Goal: Transaction & Acquisition: Purchase product/service

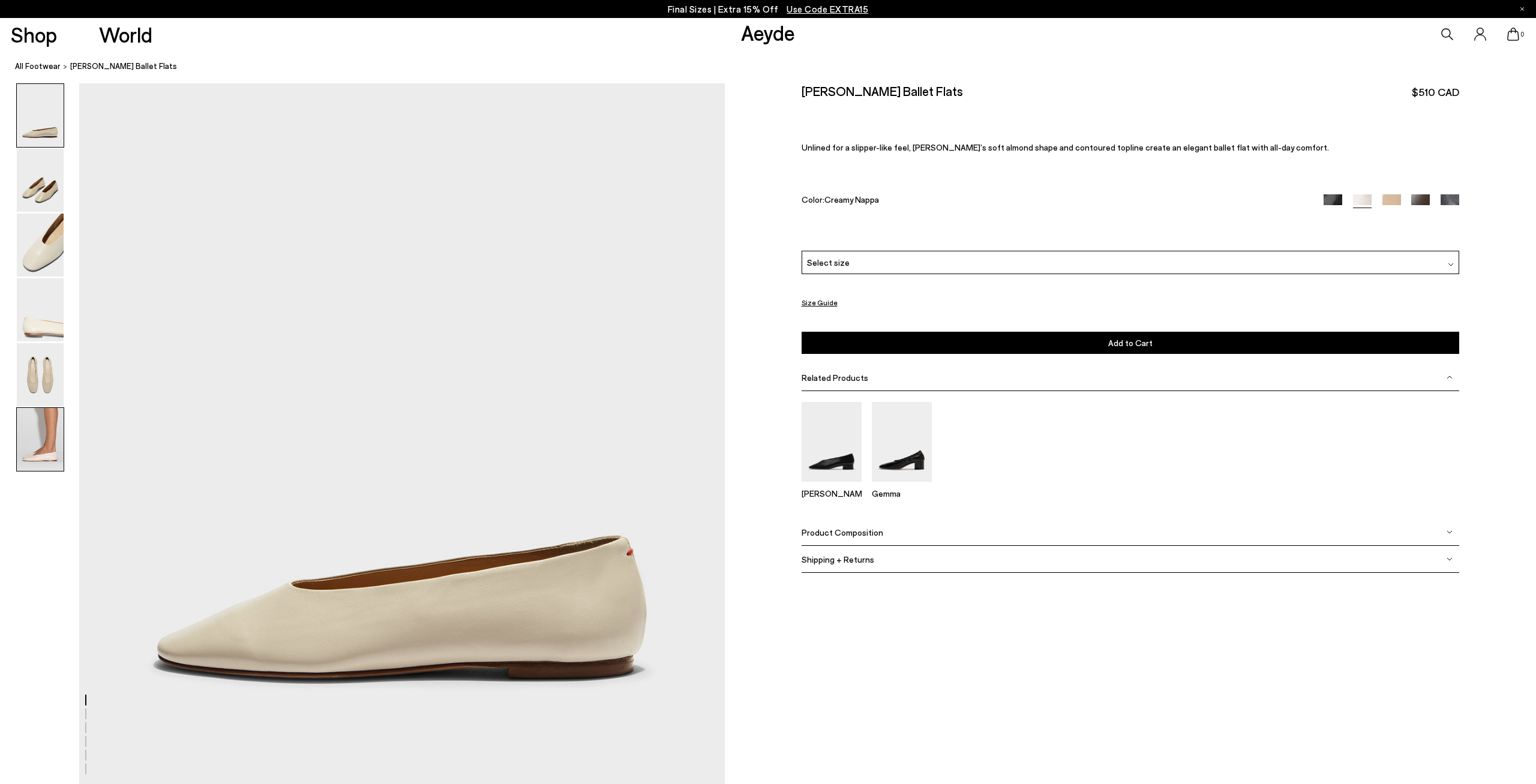
click at [38, 449] on img at bounding box center [40, 439] width 47 height 63
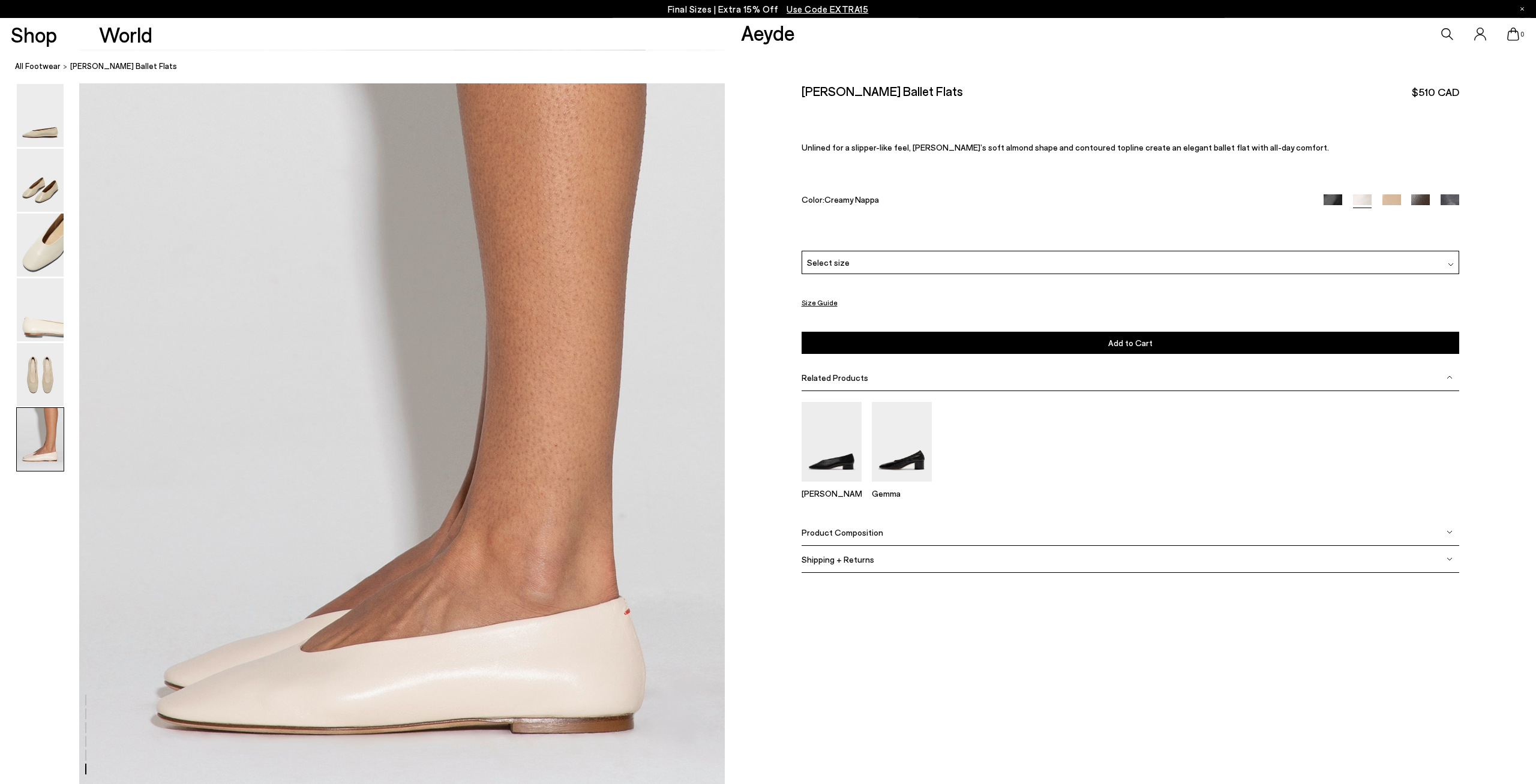
scroll to position [4233, 0]
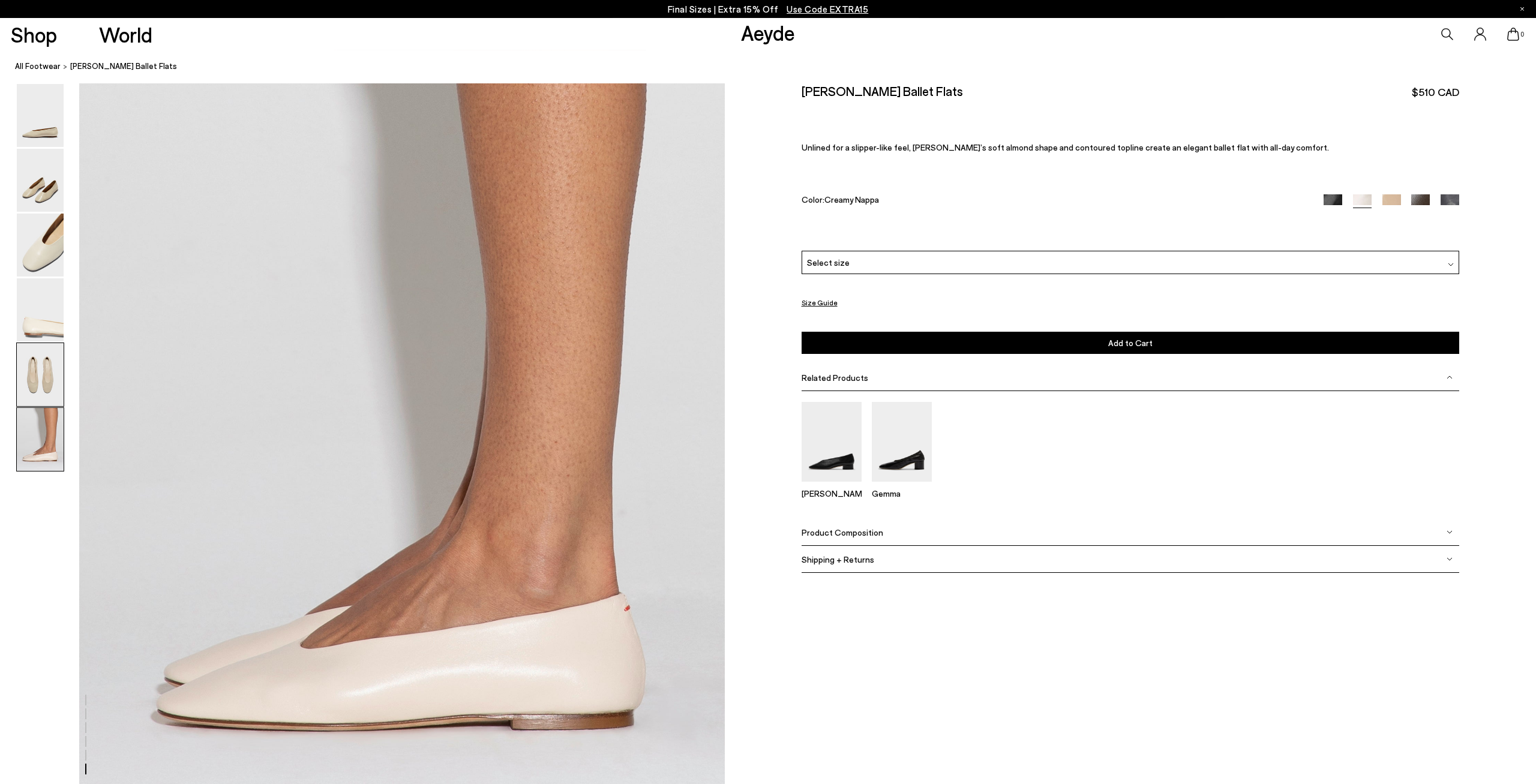
click at [40, 400] on img at bounding box center [40, 374] width 47 height 63
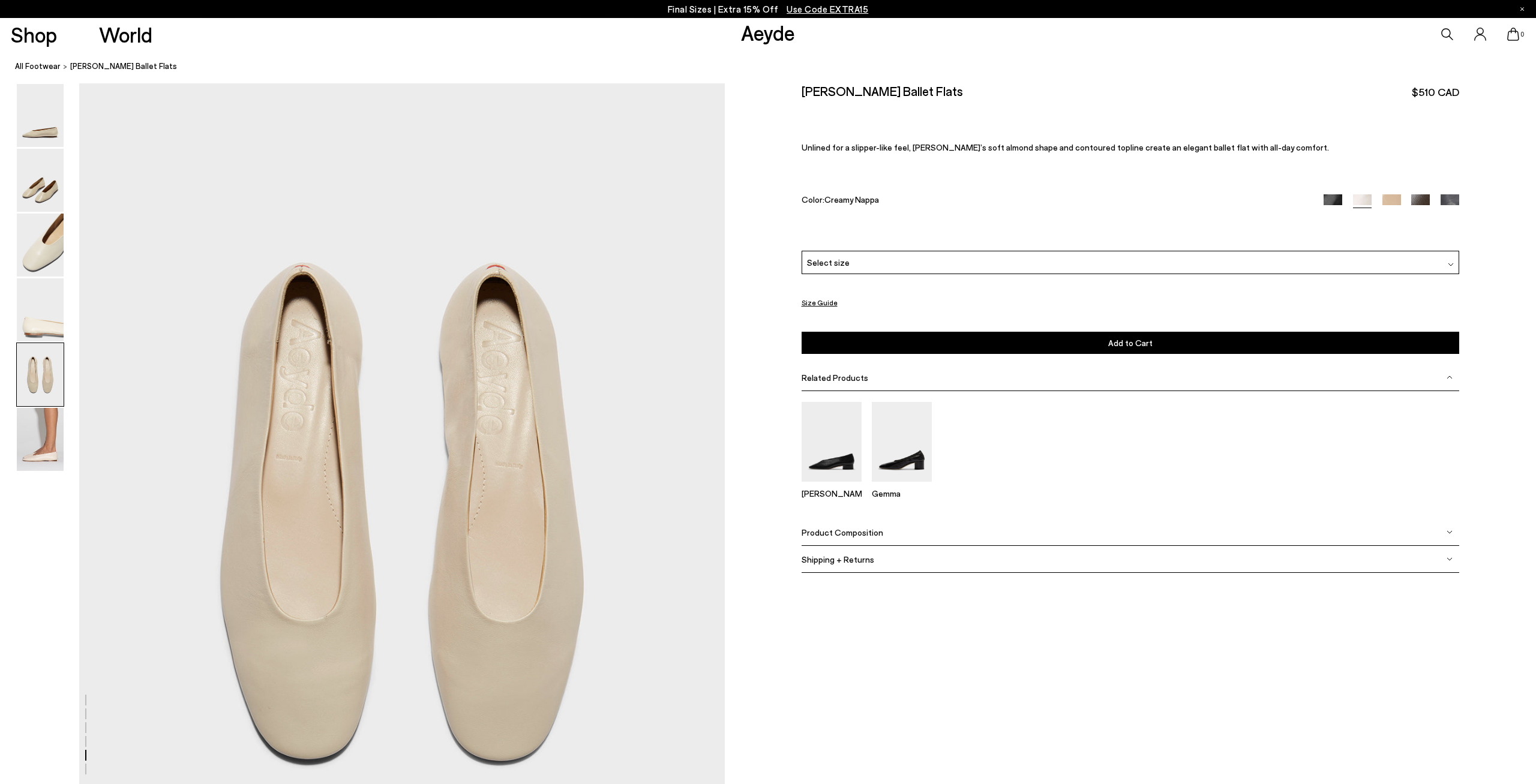
scroll to position [3289, 0]
click at [40, 334] on img at bounding box center [40, 310] width 47 height 63
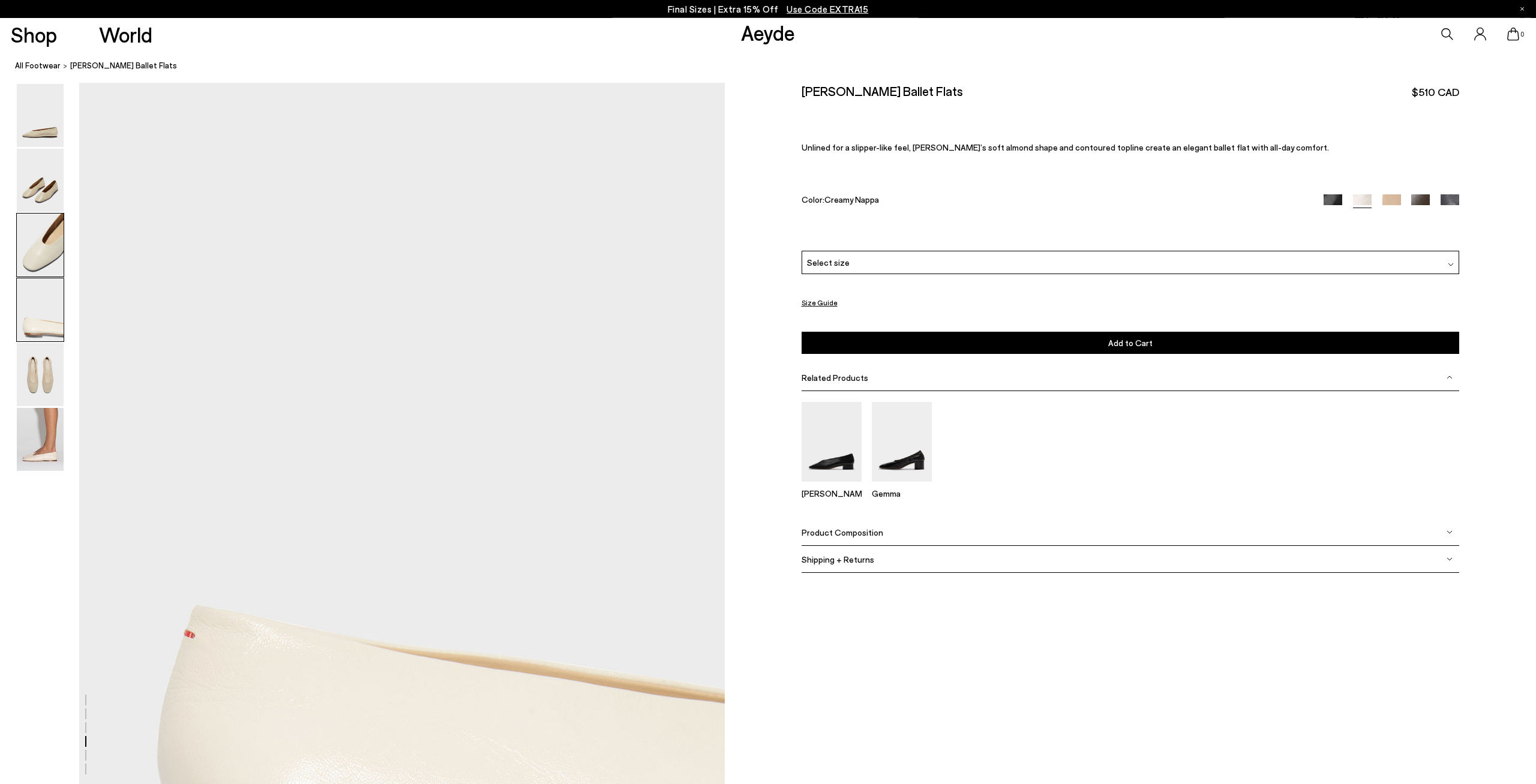
click at [42, 230] on img at bounding box center [40, 245] width 47 height 63
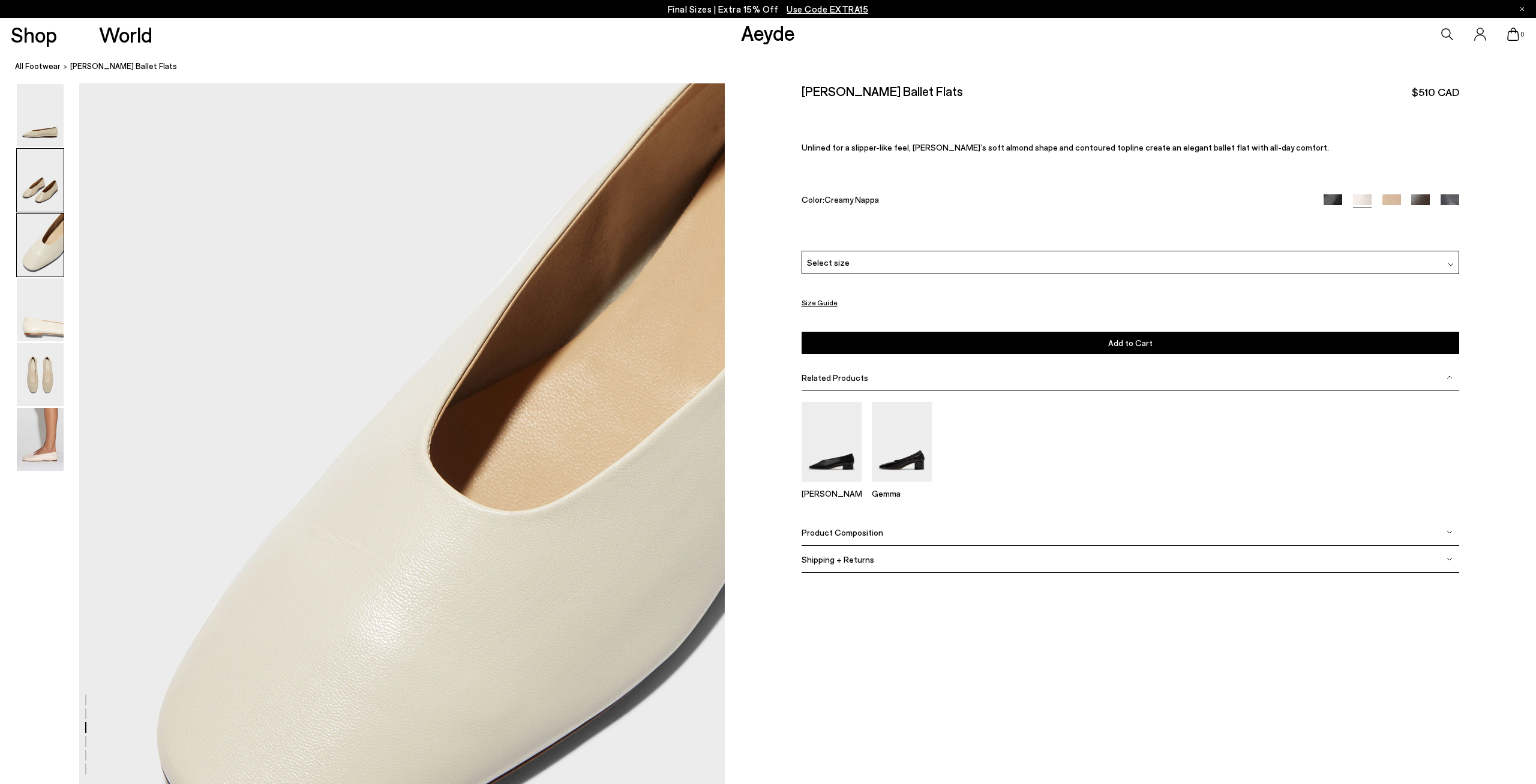
click at [39, 196] on img at bounding box center [40, 180] width 47 height 63
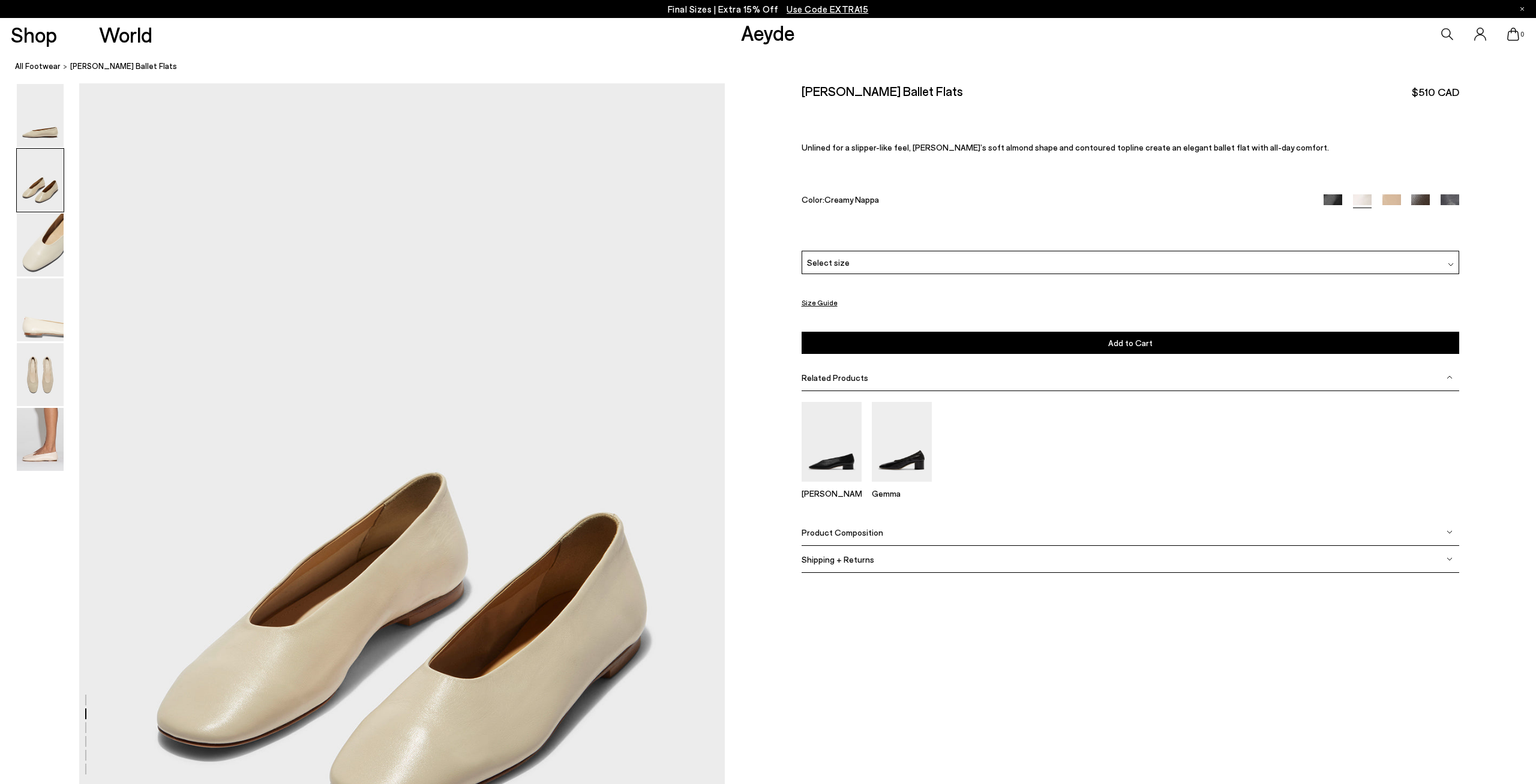
scroll to position [704, 0]
click at [60, 456] on img at bounding box center [40, 439] width 47 height 63
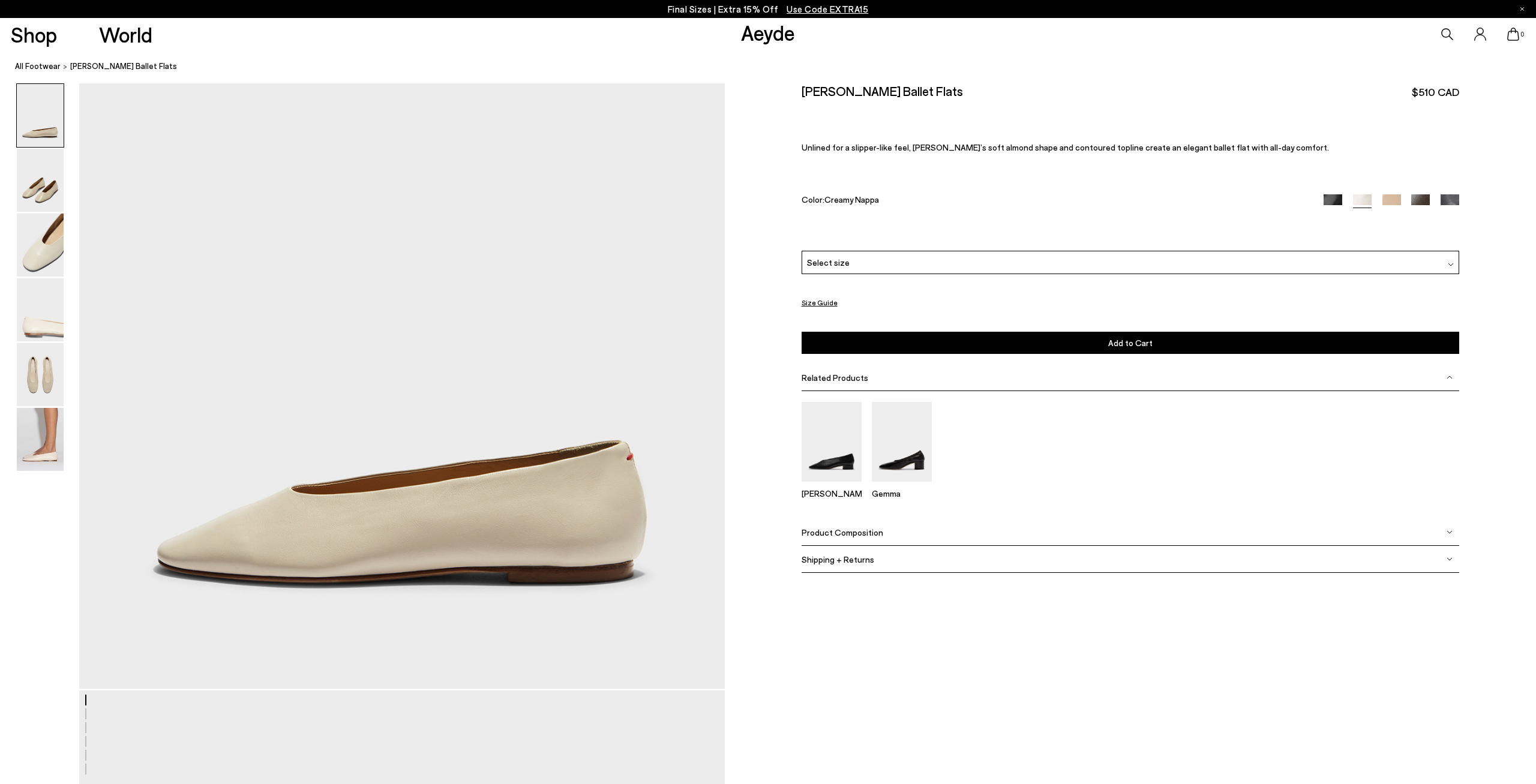
scroll to position [0, 0]
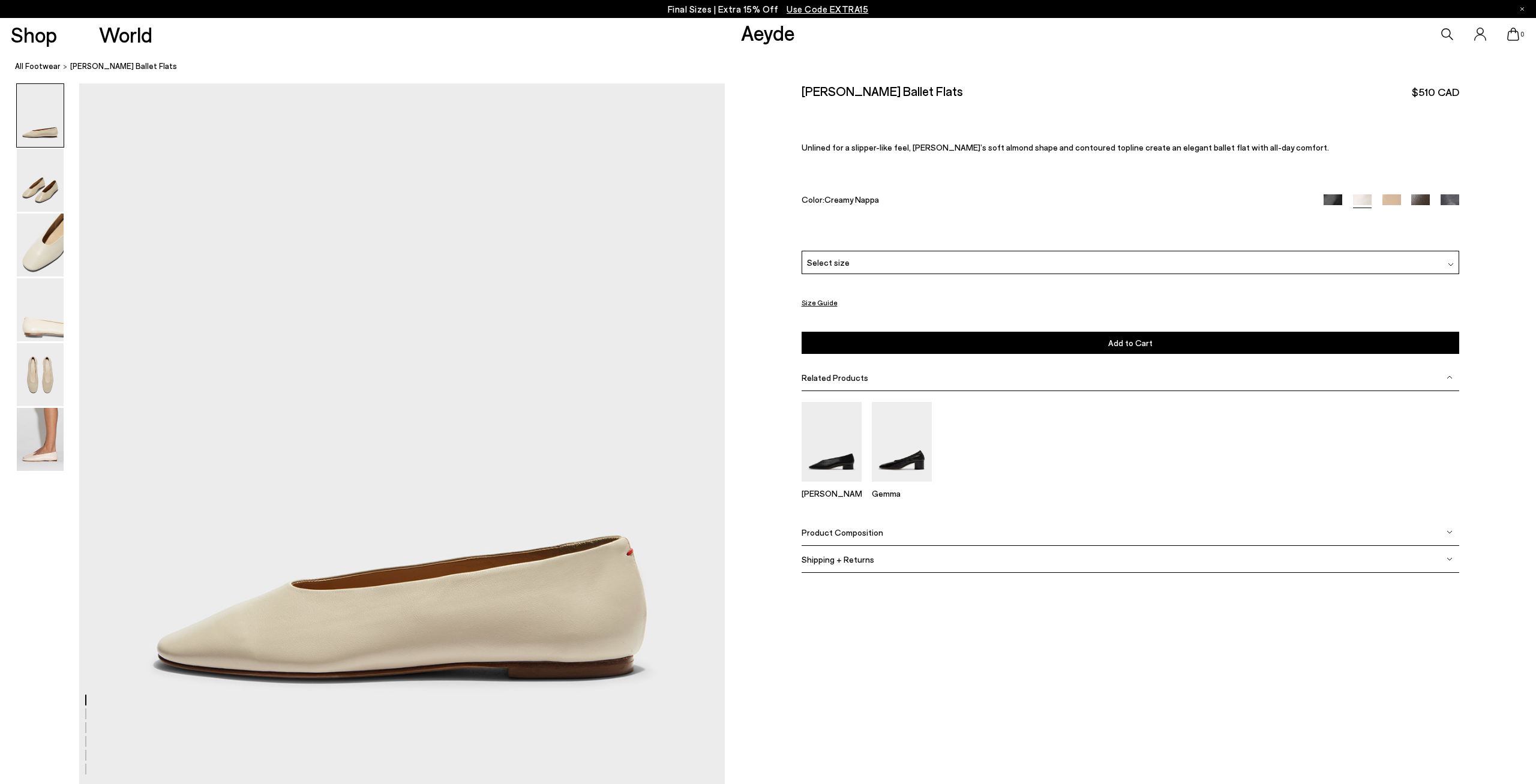
click at [953, 254] on div "Select size" at bounding box center [1131, 262] width 658 height 23
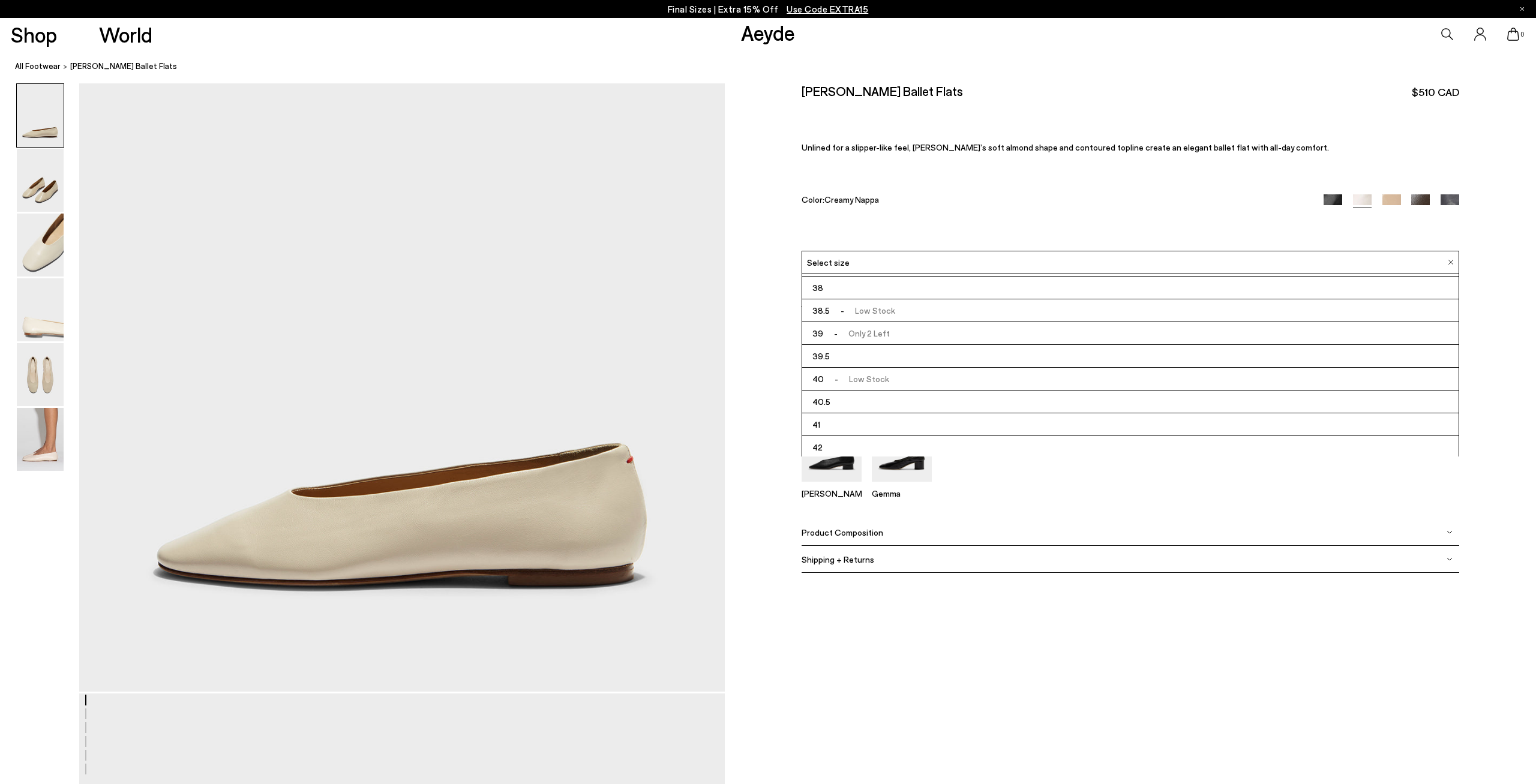
scroll to position [125, 0]
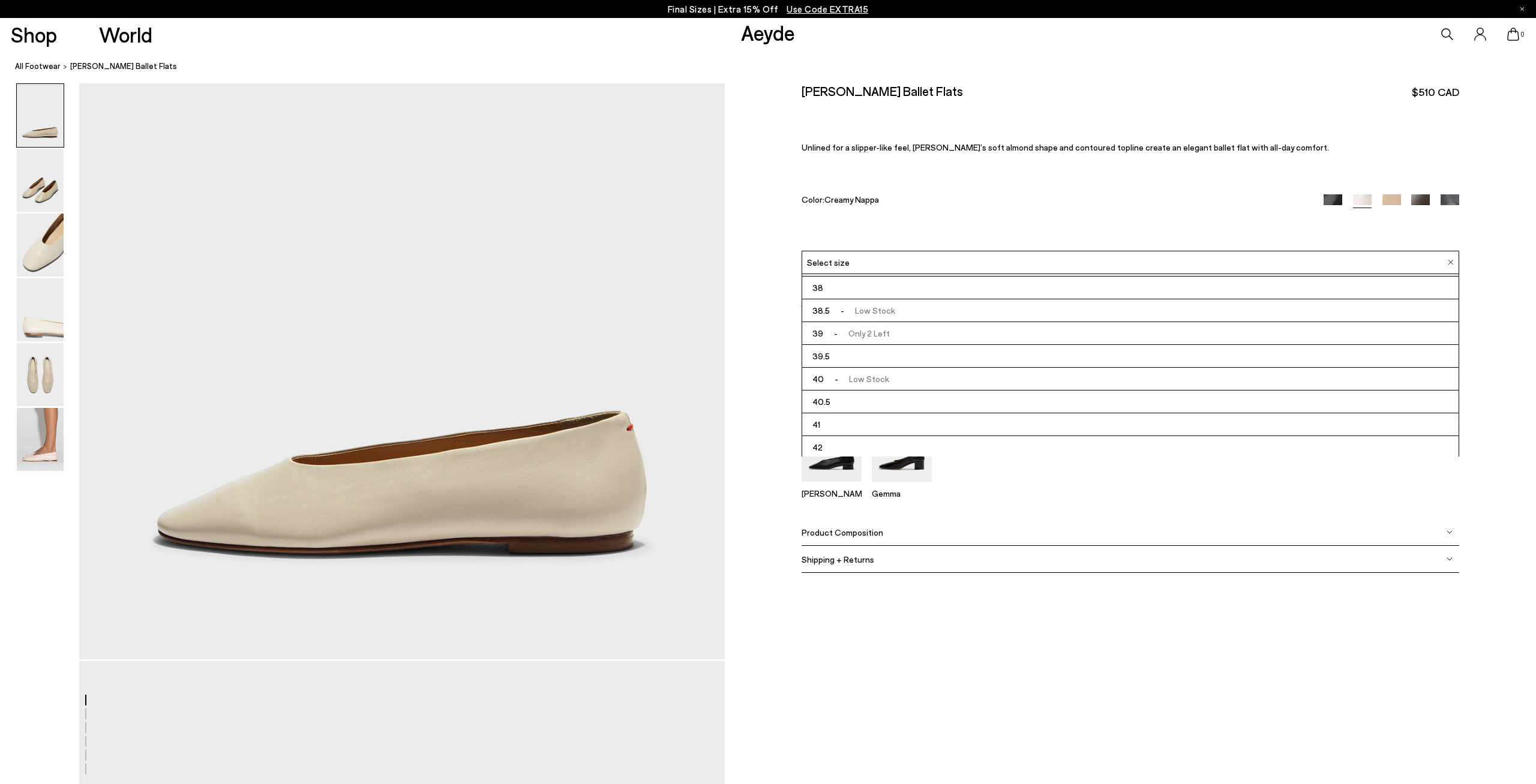
click at [859, 443] on li "42" at bounding box center [1131, 447] width 656 height 23
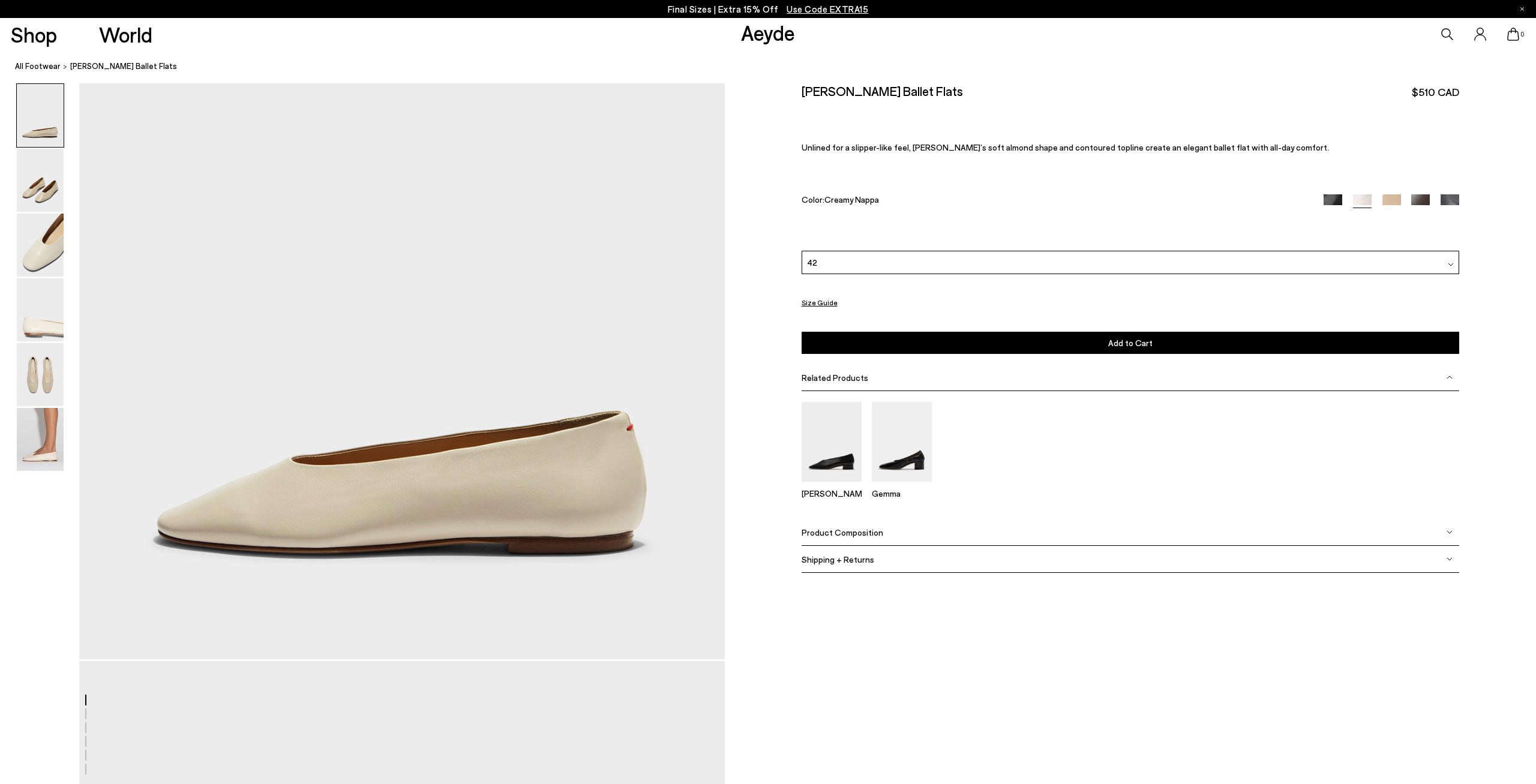
click at [967, 334] on button "Add to Cart Select a Size First" at bounding box center [1131, 342] width 658 height 22
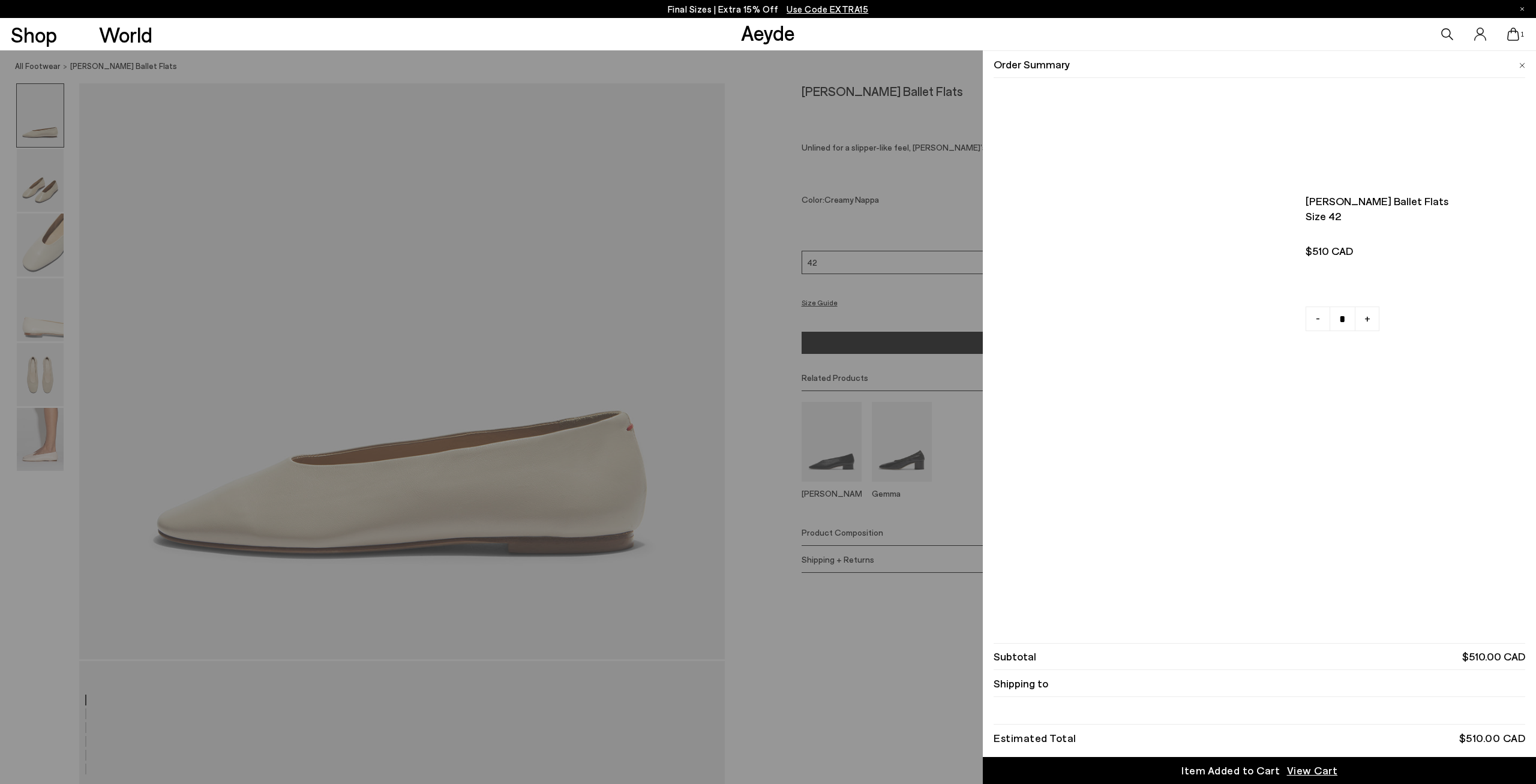
click at [1397, 201] on div "Quick Add Color Size View Details Order Summary Kirsten ballet flats Size 42 - …" at bounding box center [768, 417] width 1536 height 734
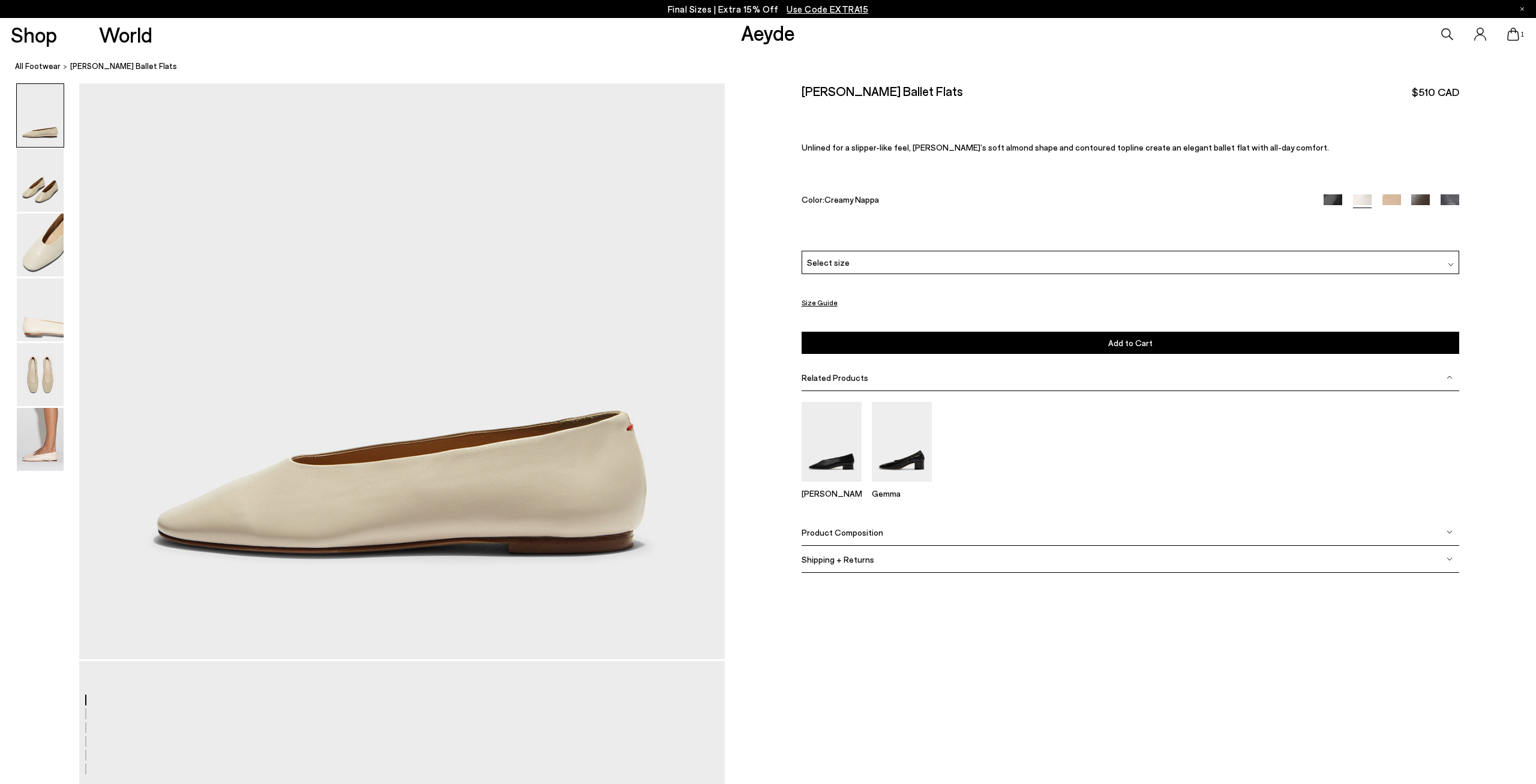
click at [1396, 201] on img at bounding box center [1392, 204] width 19 height 19
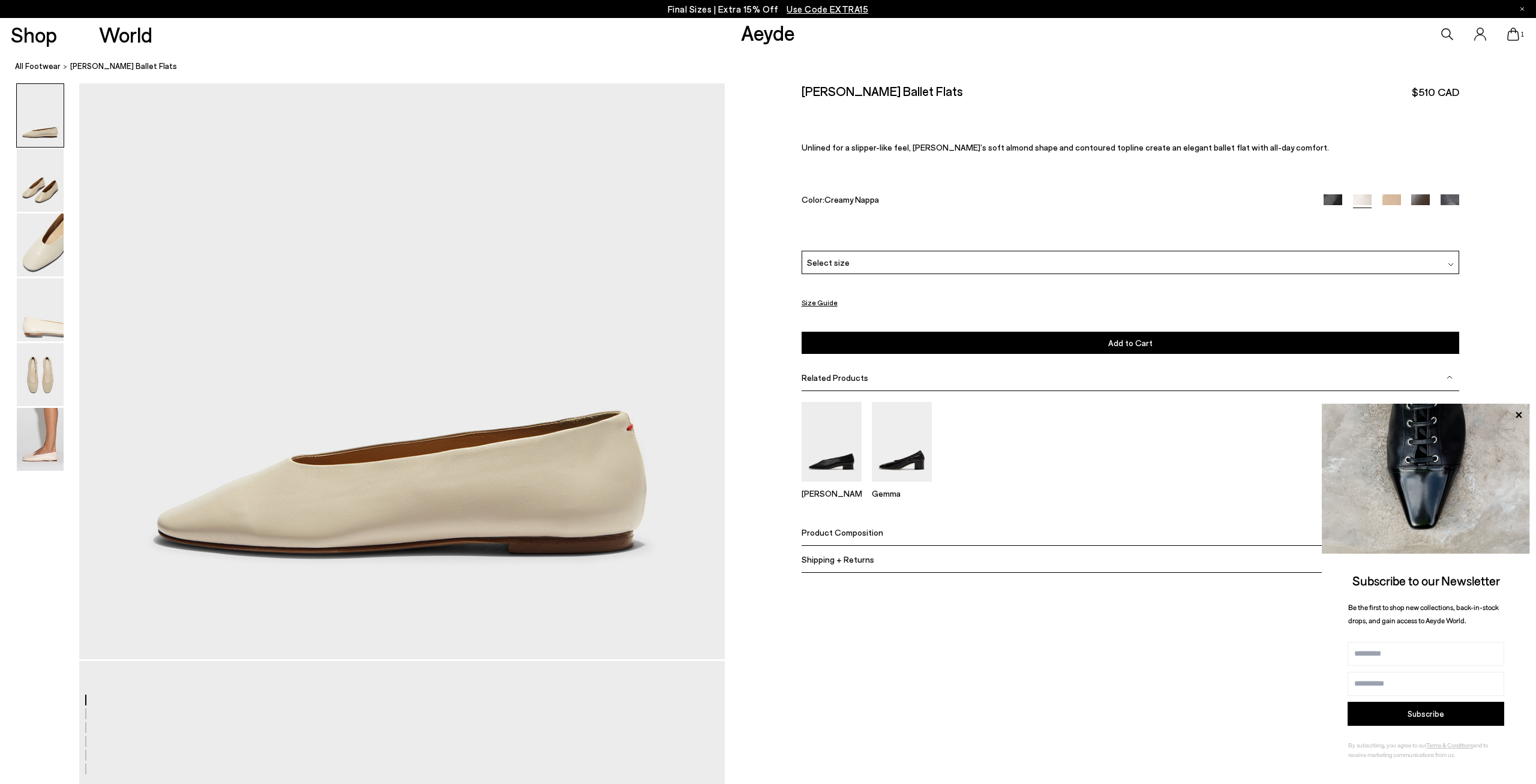
click at [1509, 37] on icon at bounding box center [1513, 34] width 12 height 13
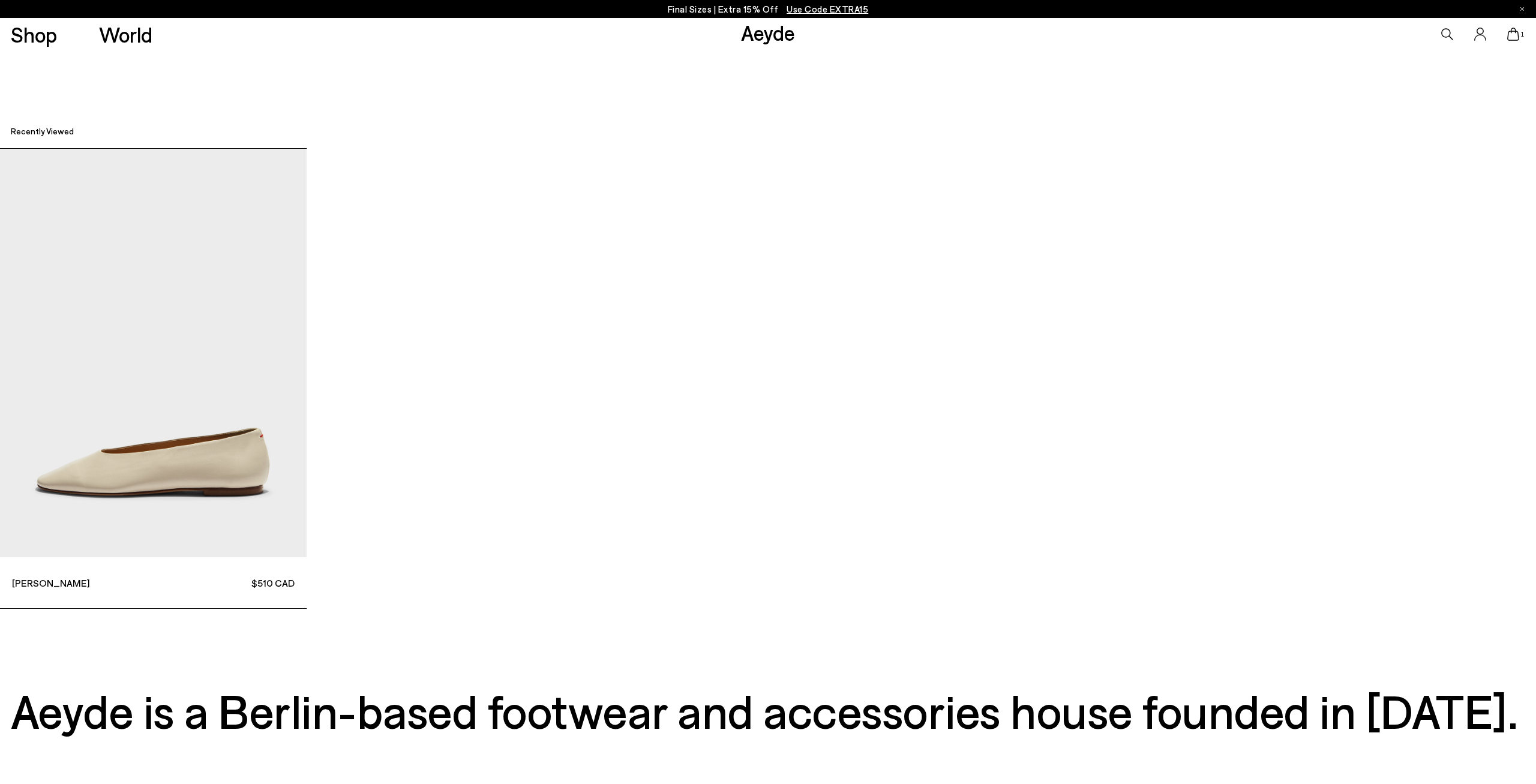
scroll to position [5962, 0]
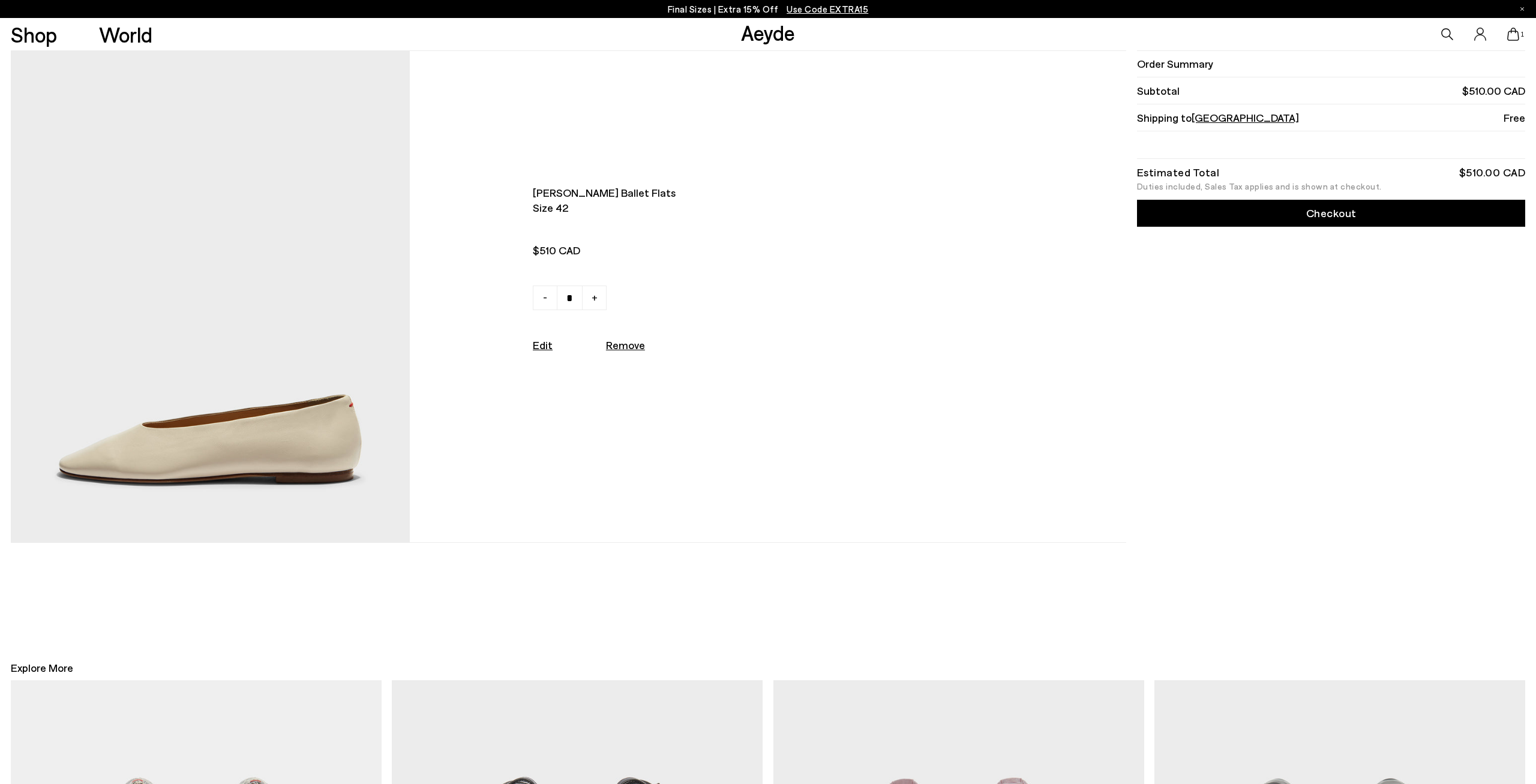
click at [1449, 36] on icon at bounding box center [1448, 34] width 12 height 12
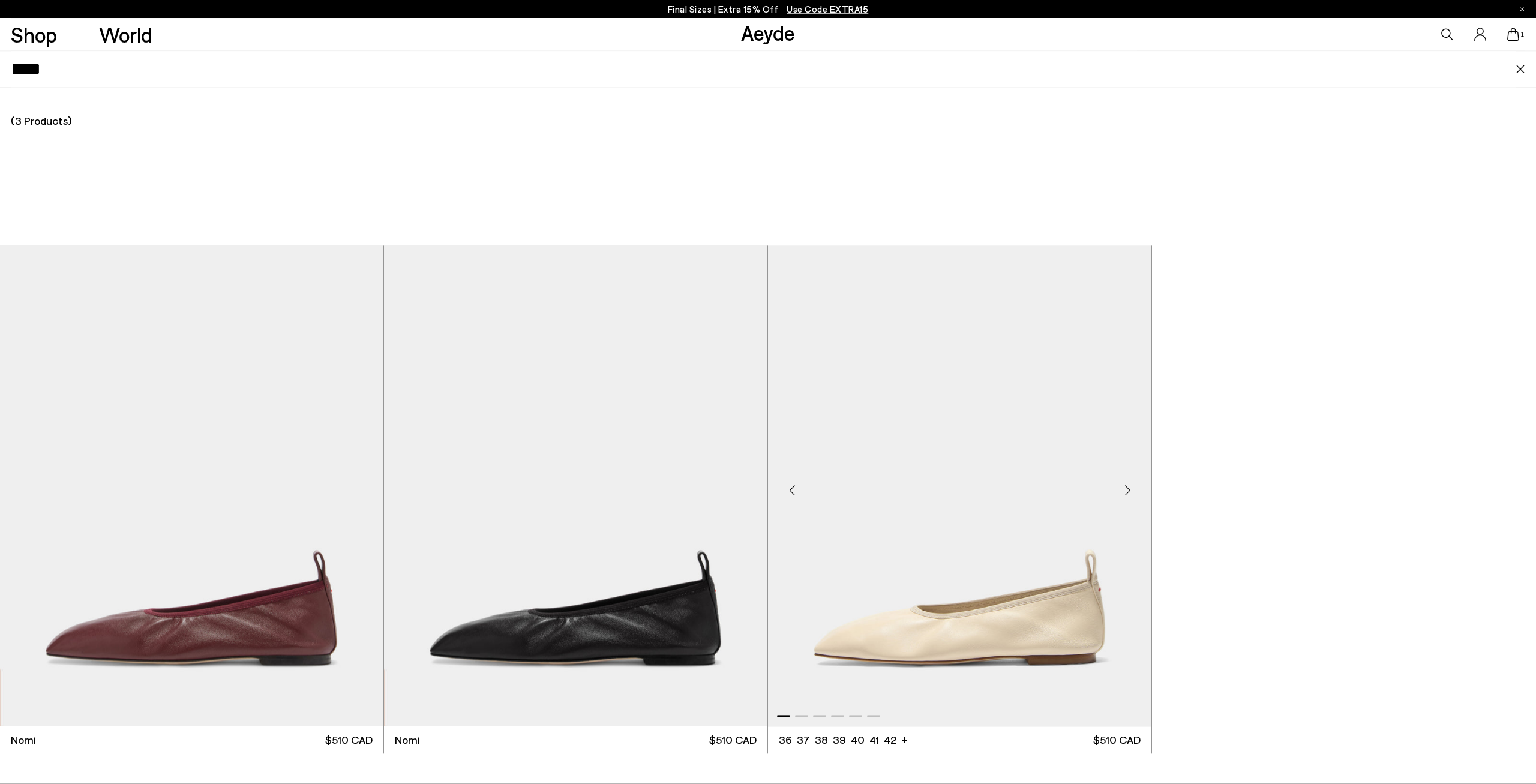
scroll to position [125, 0]
type input "****"
click at [1002, 550] on img "1 / 6" at bounding box center [960, 485] width 383 height 481
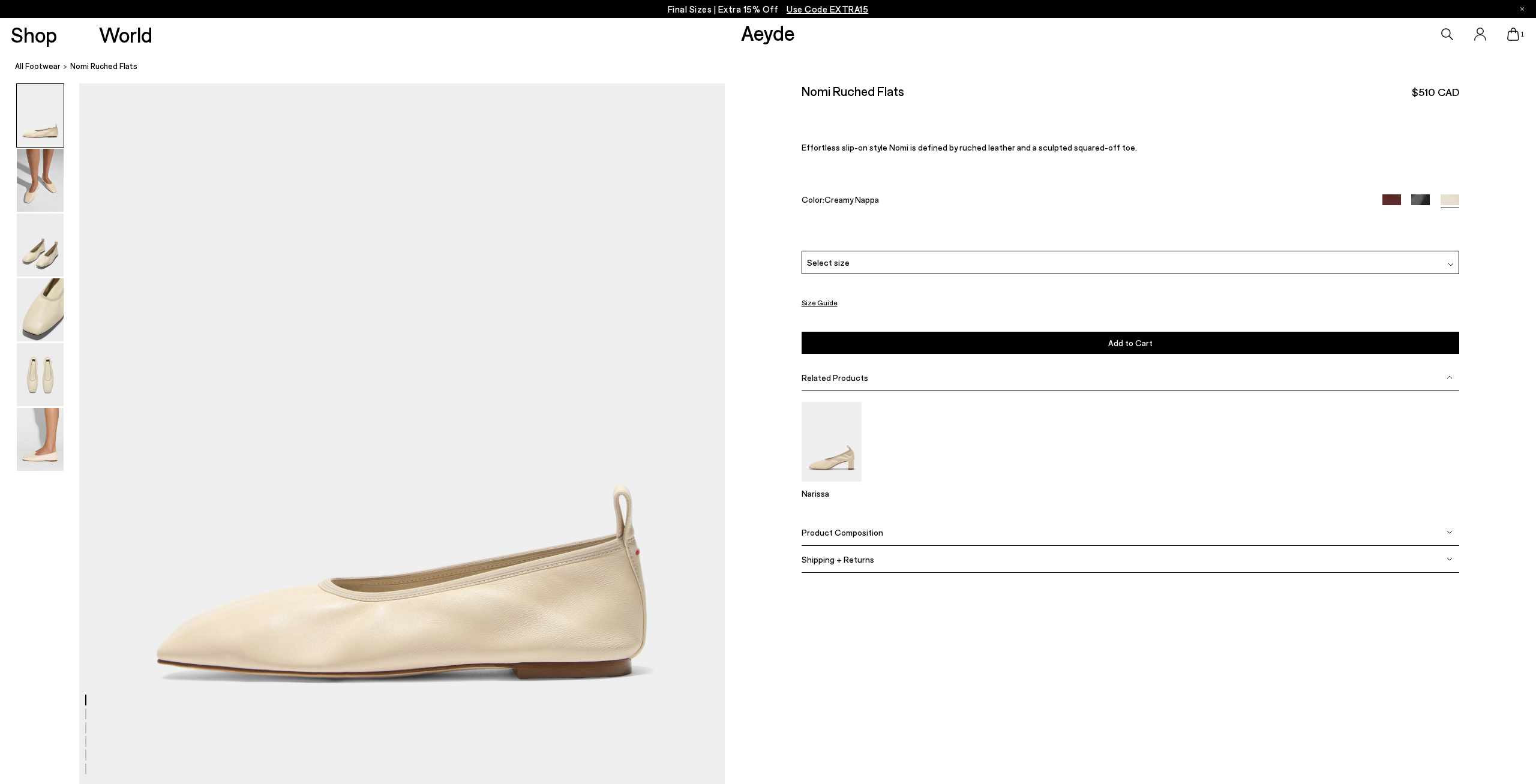
click at [924, 256] on div "Select size" at bounding box center [1131, 262] width 658 height 23
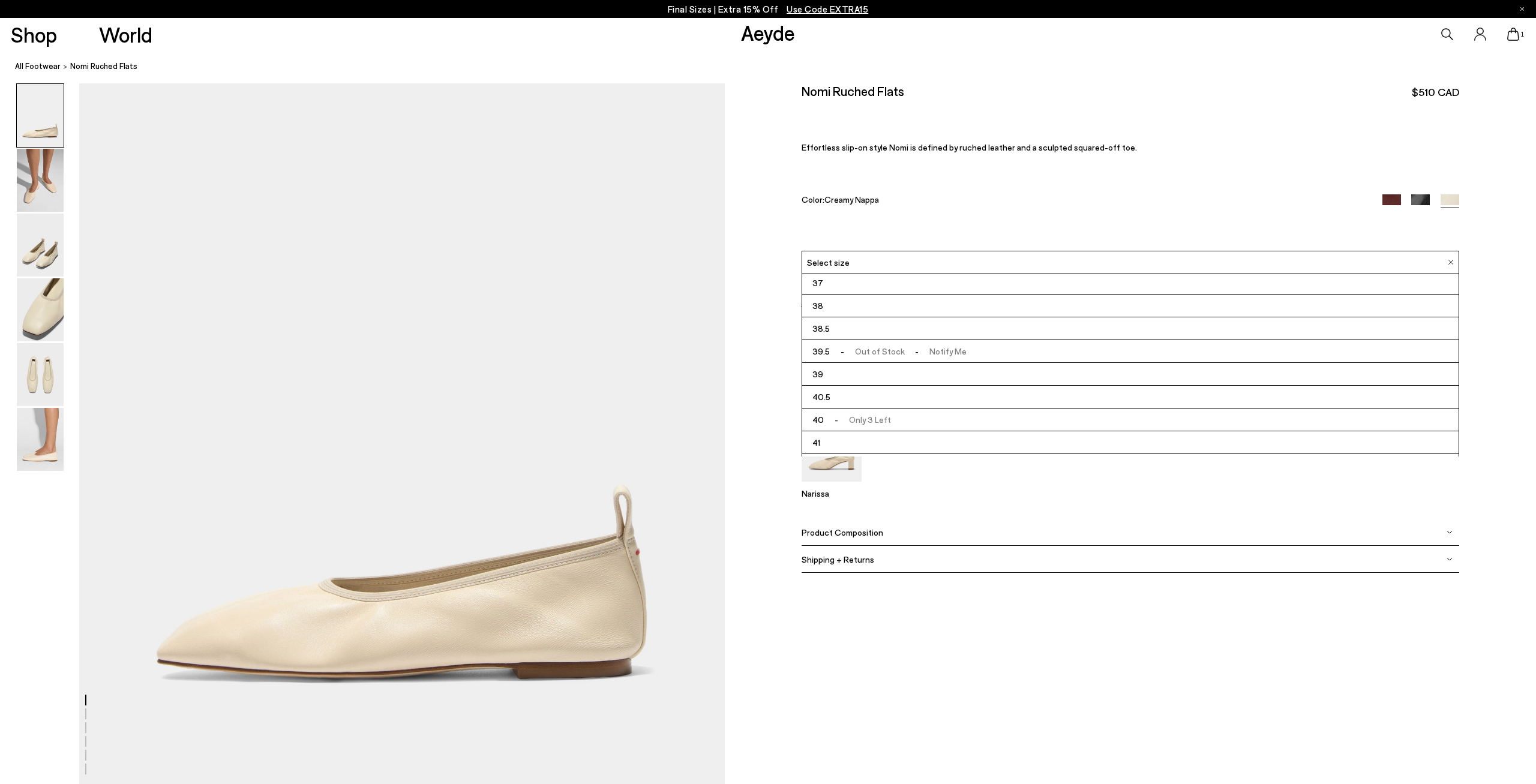
scroll to position [66, 0]
click at [818, 446] on span "42" at bounding box center [817, 447] width 10 height 15
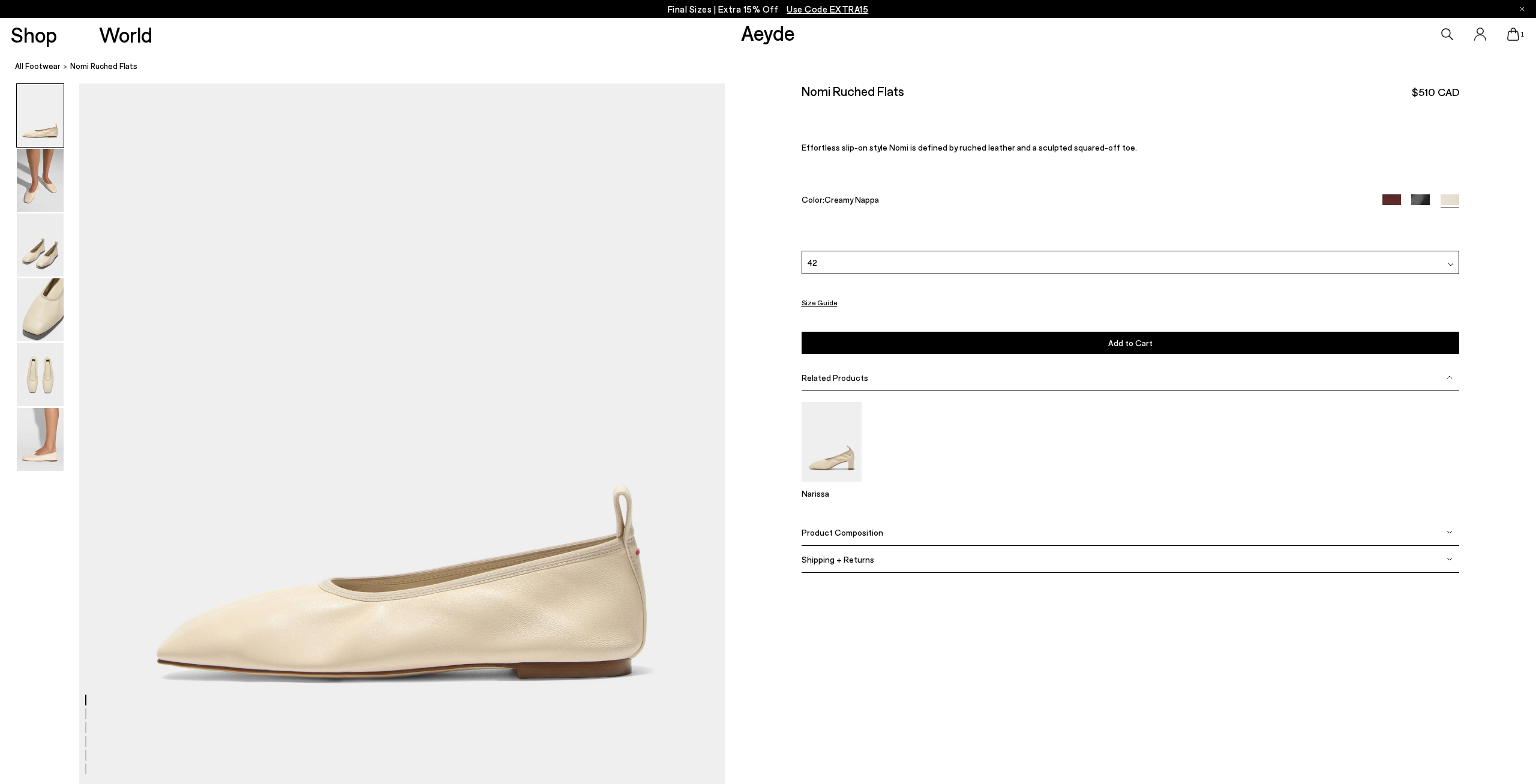
click at [1400, 204] on img at bounding box center [1392, 204] width 19 height 19
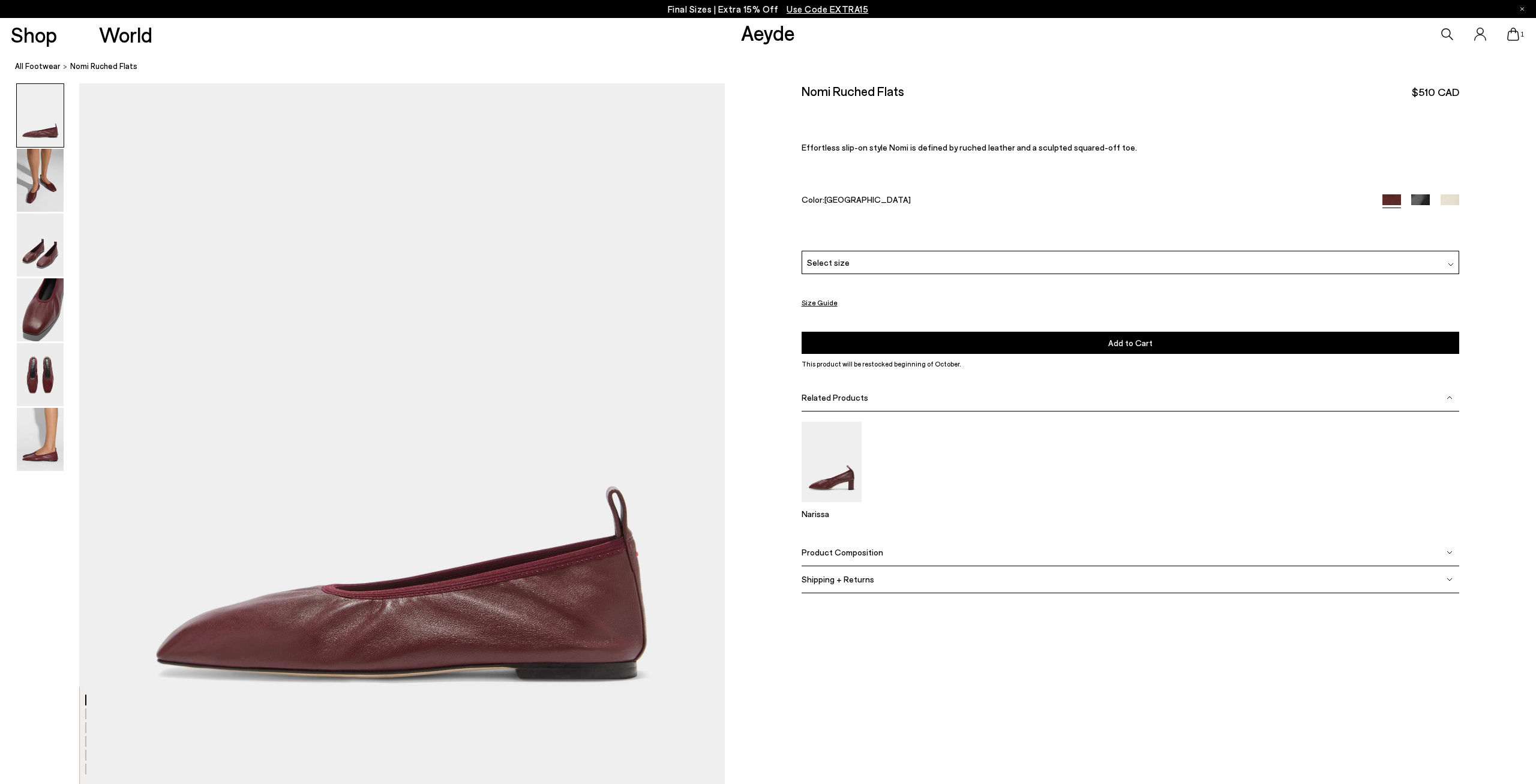
click at [880, 261] on div "Select size" at bounding box center [1131, 262] width 658 height 23
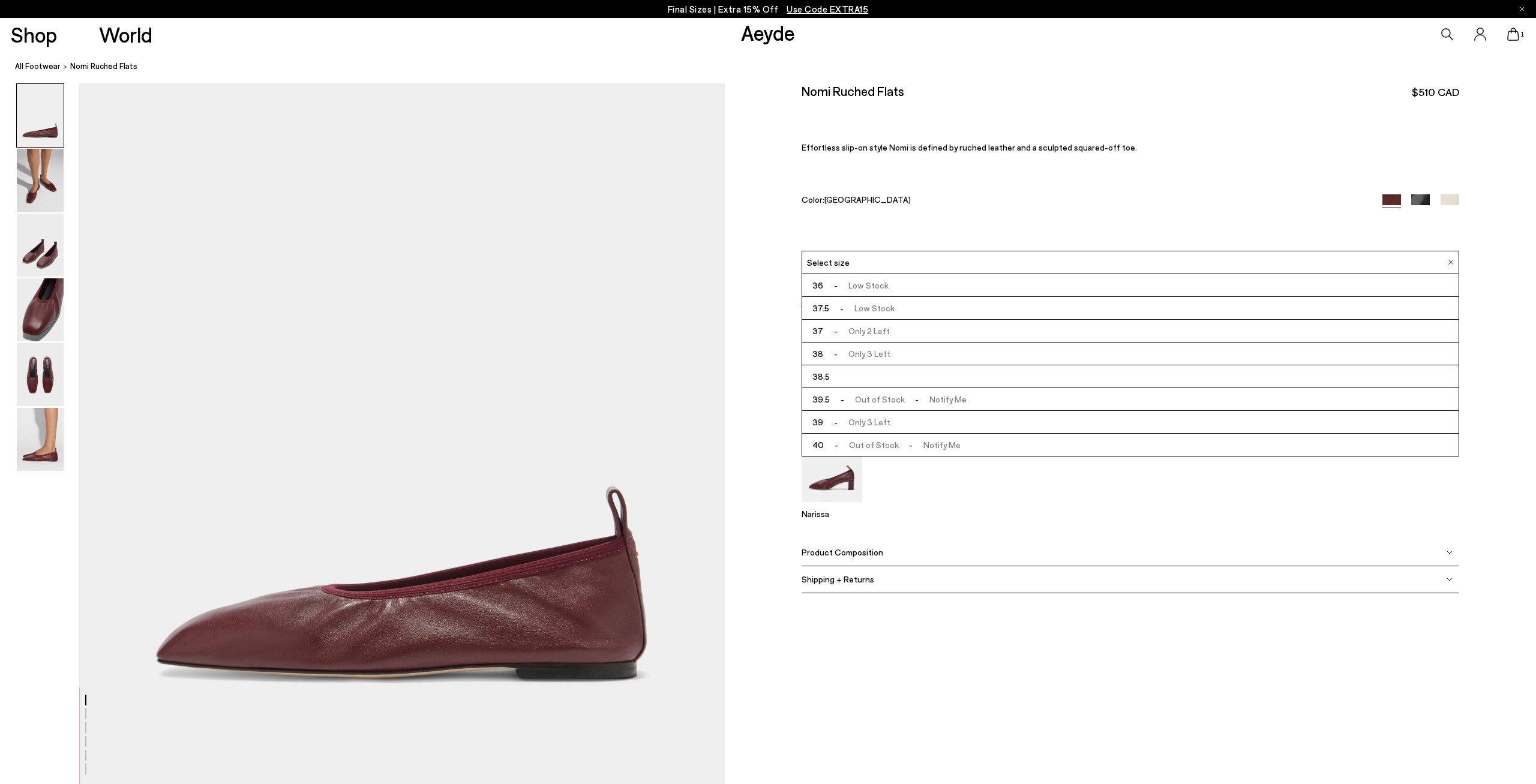
click at [1452, 202] on img at bounding box center [1450, 204] width 19 height 19
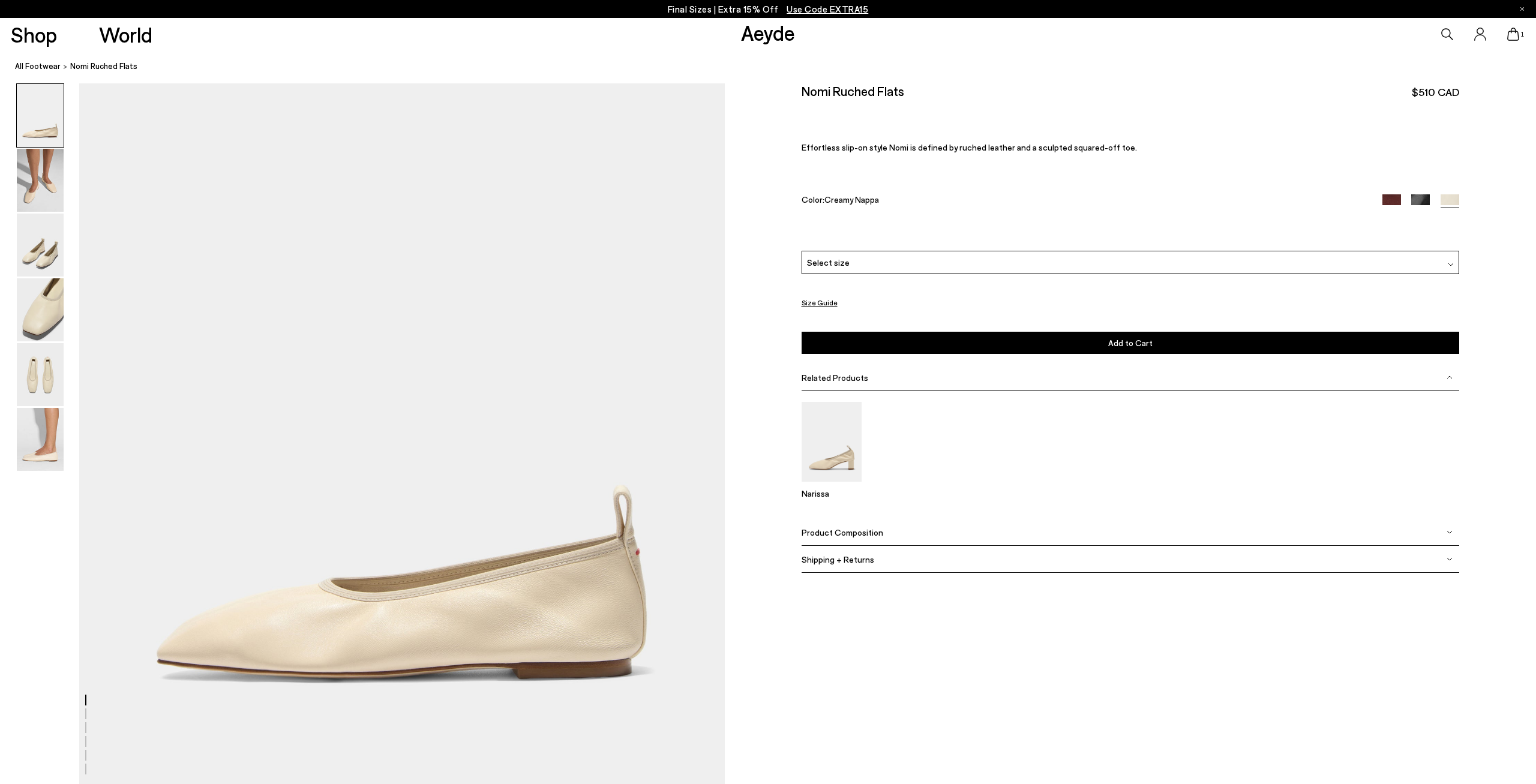
click at [1016, 260] on div "Select size" at bounding box center [1131, 262] width 658 height 23
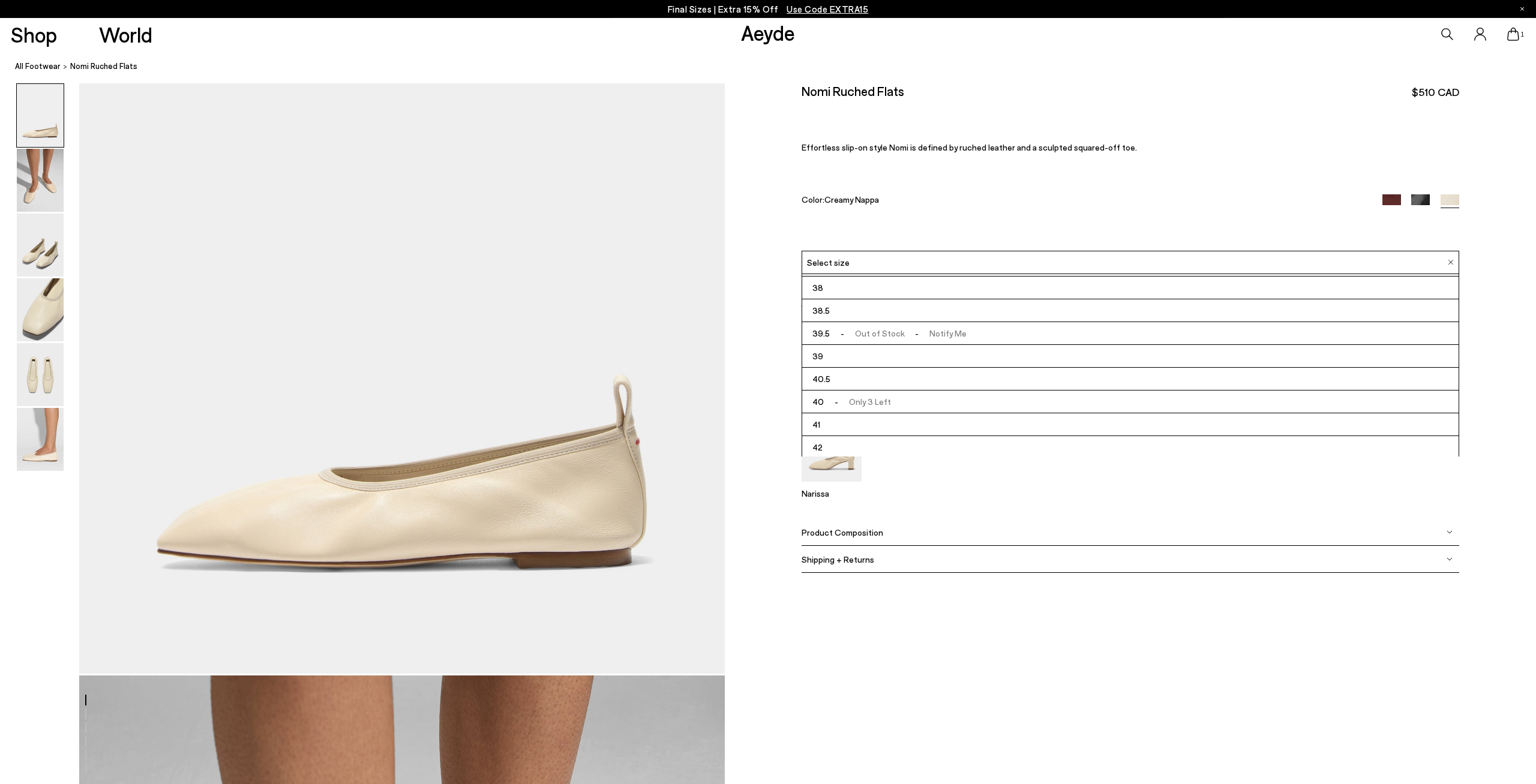
scroll to position [125, 0]
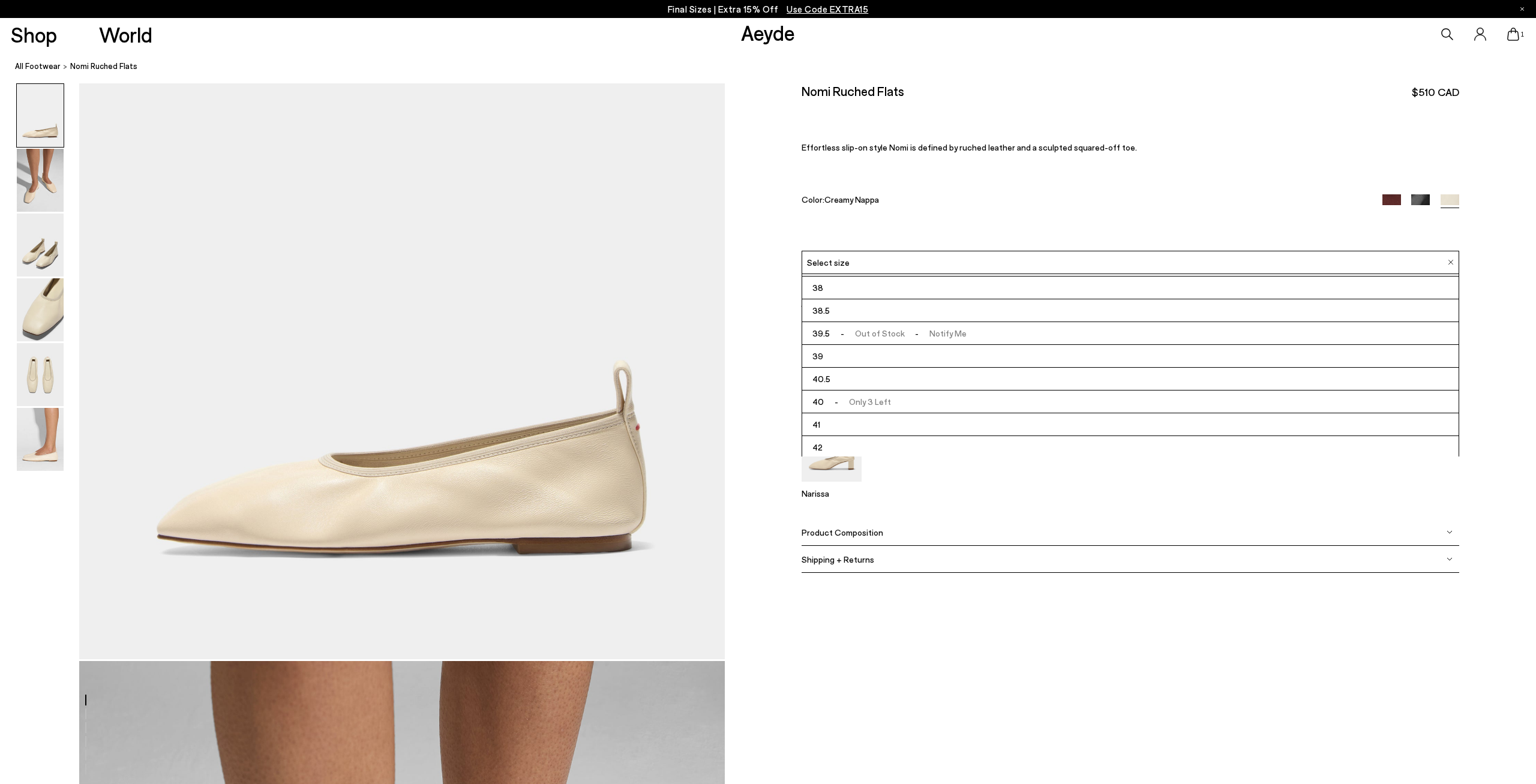
click at [832, 441] on li "42" at bounding box center [1131, 447] width 656 height 23
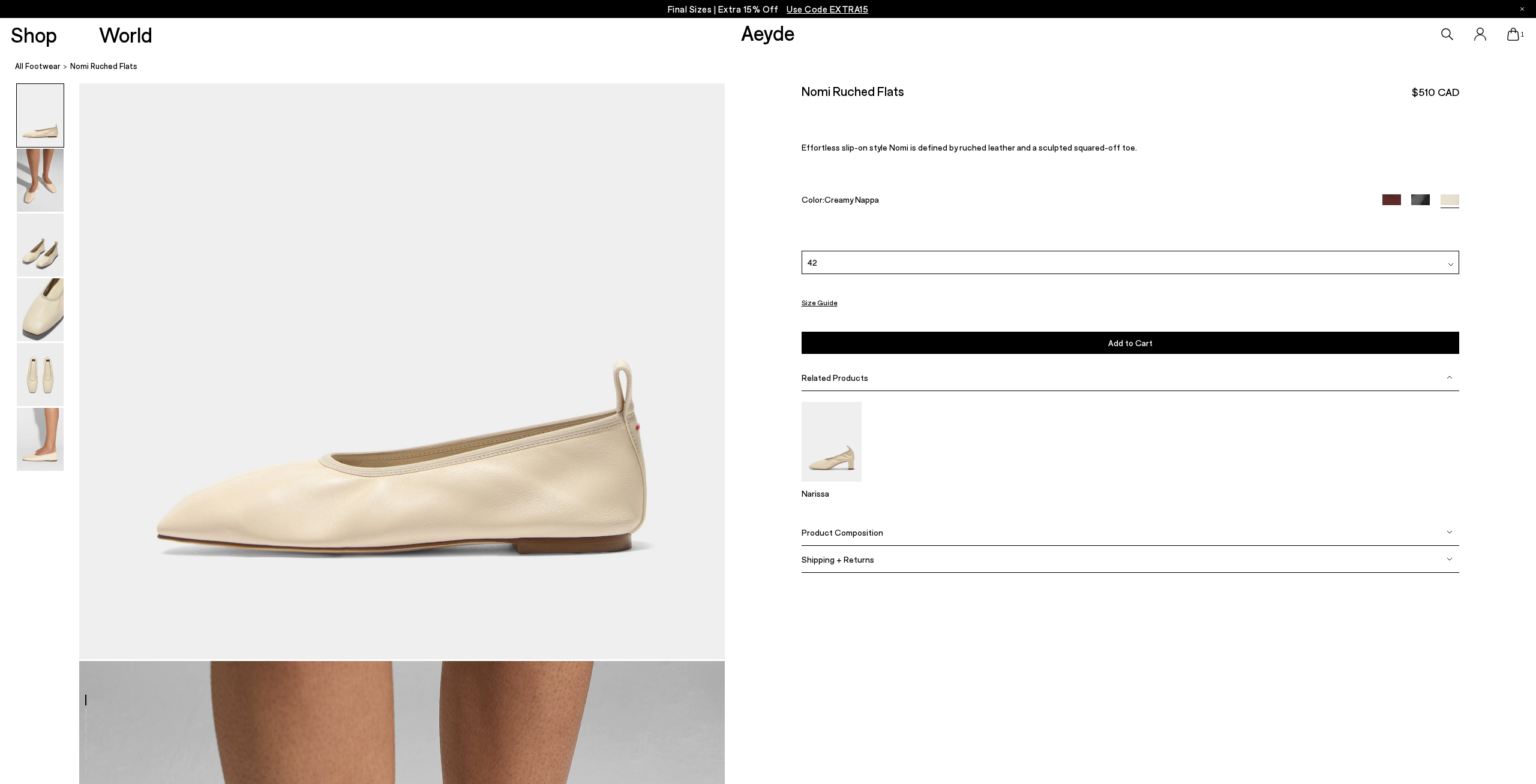
click at [999, 337] on button "Add to Cart Select a Size First" at bounding box center [1131, 342] width 658 height 22
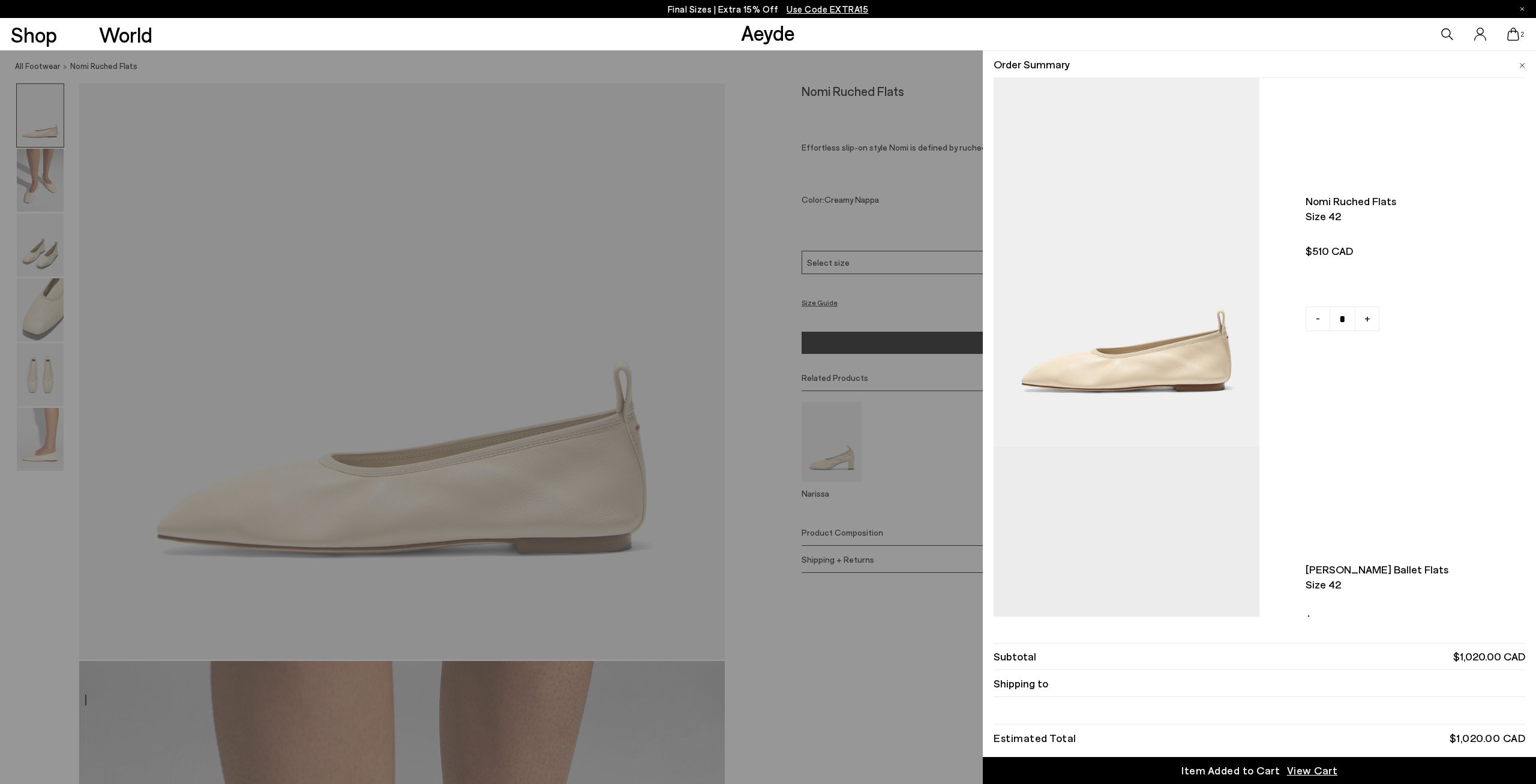
click at [1519, 69] on li "Order Summary" at bounding box center [1259, 64] width 532 height 27
click at [1523, 65] on img at bounding box center [1522, 66] width 6 height 5
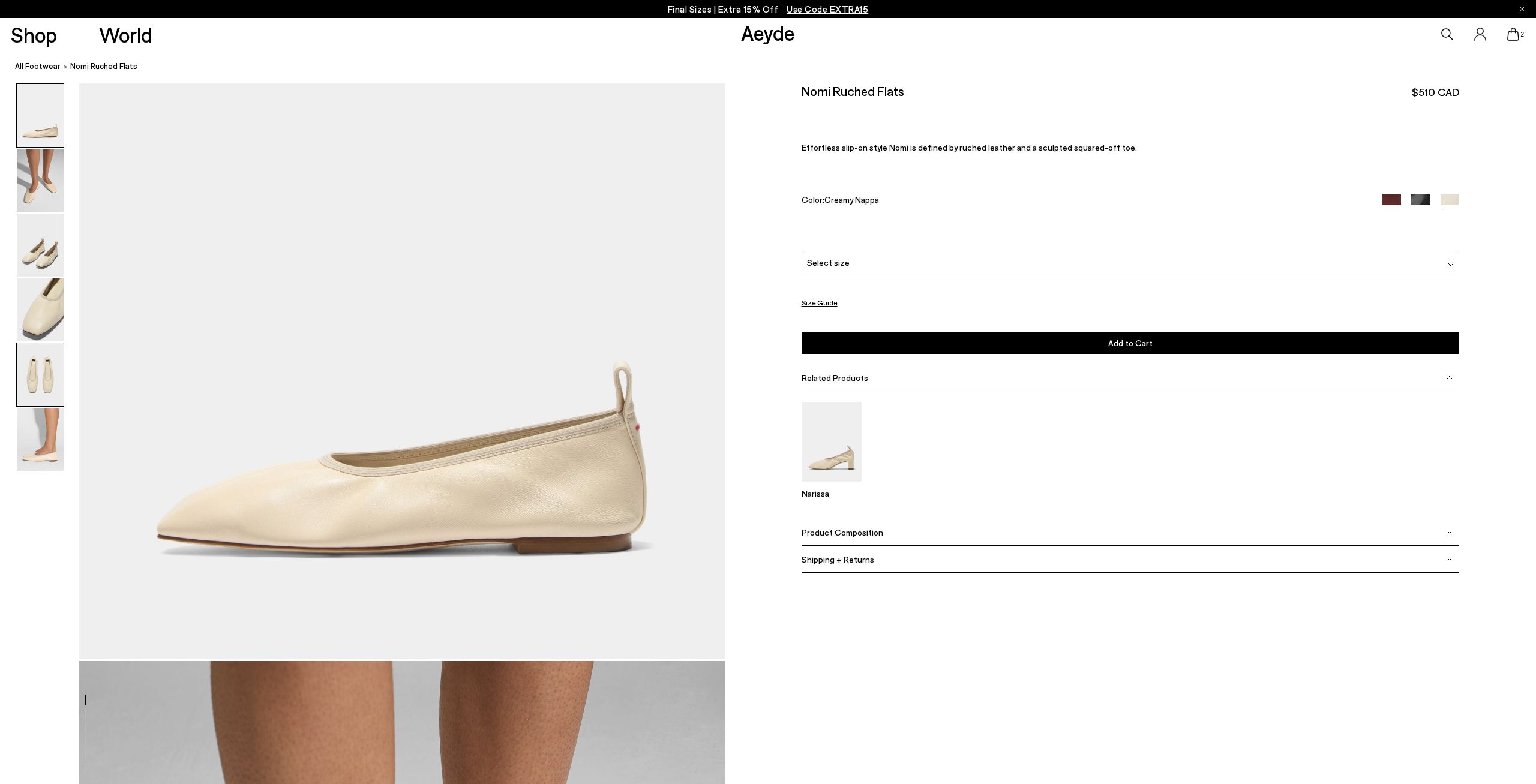
click at [43, 371] on img at bounding box center [40, 374] width 47 height 63
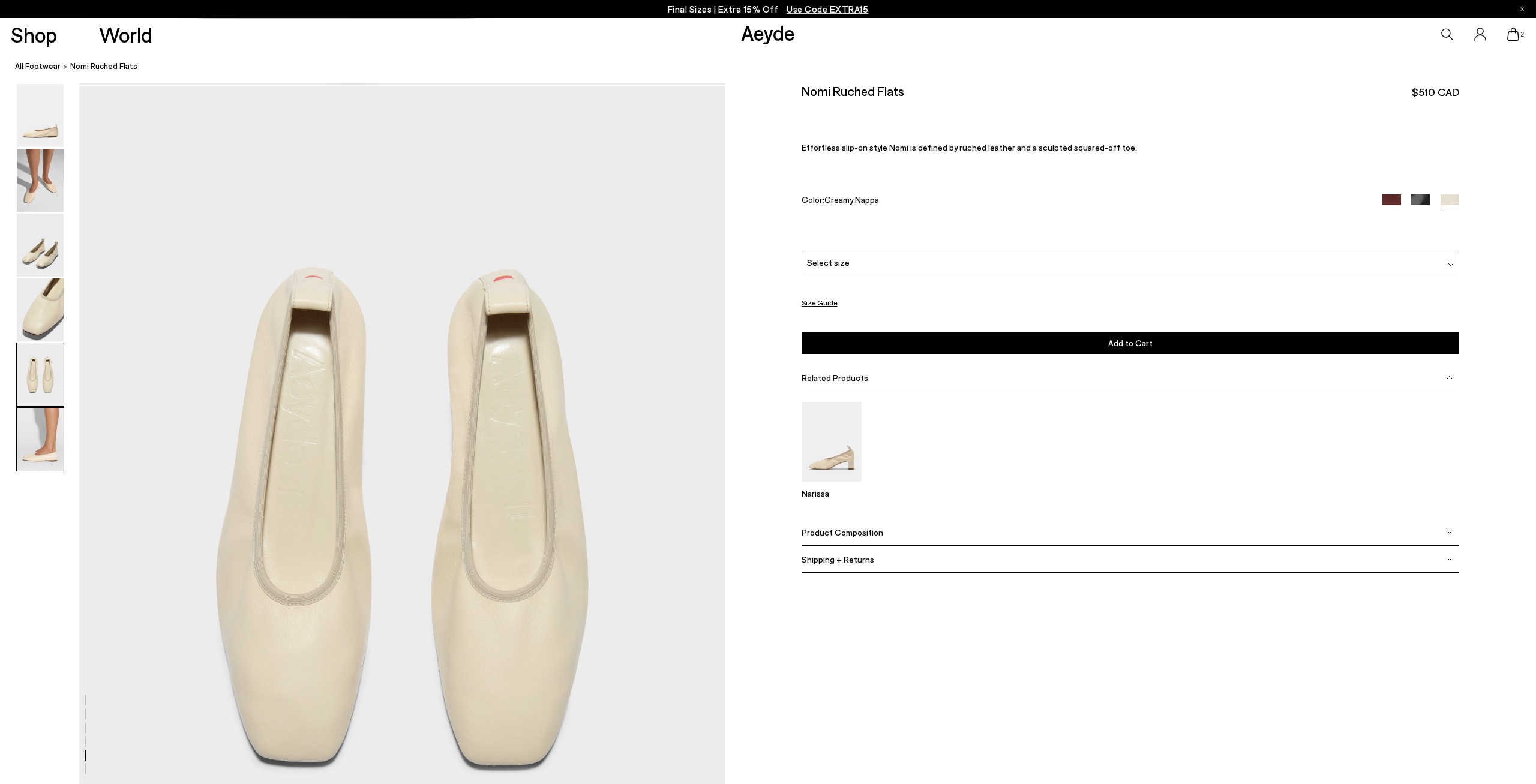
scroll to position [3289, 0]
click at [43, 246] on img at bounding box center [40, 245] width 47 height 63
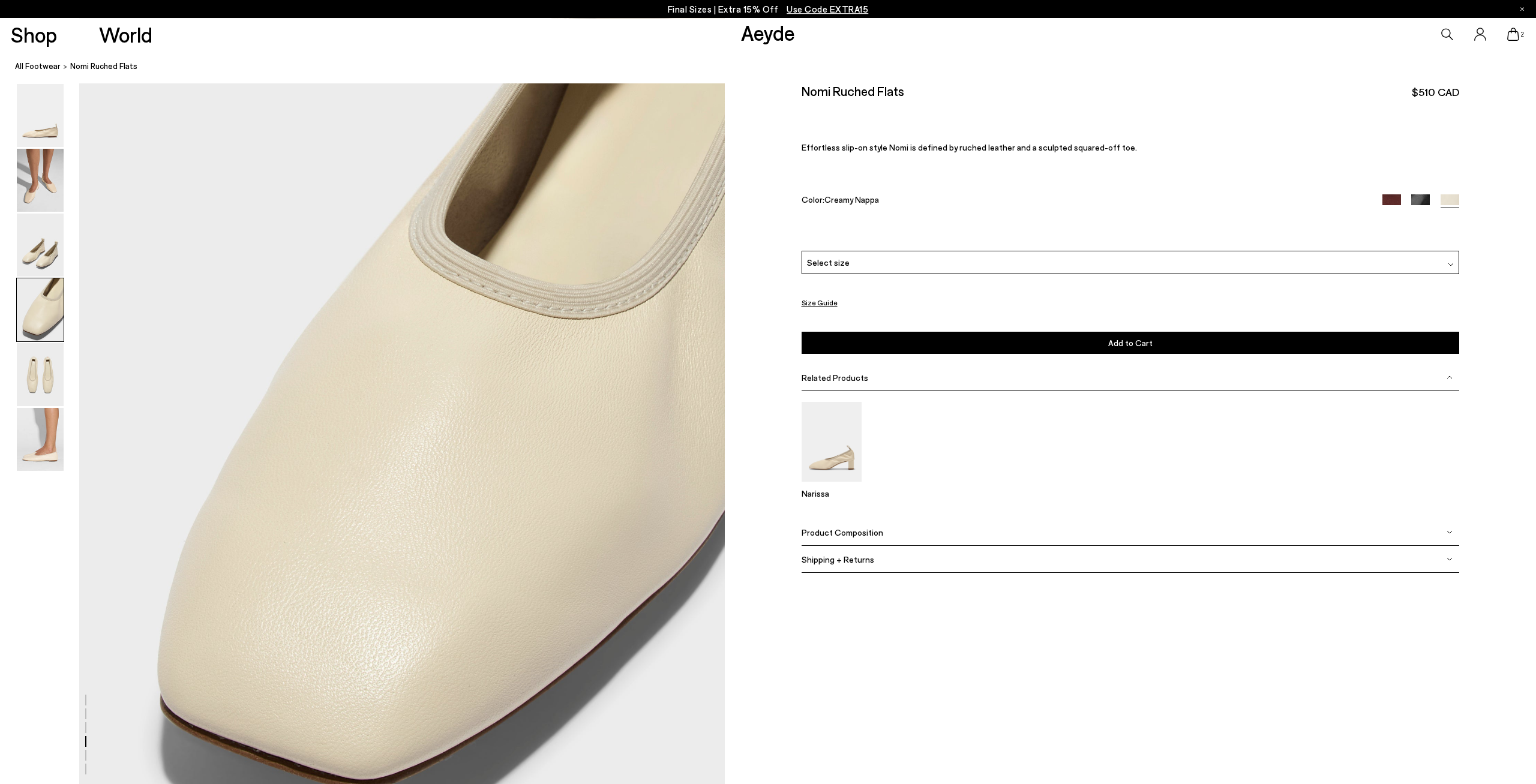
scroll to position [2626, 0]
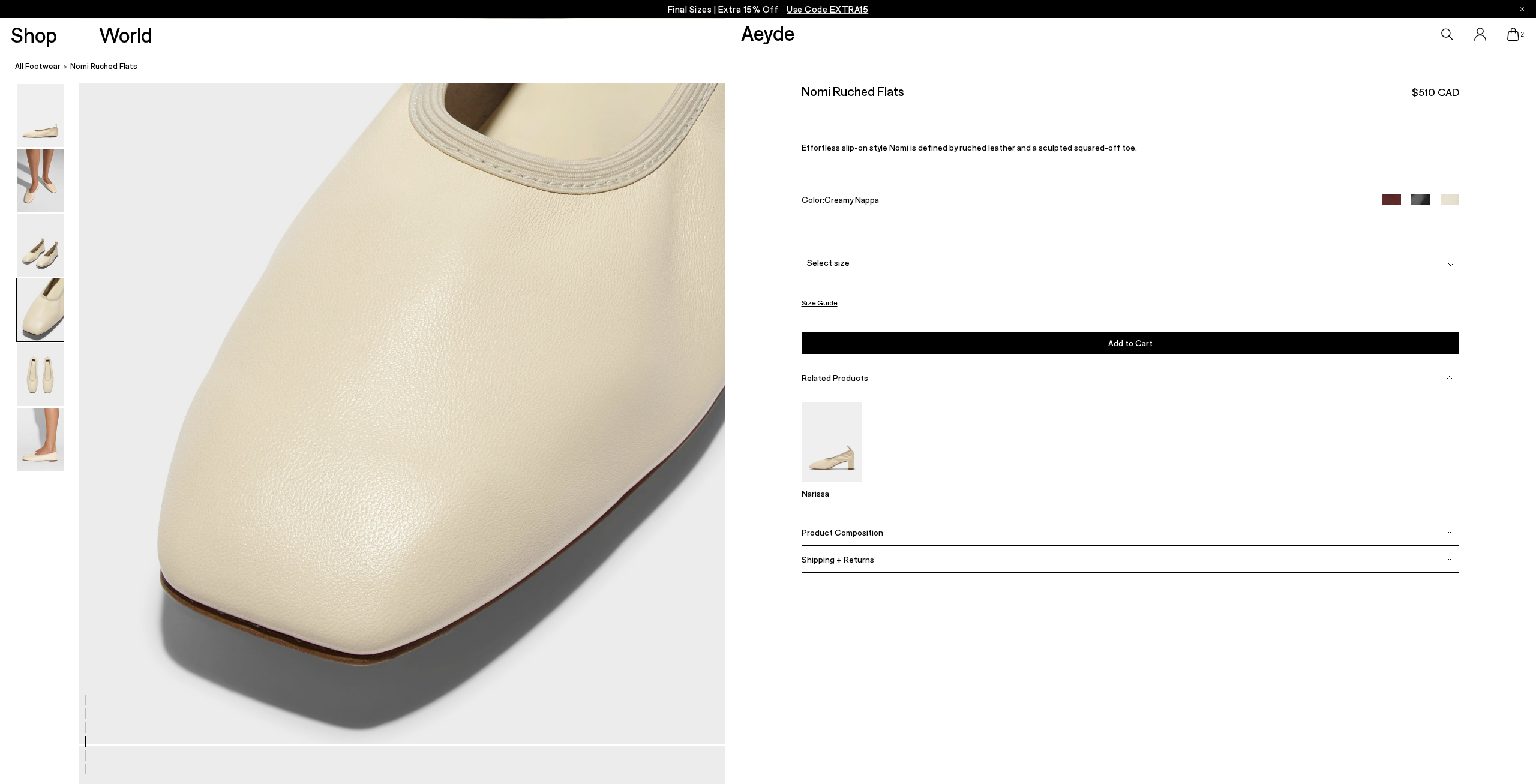
click at [867, 554] on span "Shipping + Returns" at bounding box center [838, 558] width 72 height 10
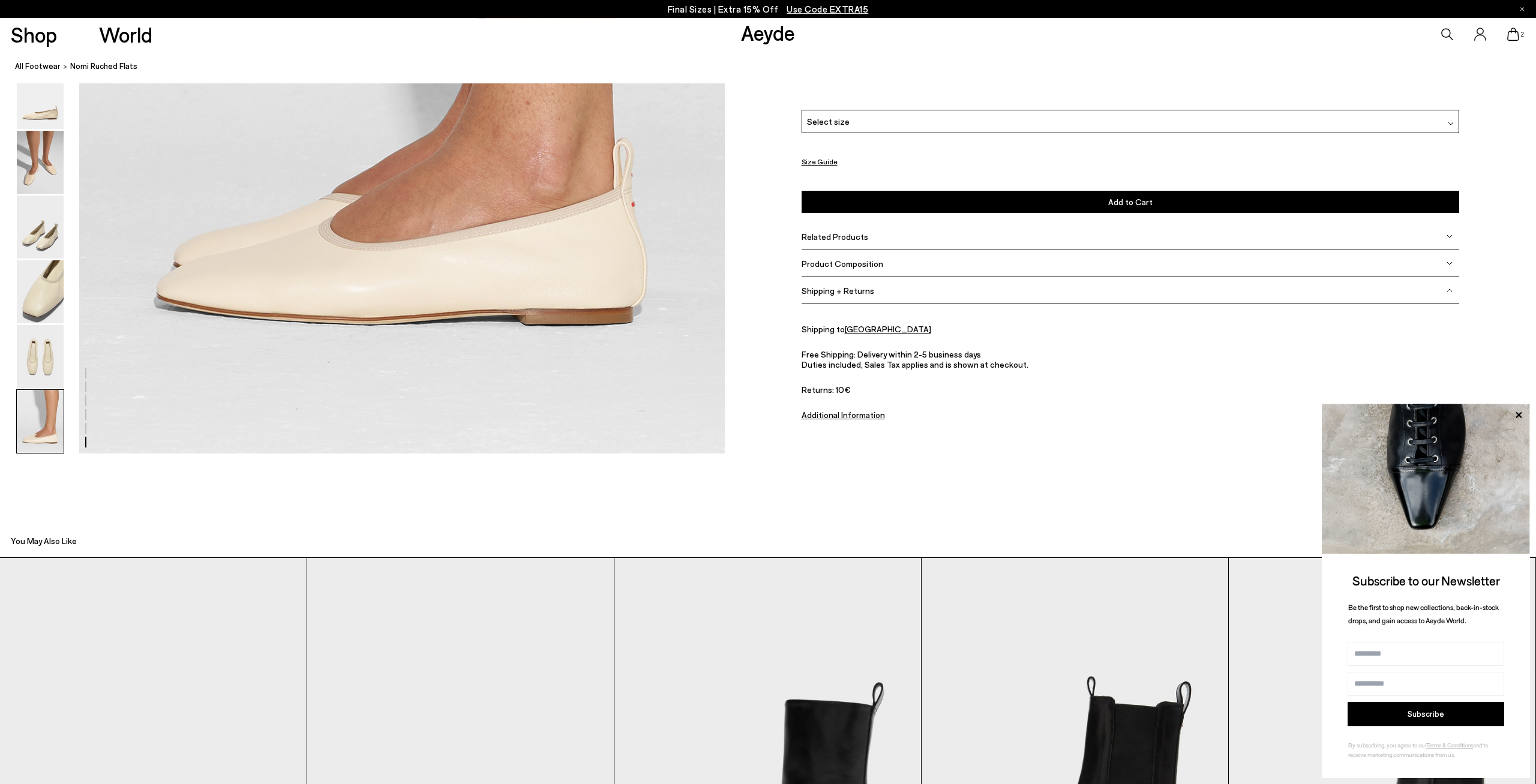
scroll to position [4622, 0]
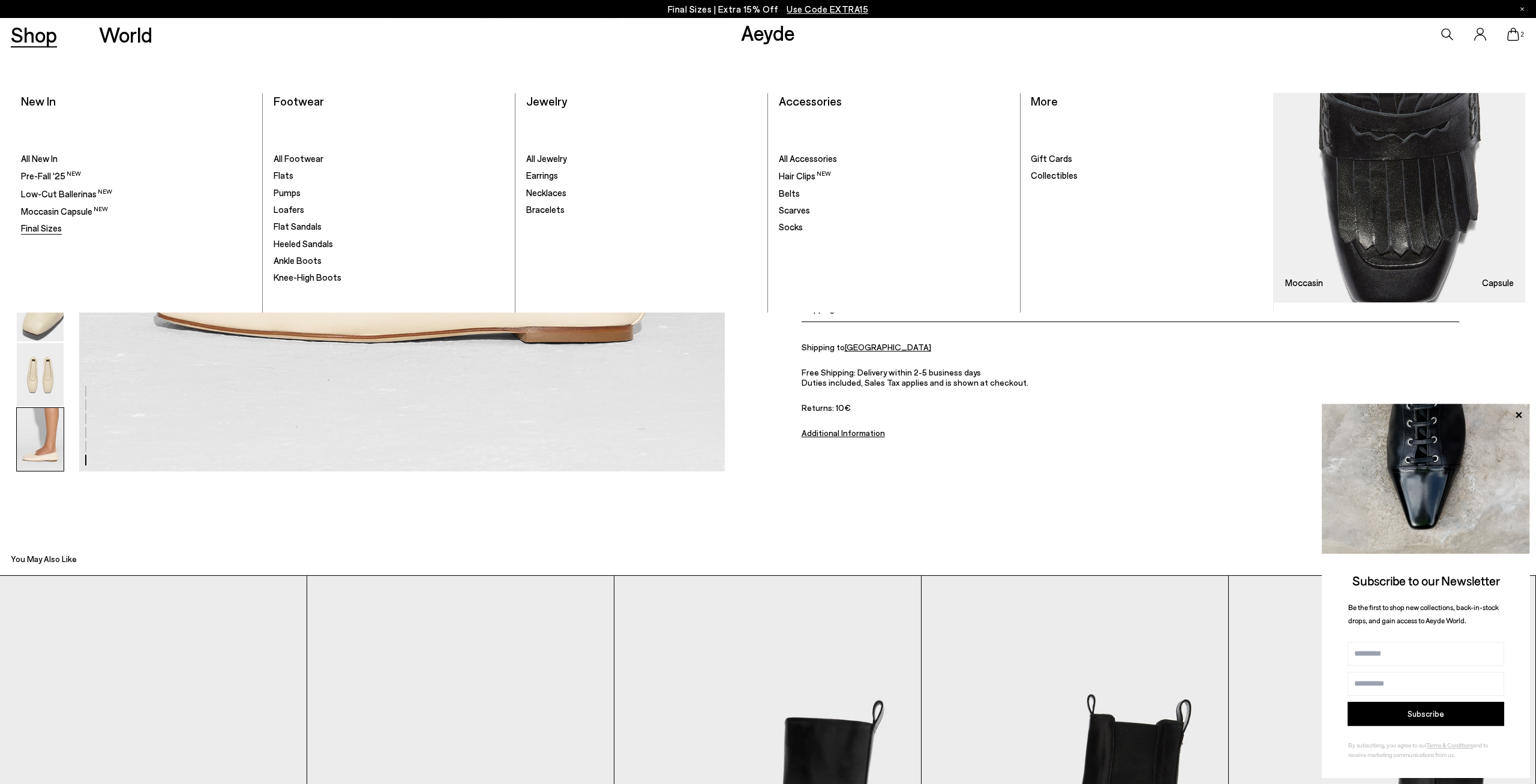
click at [34, 224] on span "Final Sizes" at bounding box center [41, 228] width 41 height 11
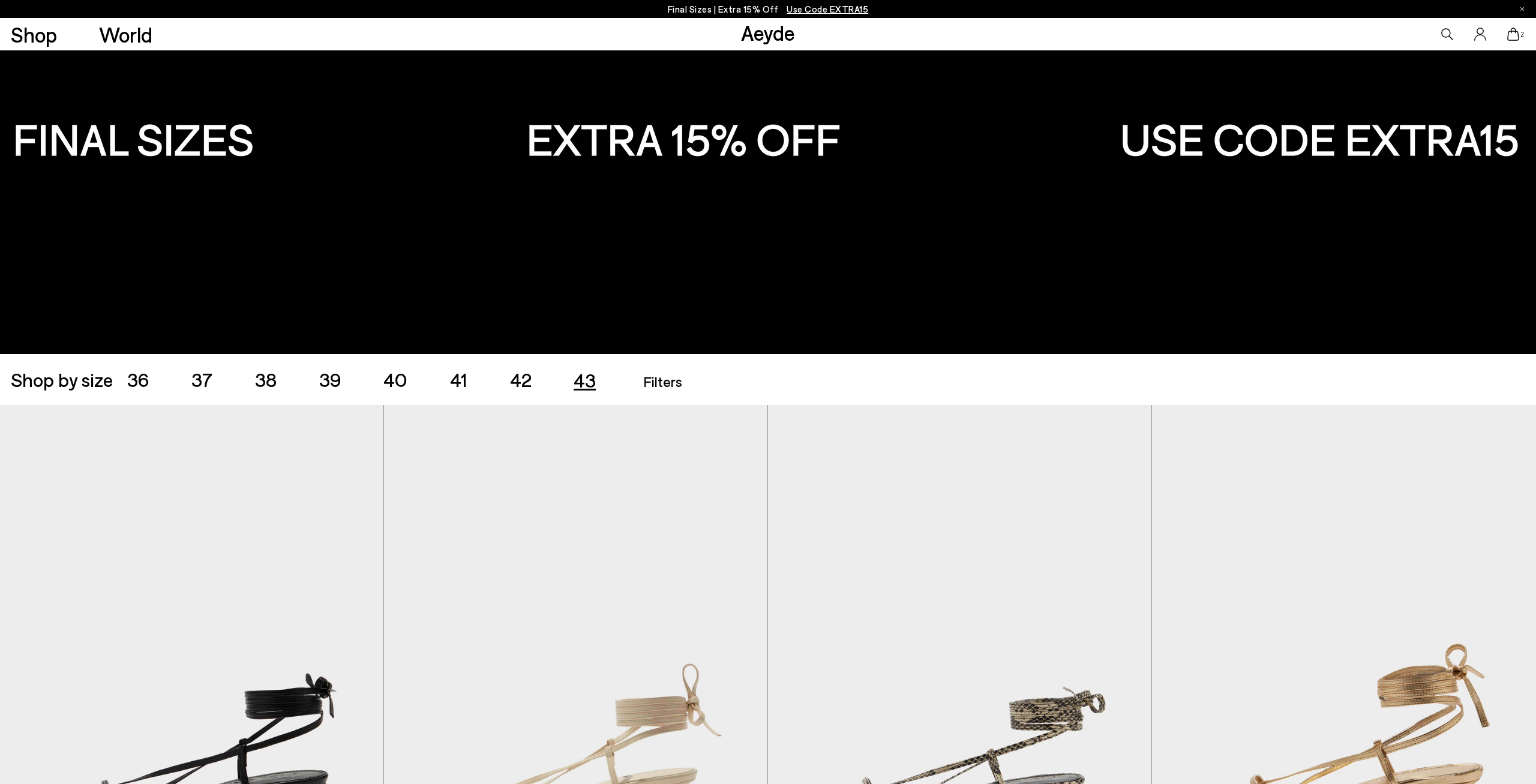
click at [591, 386] on span "43" at bounding box center [584, 380] width 22 height 23
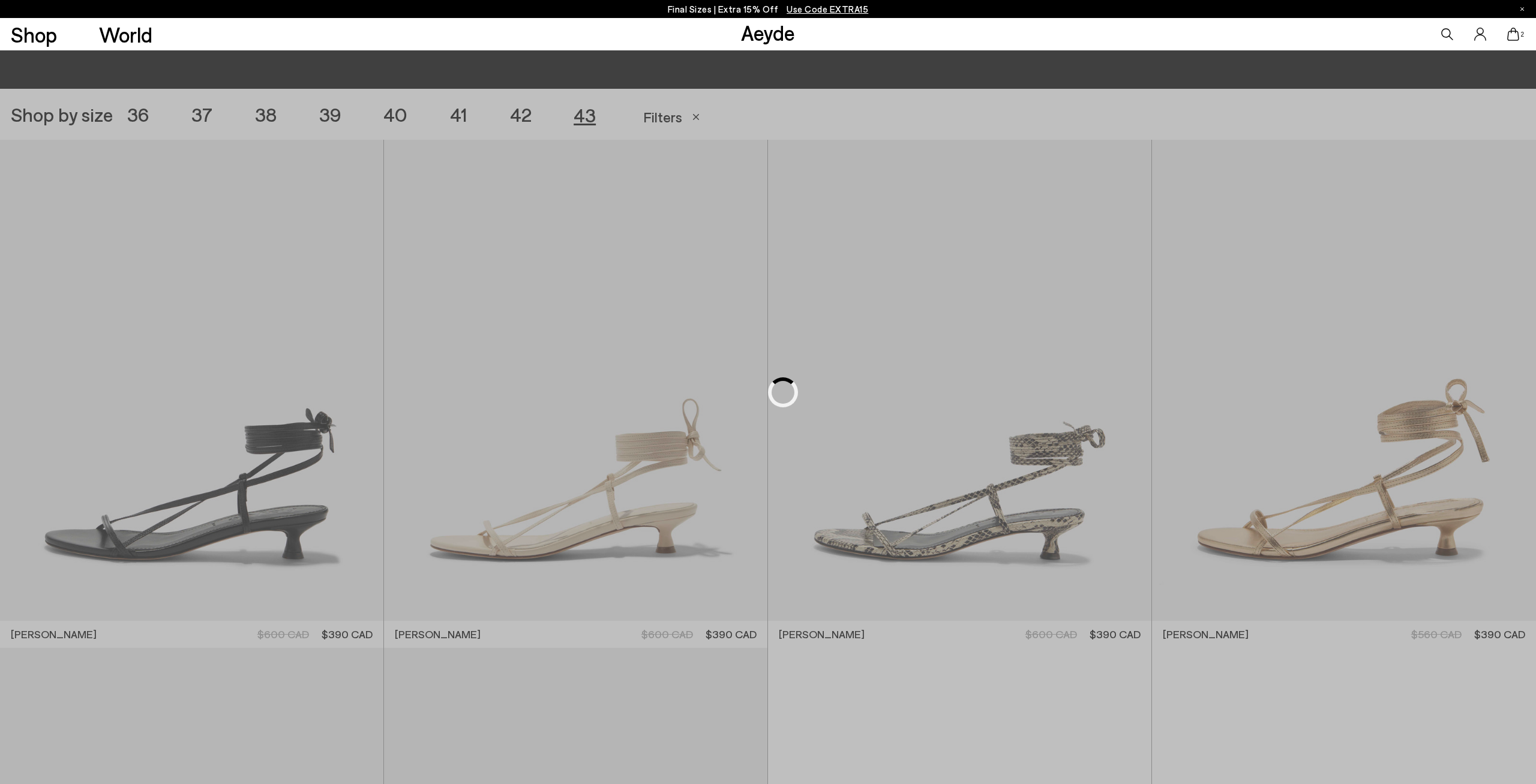
scroll to position [428, 0]
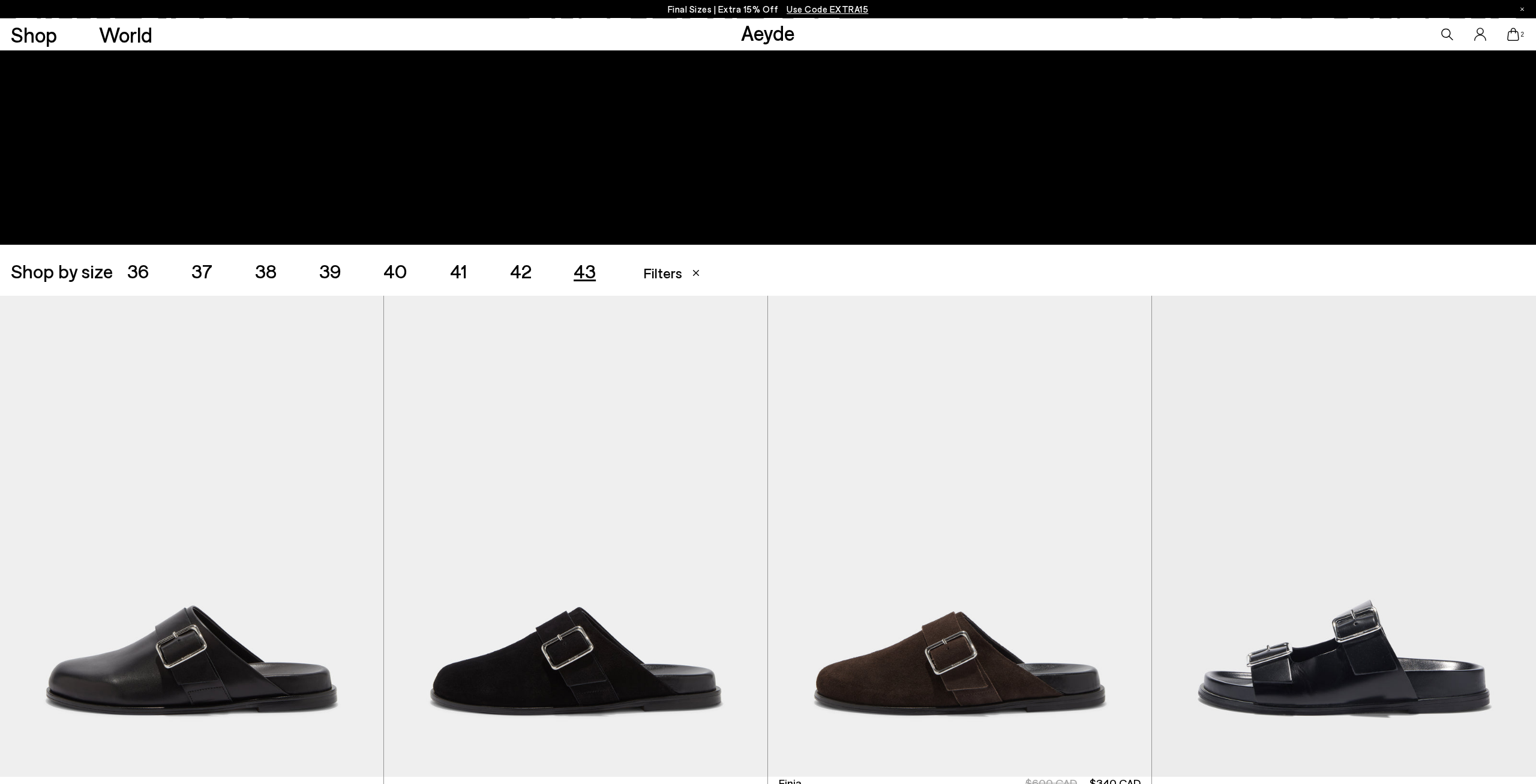
scroll to position [178, 0]
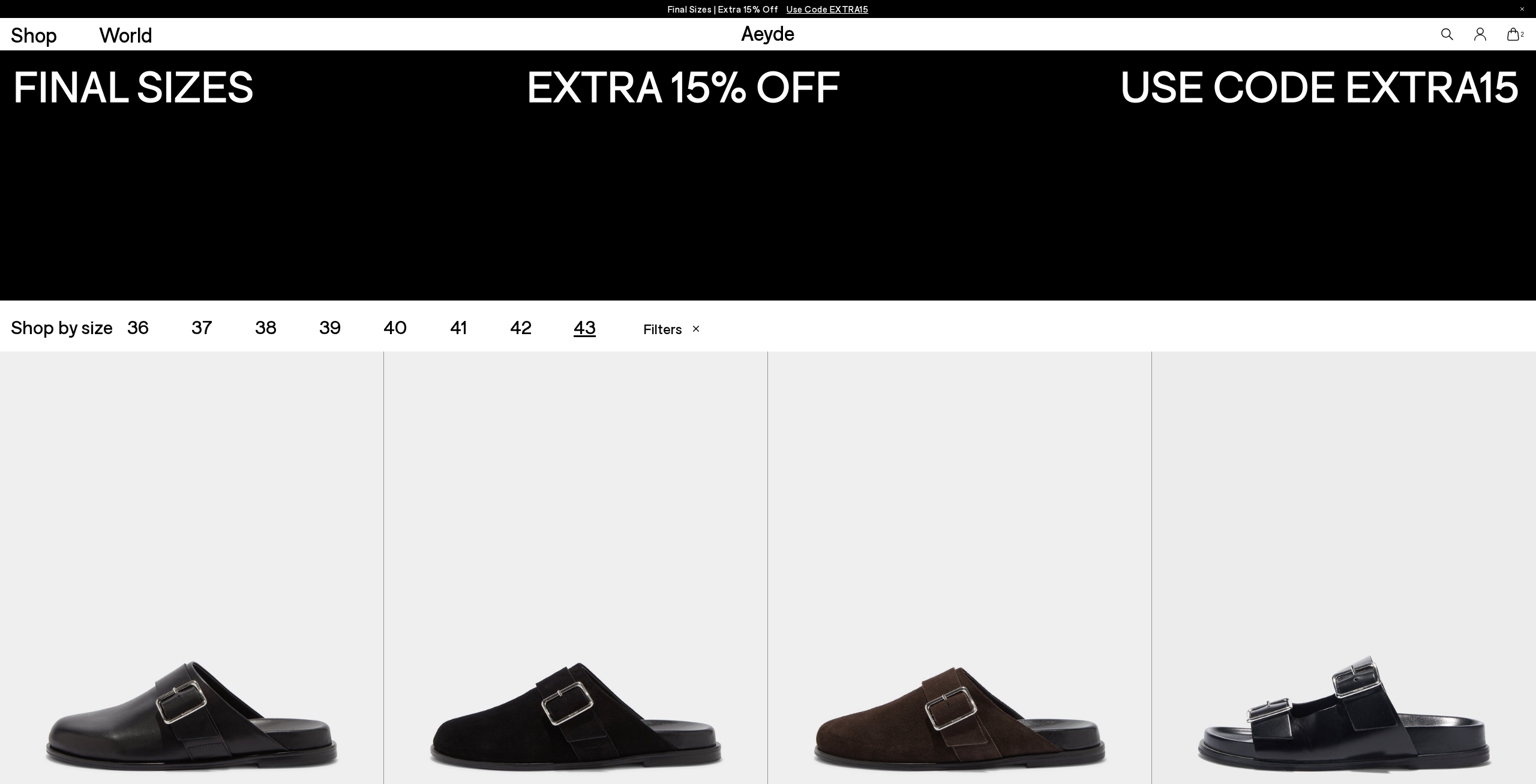
click at [533, 329] on ul "36 37 38 39 40 41 42 43" at bounding box center [382, 326] width 511 height 19
click at [528, 329] on span "42" at bounding box center [520, 326] width 21 height 23
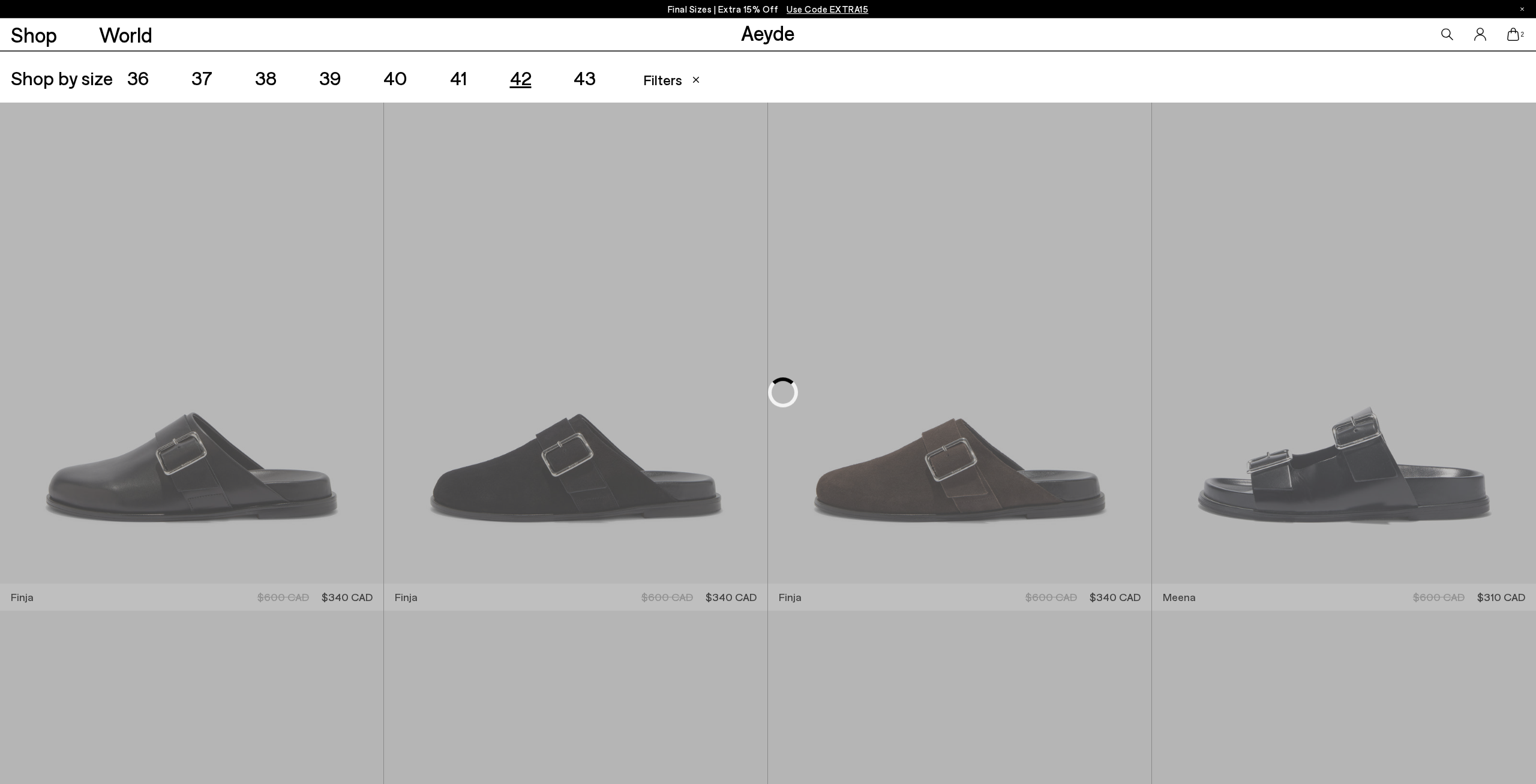
scroll to position [428, 0]
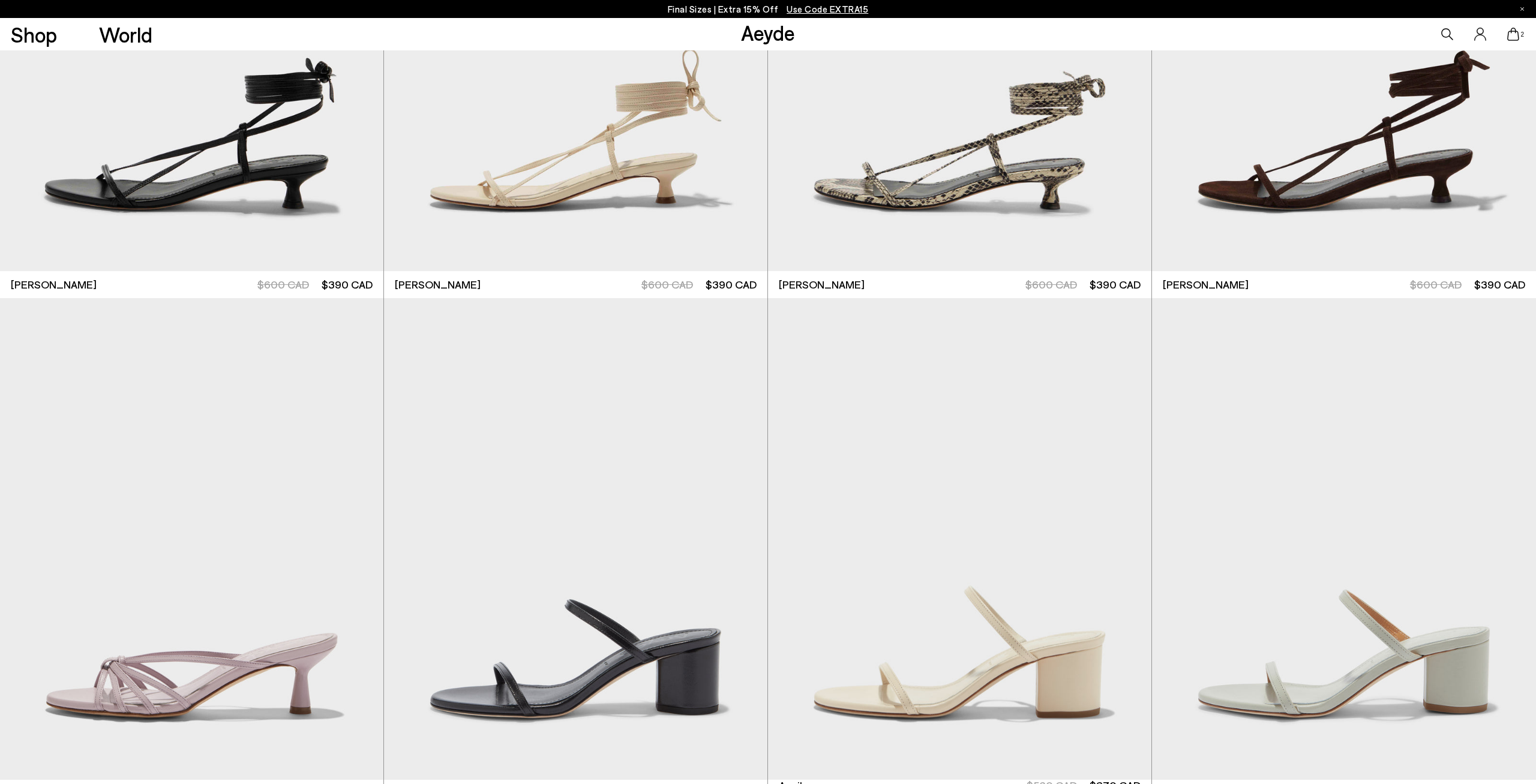
scroll to position [989, 0]
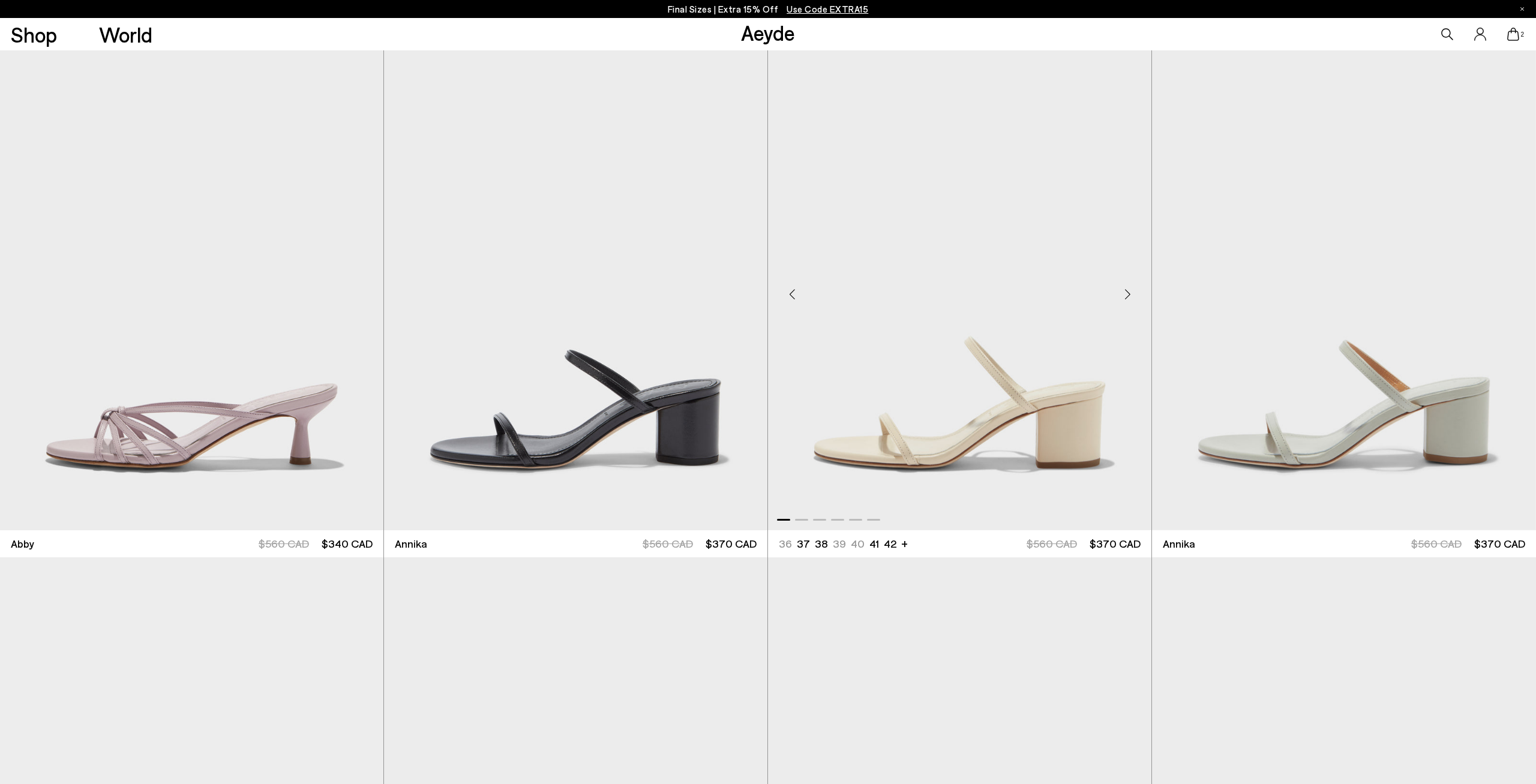
click at [1129, 291] on div "Next slide" at bounding box center [1127, 294] width 36 height 36
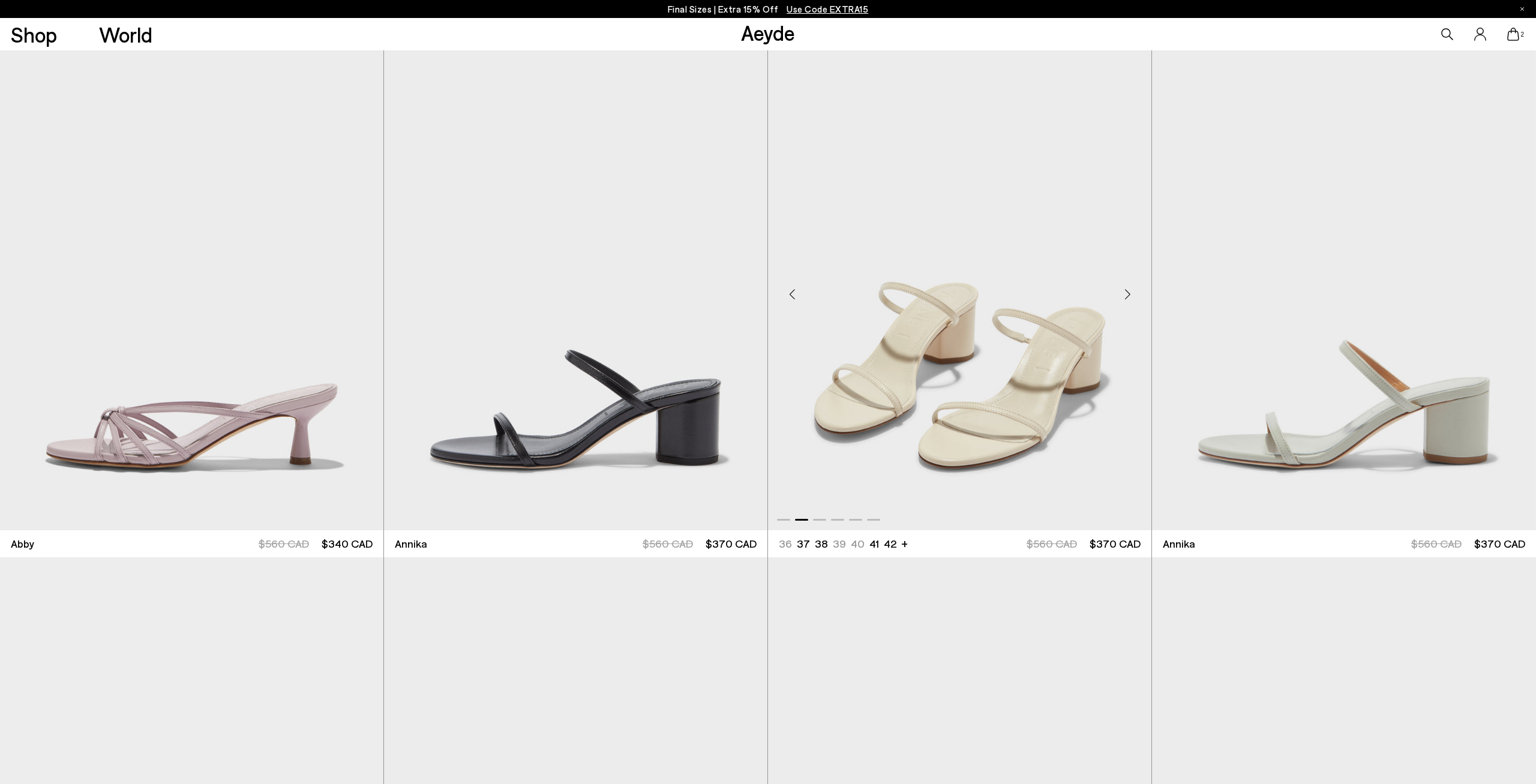
click at [1129, 291] on div "Next slide" at bounding box center [1127, 294] width 36 height 36
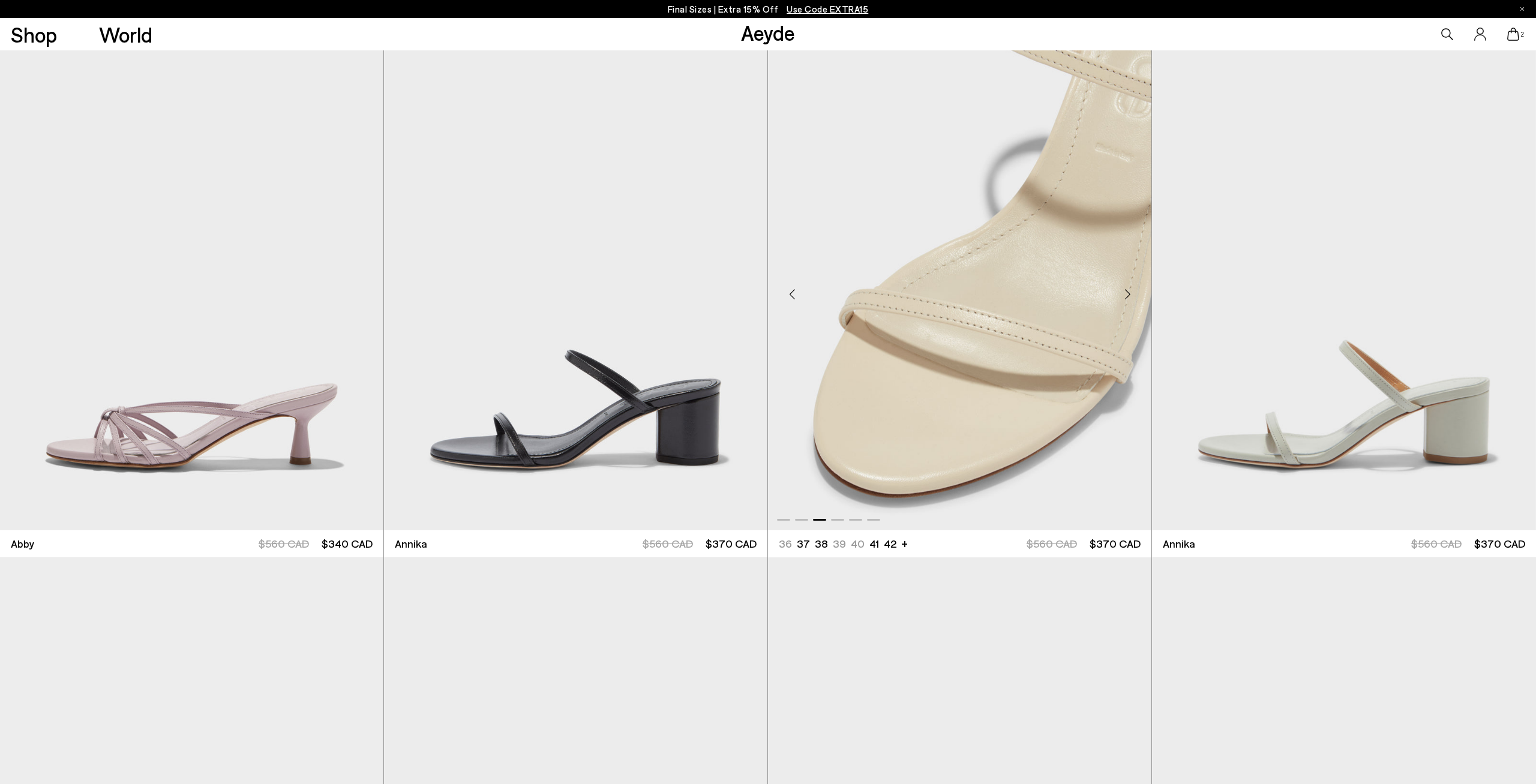
click at [1129, 291] on div "Next slide" at bounding box center [1127, 294] width 36 height 36
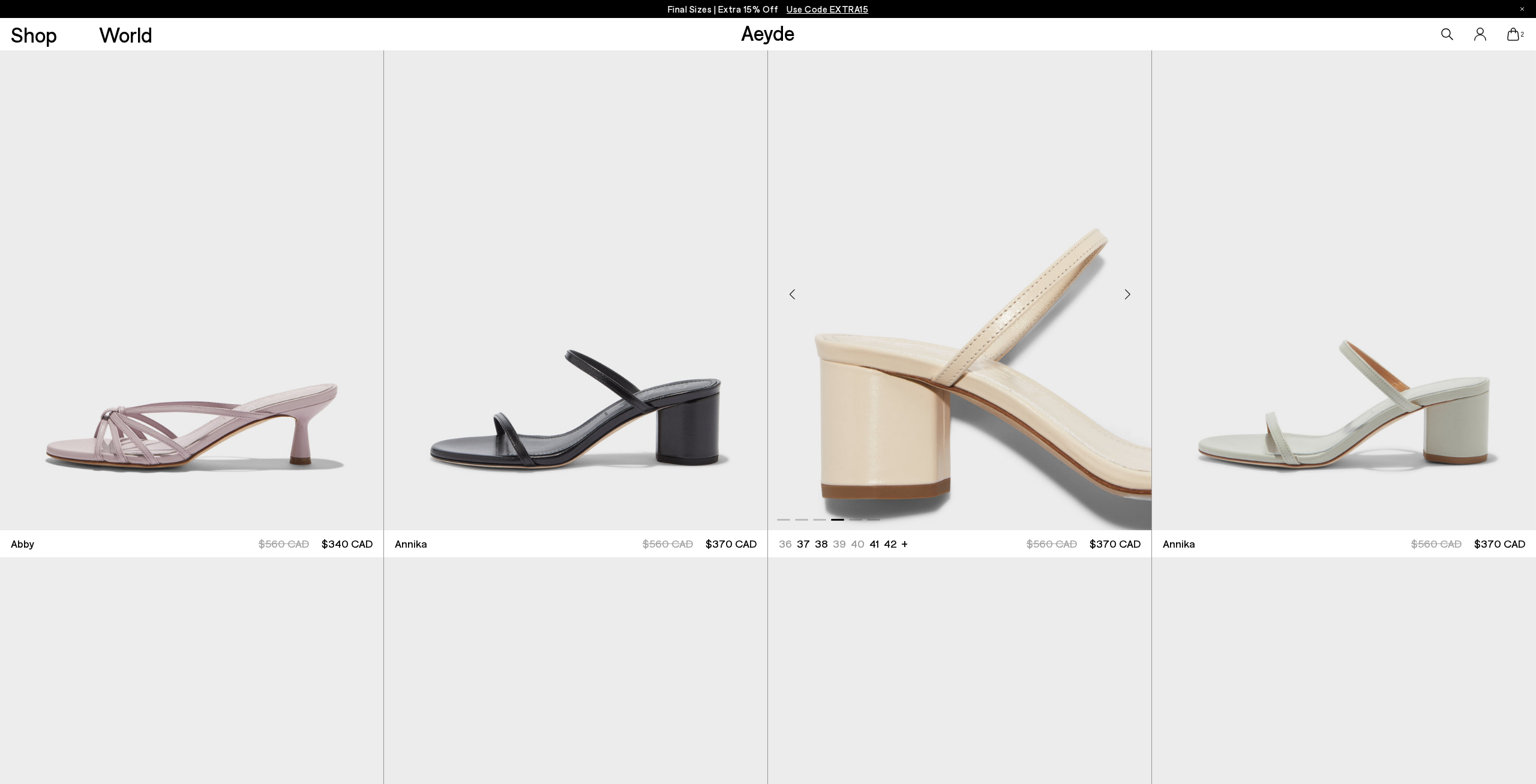
click at [1129, 291] on div "Next slide" at bounding box center [1127, 294] width 36 height 36
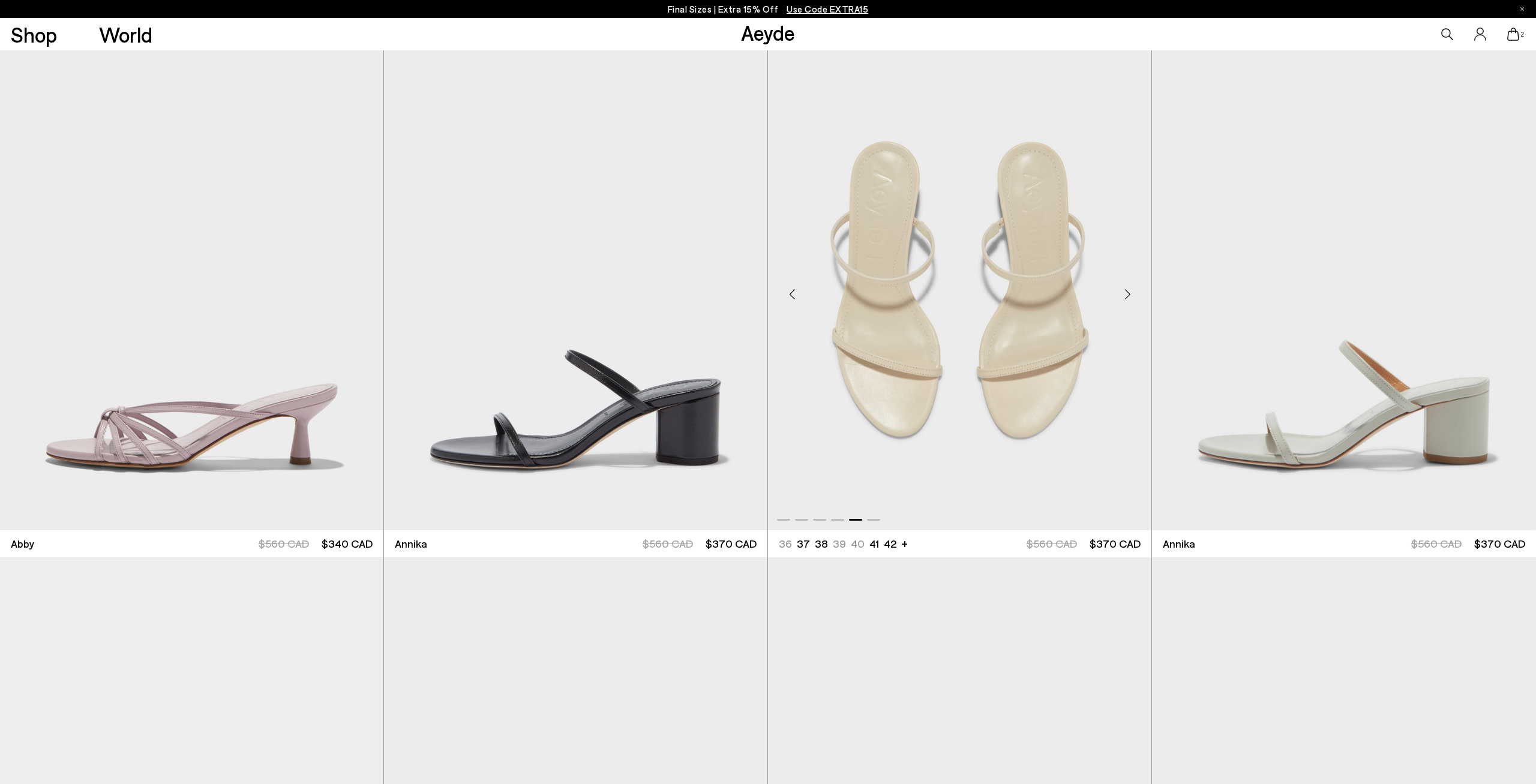
click at [1129, 291] on div "Next slide" at bounding box center [1127, 294] width 36 height 36
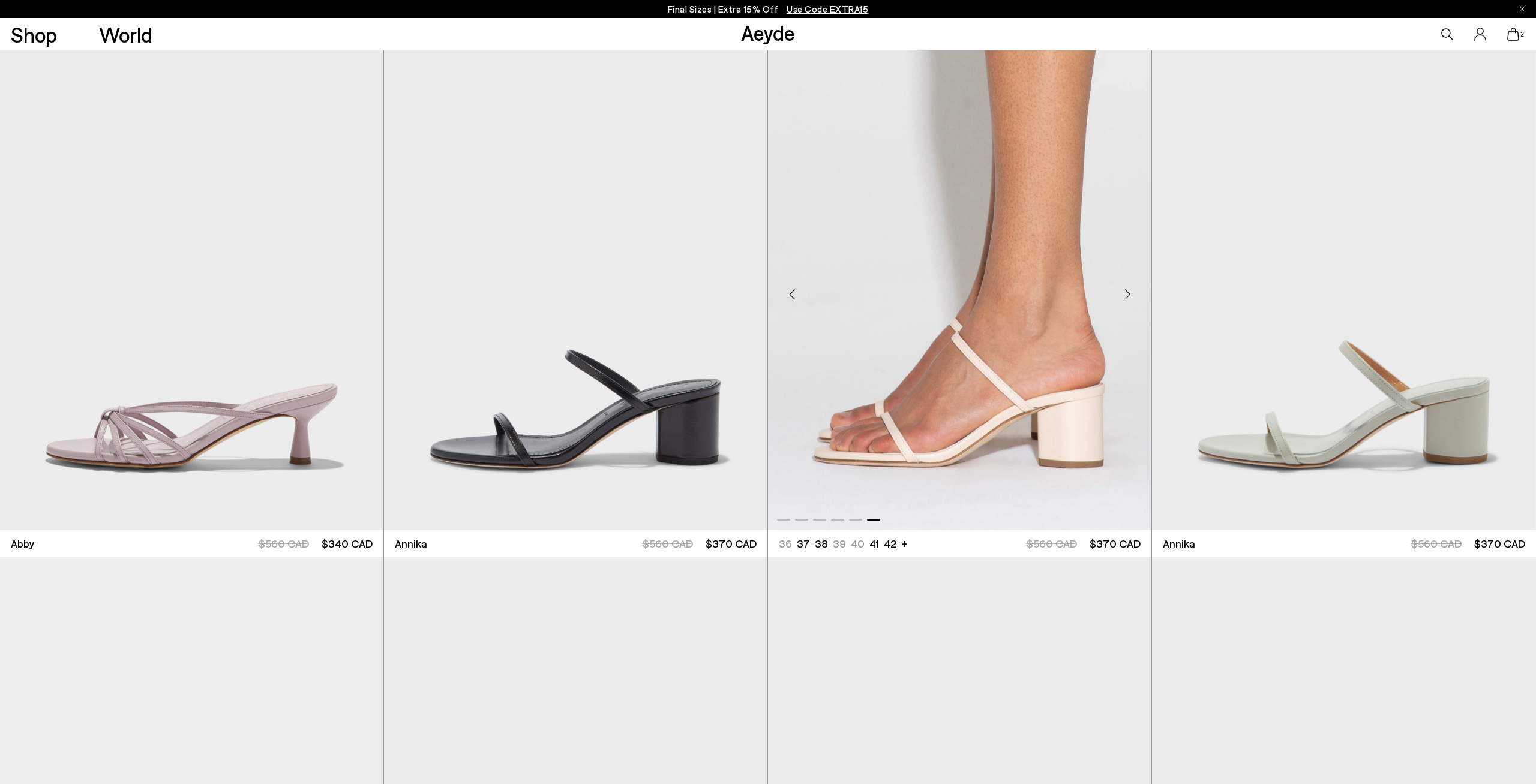
click at [1129, 291] on div "Next slide" at bounding box center [1127, 294] width 36 height 36
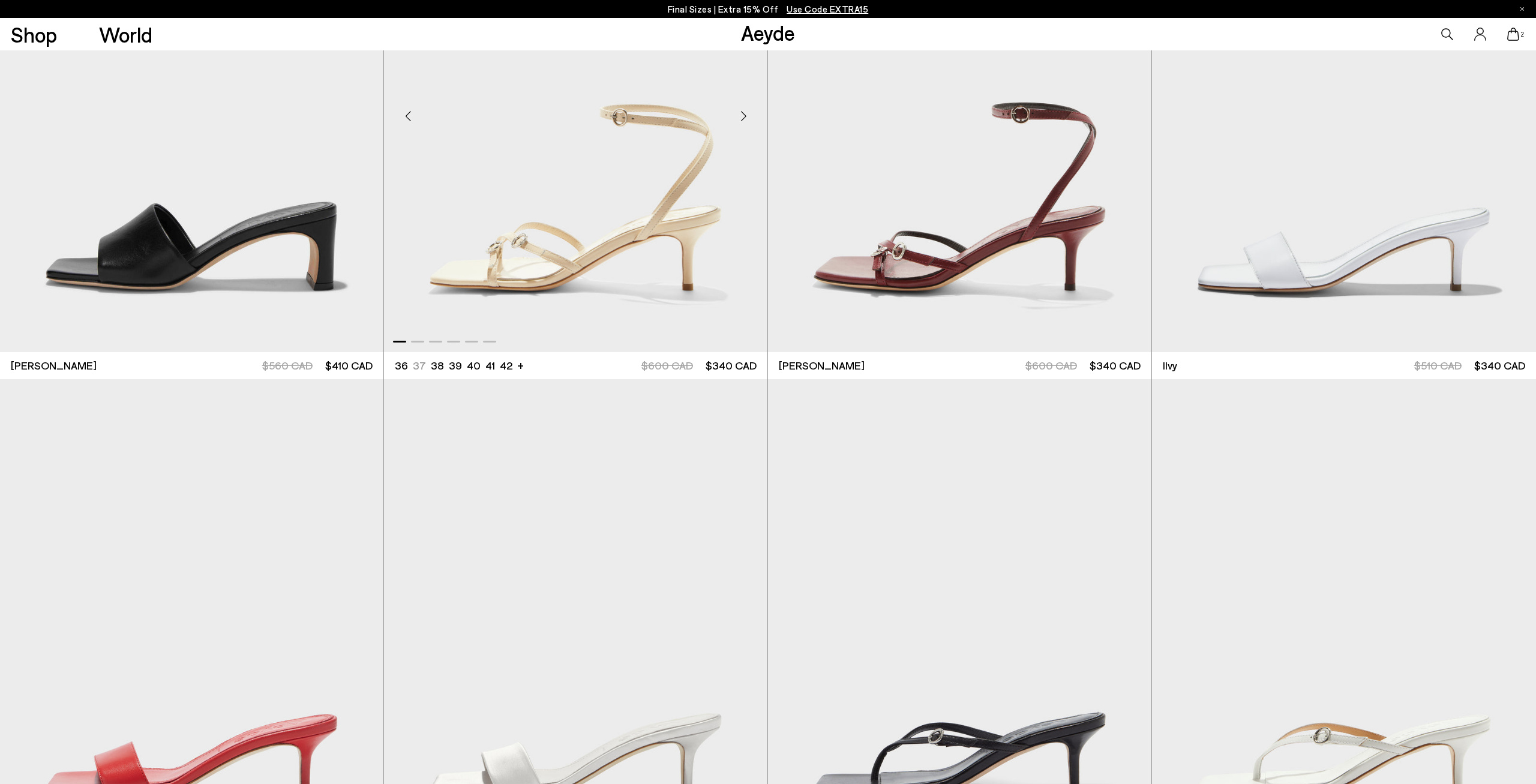
scroll to position [1862, 0]
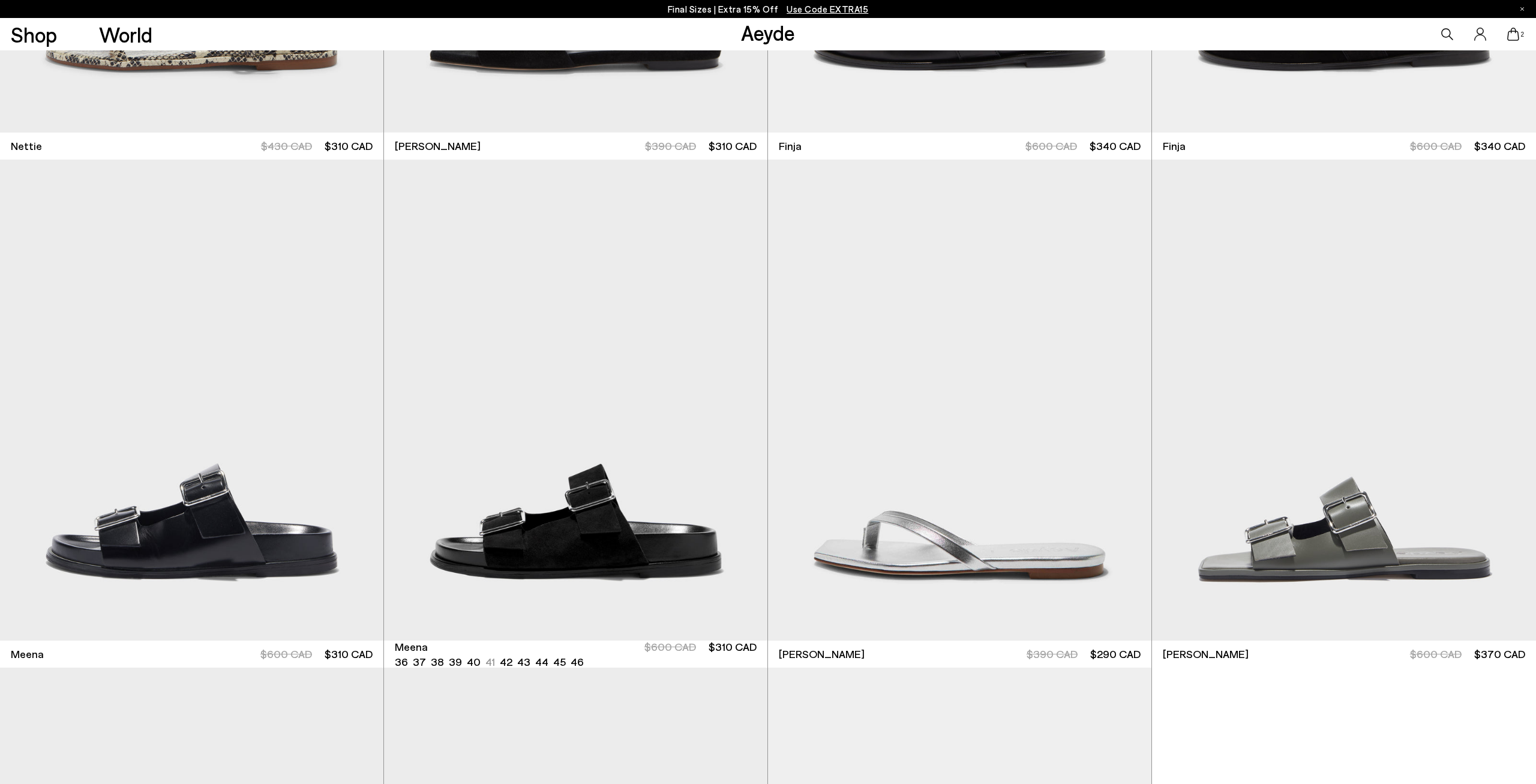
scroll to position [6033, 0]
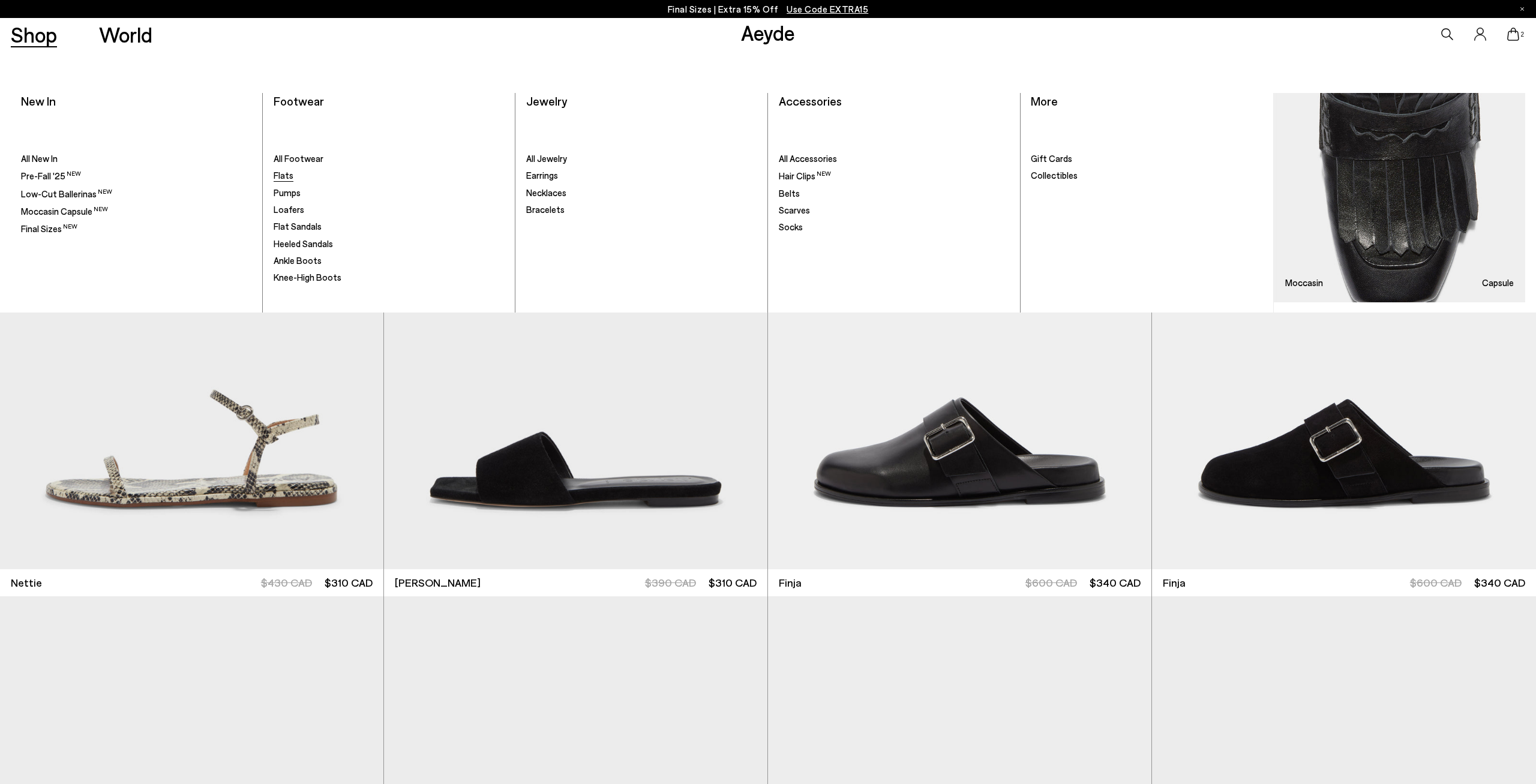
click at [283, 179] on span "Flats" at bounding box center [283, 175] width 20 height 11
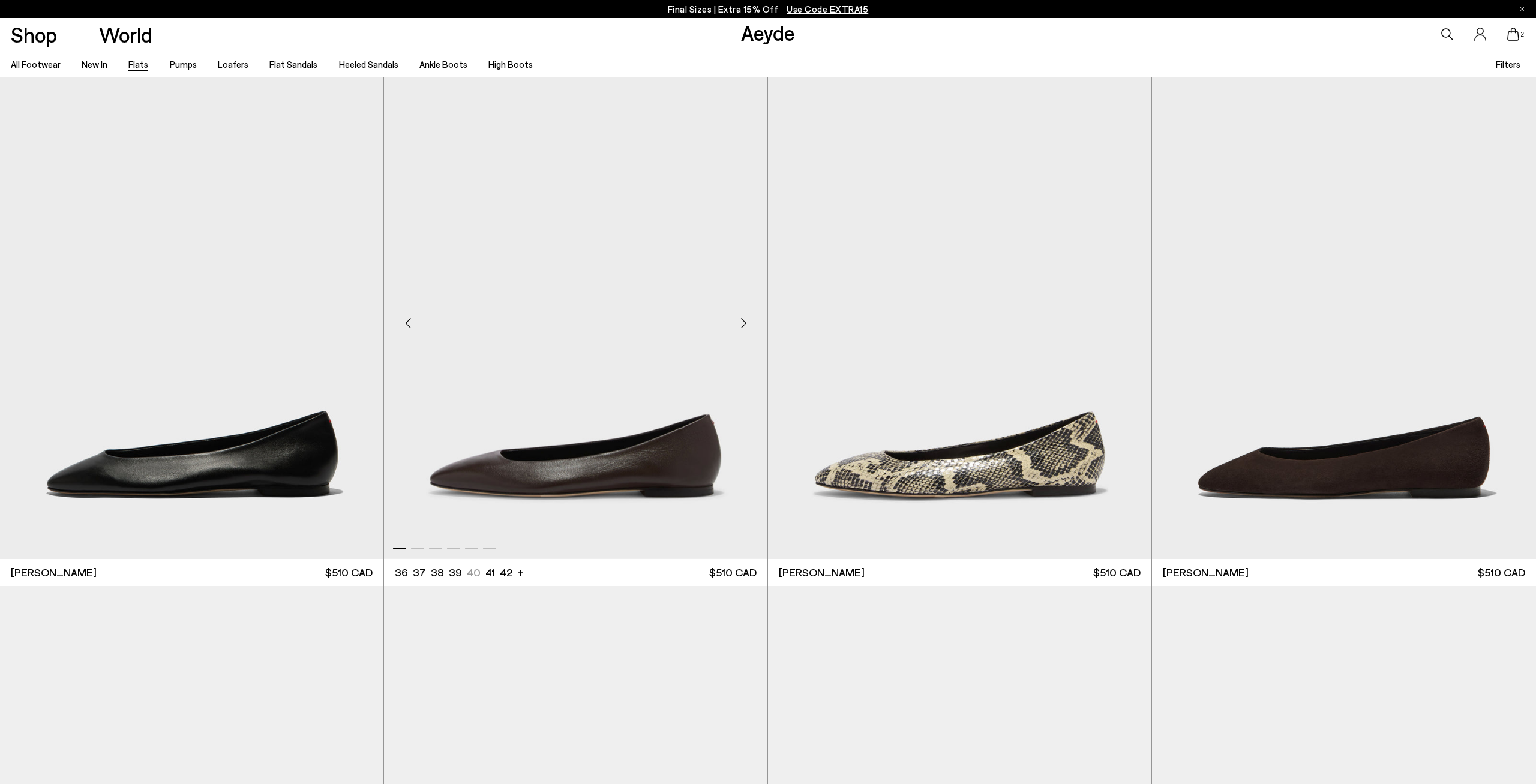
scroll to position [437, 0]
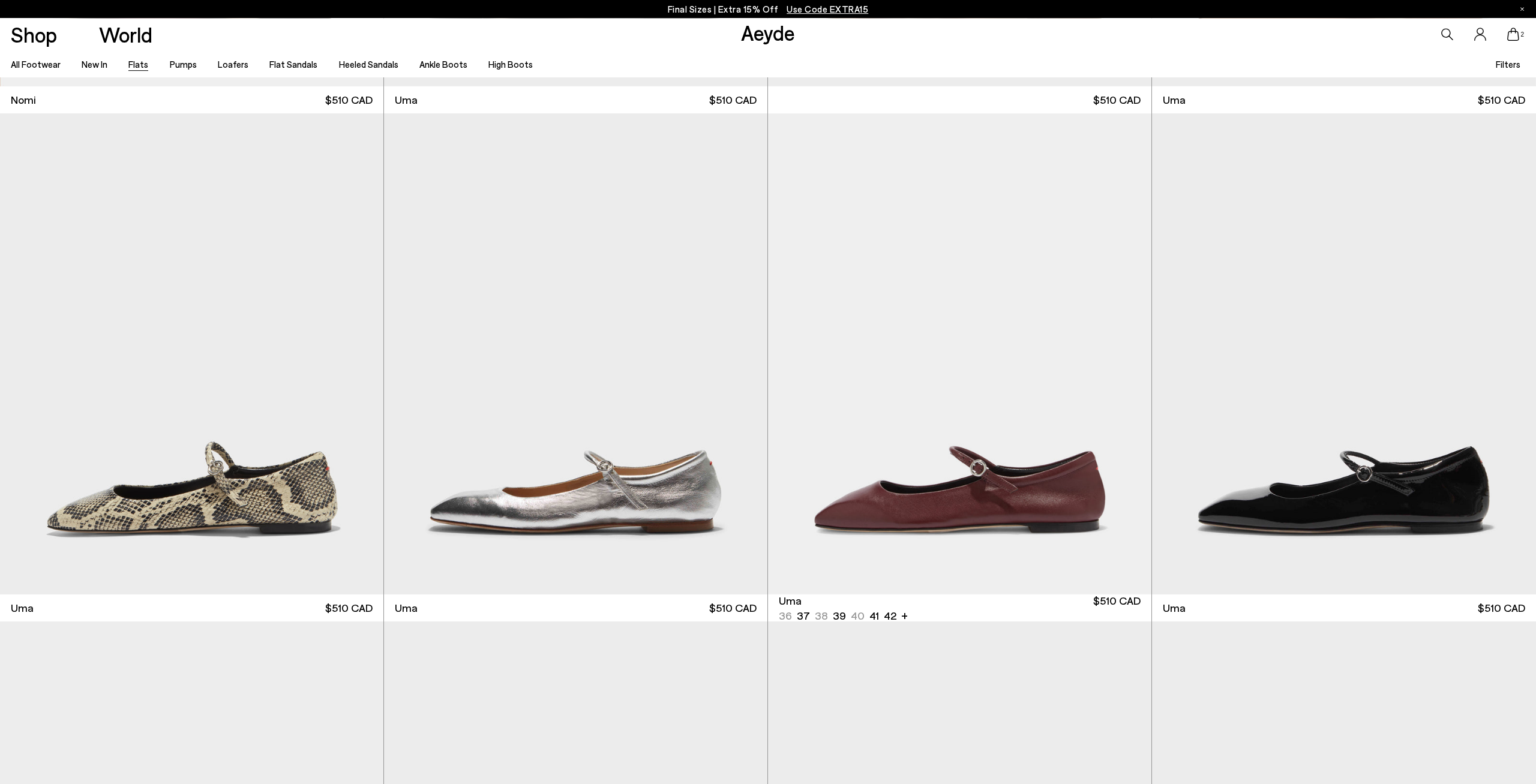
scroll to position [1497, 0]
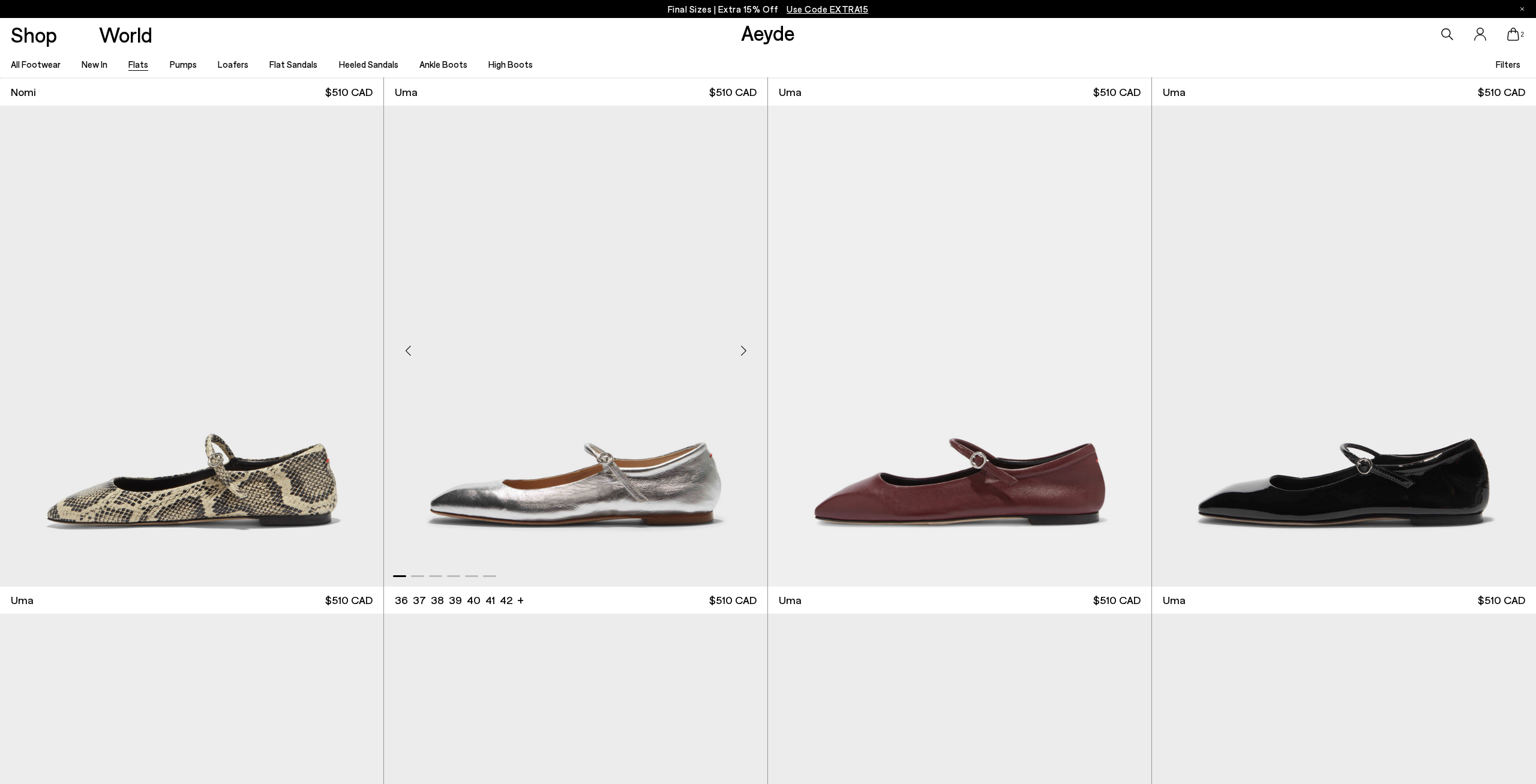
click at [660, 473] on img "1 / 6" at bounding box center [575, 346] width 383 height 481
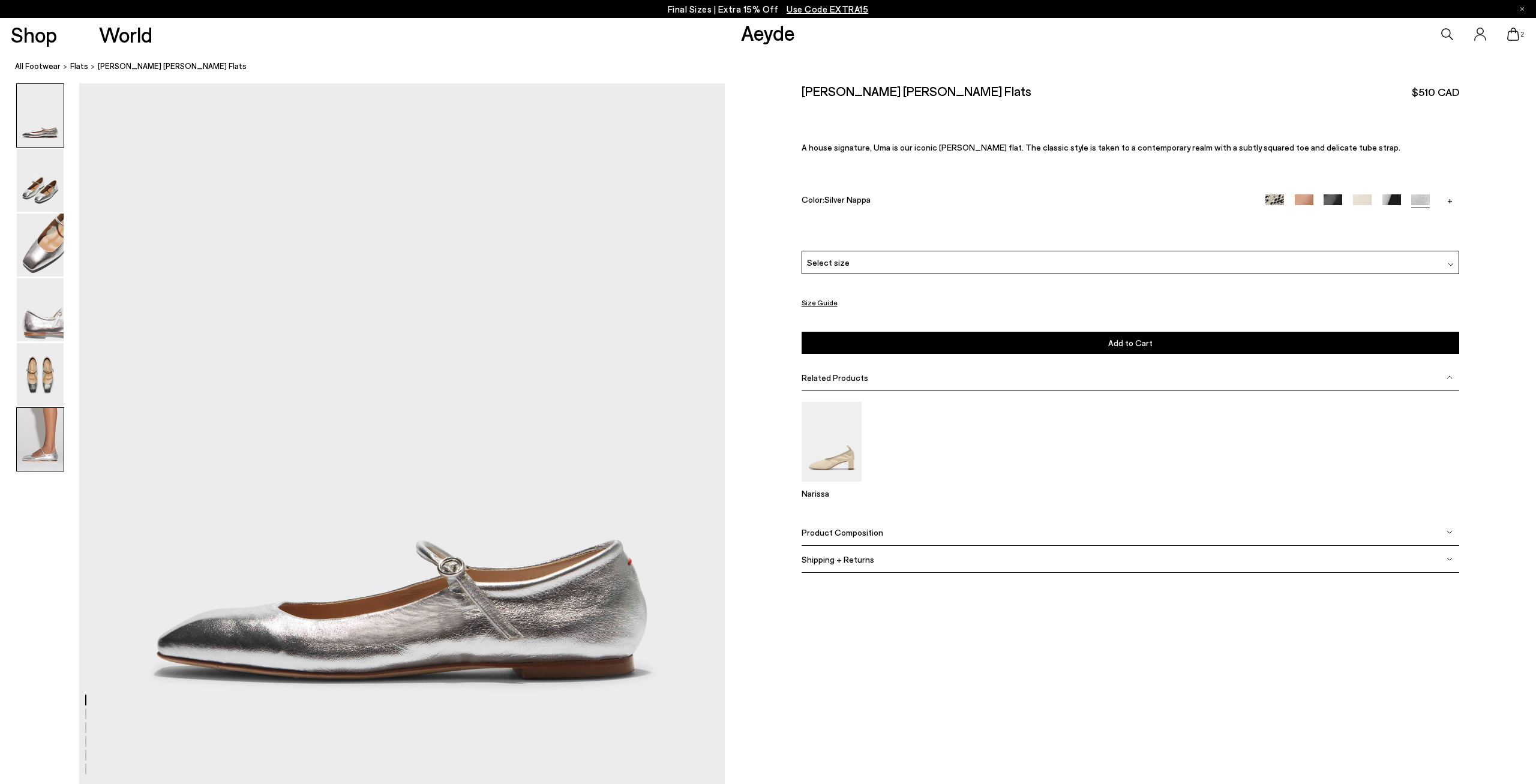
click at [29, 437] on img at bounding box center [40, 439] width 47 height 63
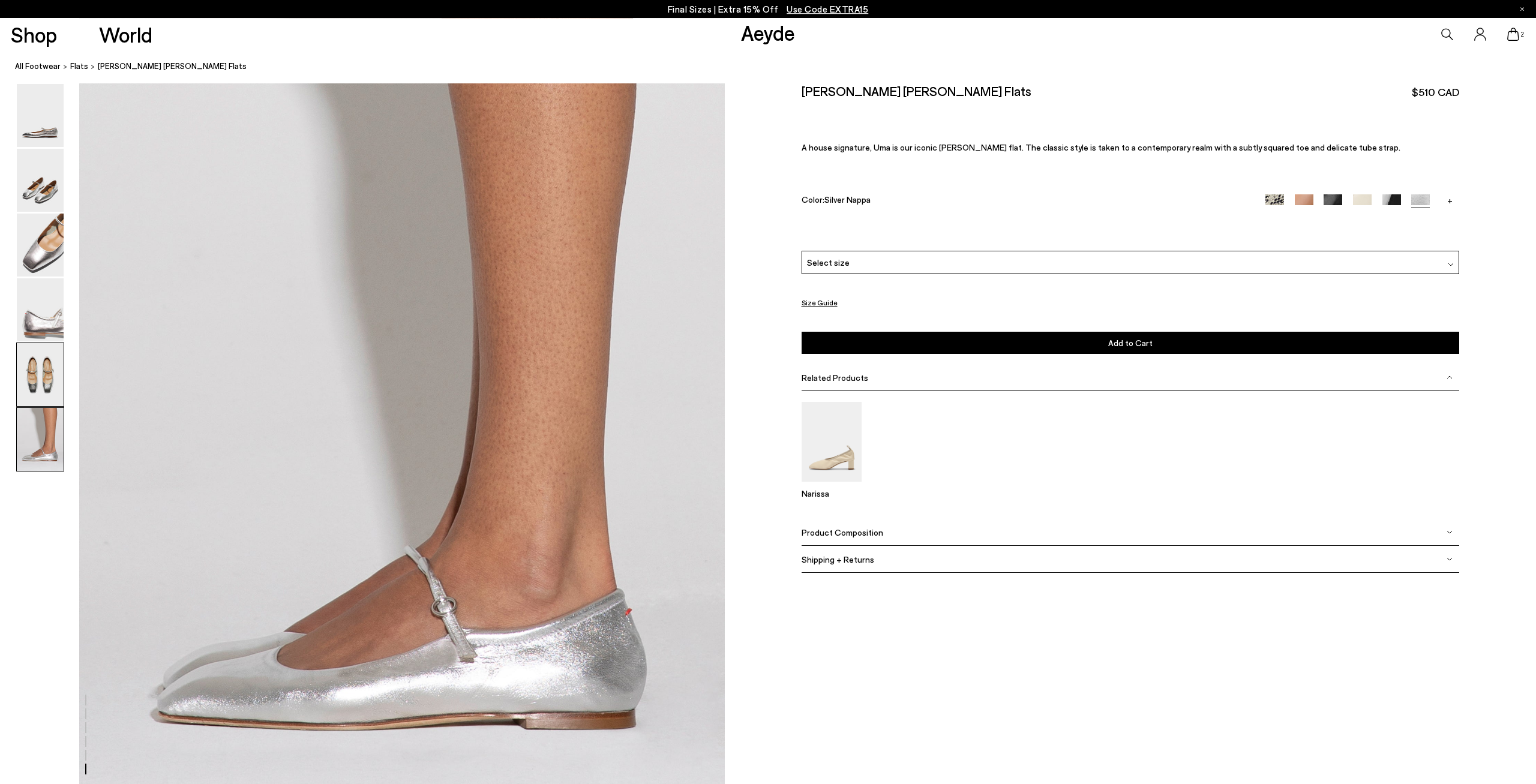
scroll to position [4233, 0]
click at [38, 390] on img at bounding box center [40, 374] width 47 height 63
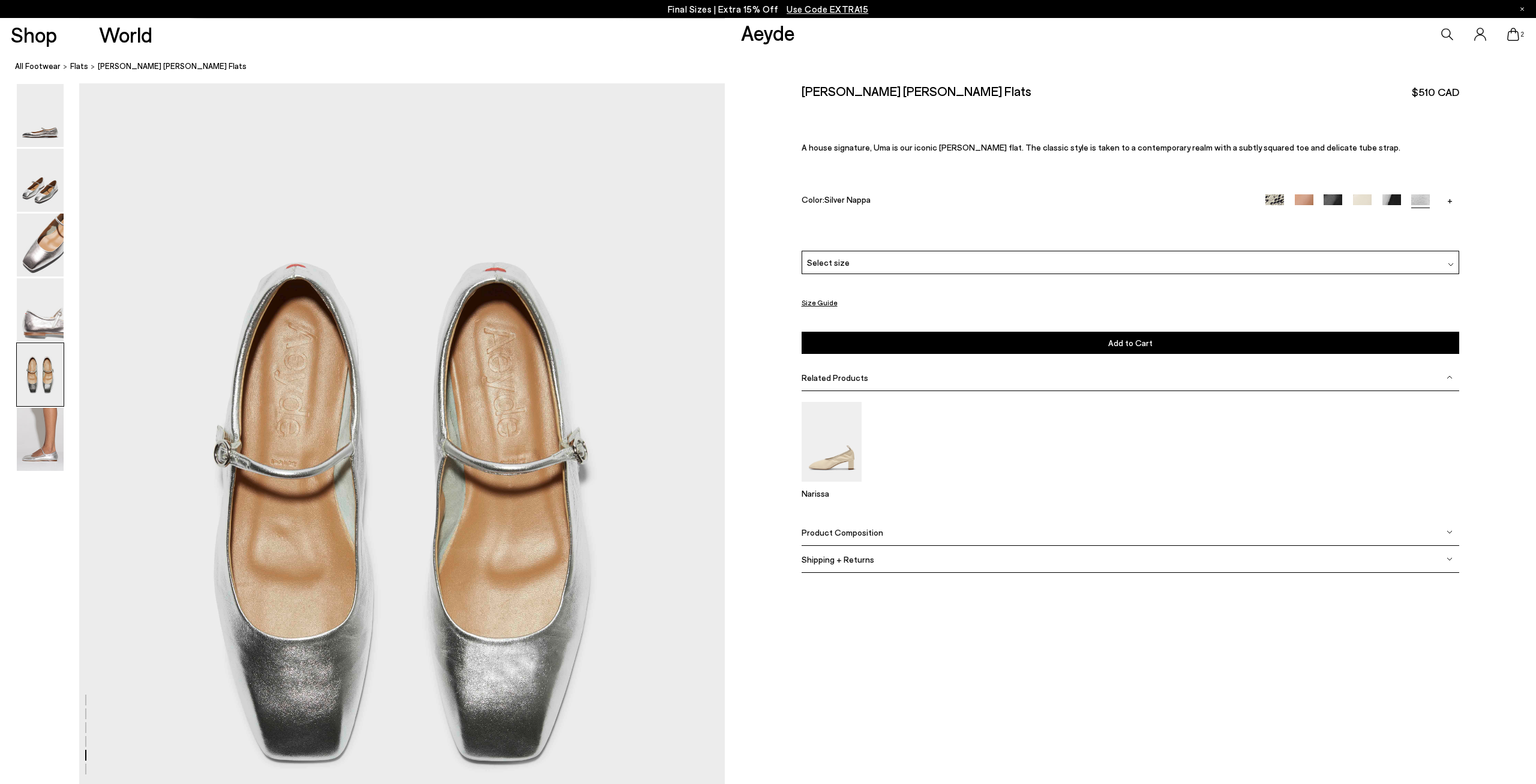
scroll to position [3289, 0]
click at [46, 305] on img at bounding box center [40, 310] width 47 height 63
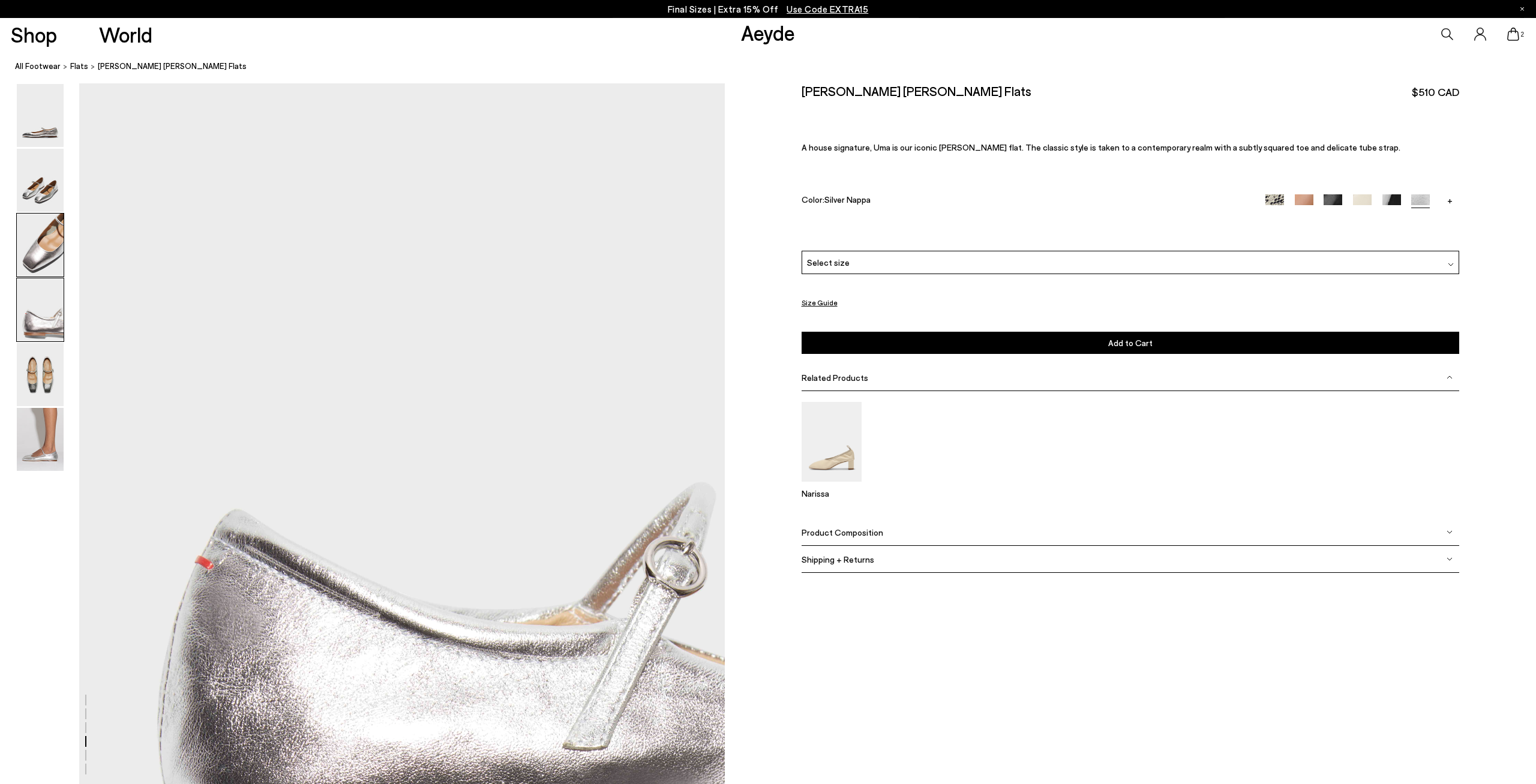
scroll to position [2427, 0]
click at [46, 258] on img at bounding box center [40, 245] width 47 height 63
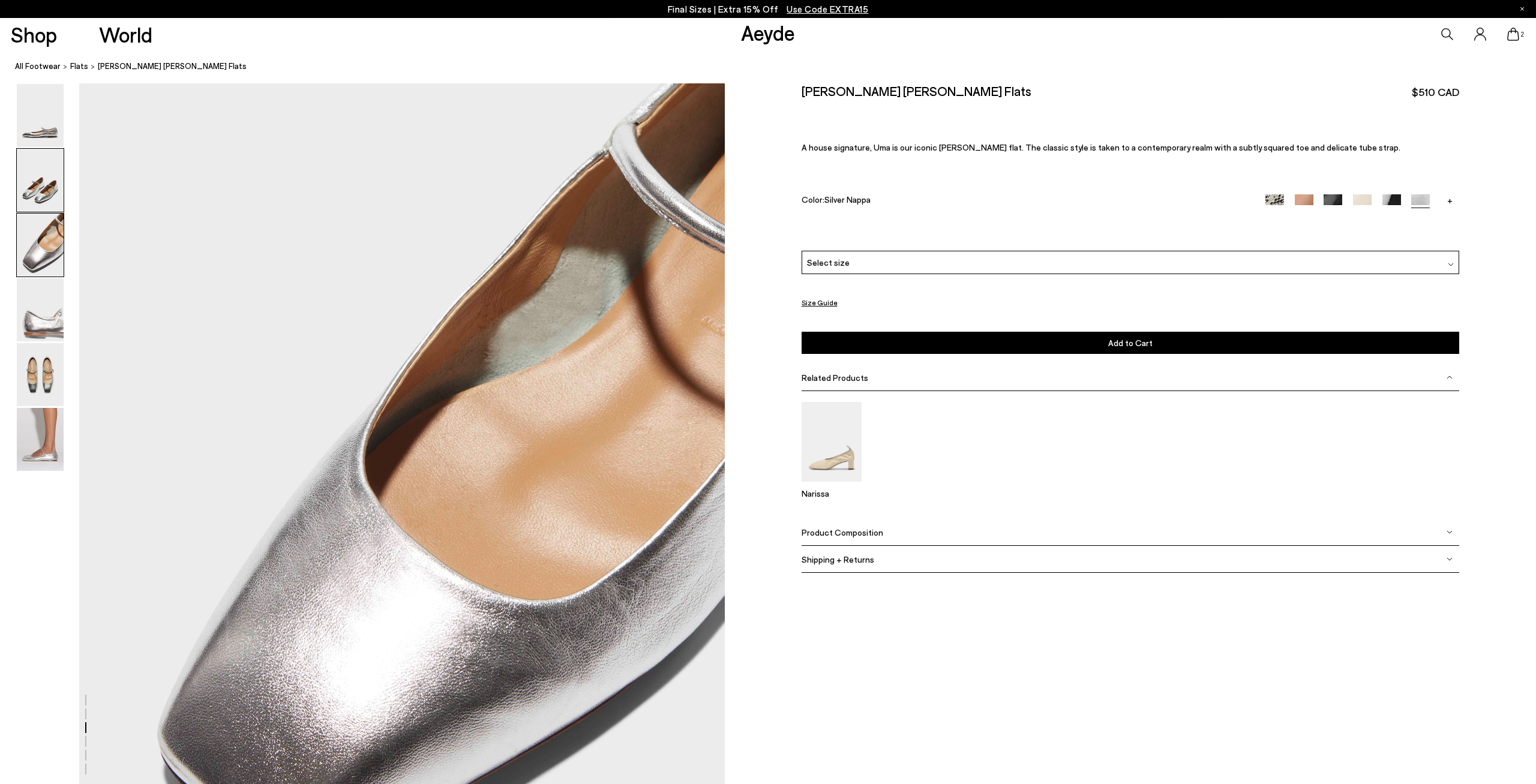
scroll to position [1565, 0]
click at [45, 204] on img at bounding box center [40, 180] width 47 height 63
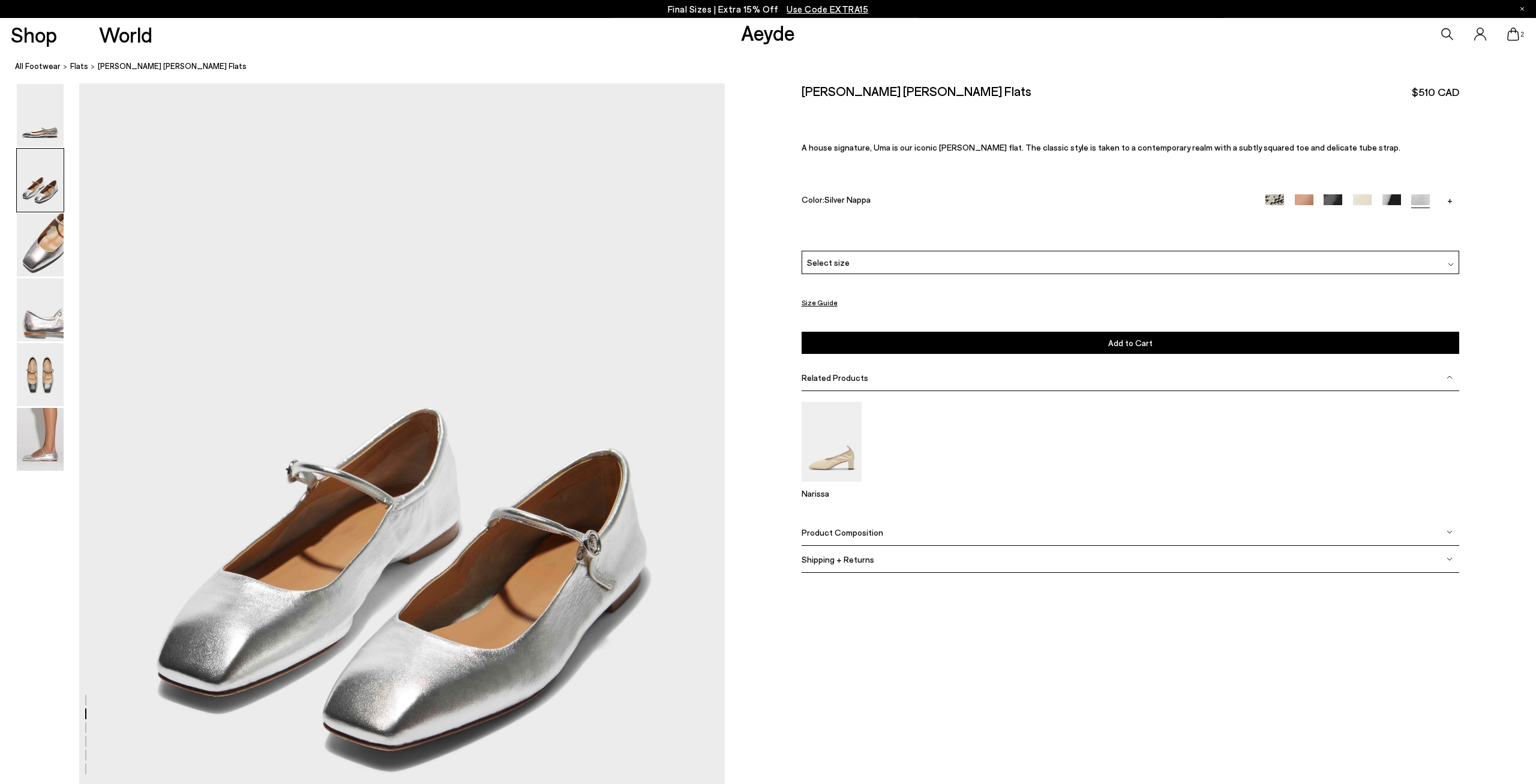
scroll to position [329, 0]
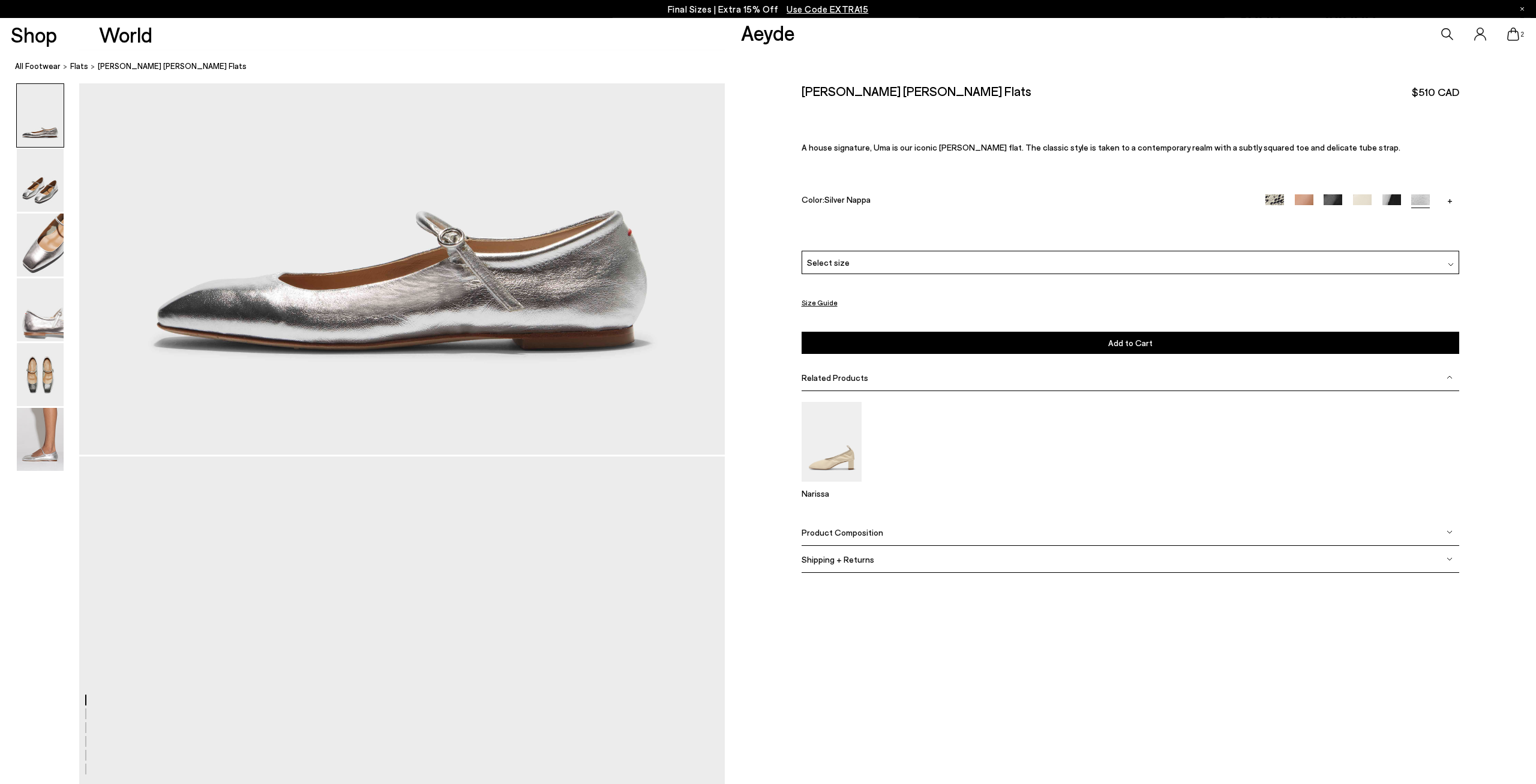
click at [898, 262] on div "Select size" at bounding box center [1131, 262] width 658 height 23
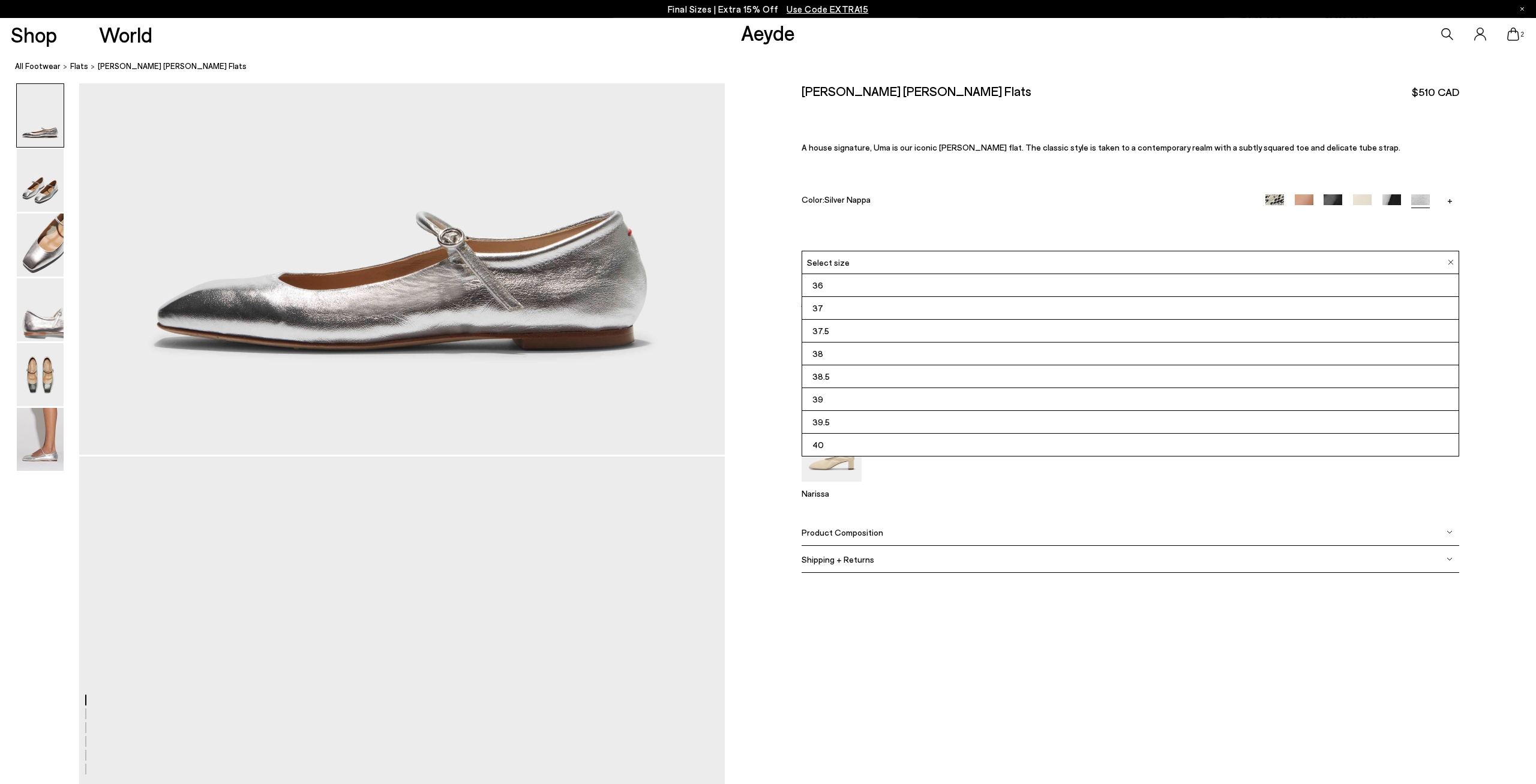
scroll to position [66, 0]
click at [857, 438] on li "42" at bounding box center [1131, 447] width 656 height 23
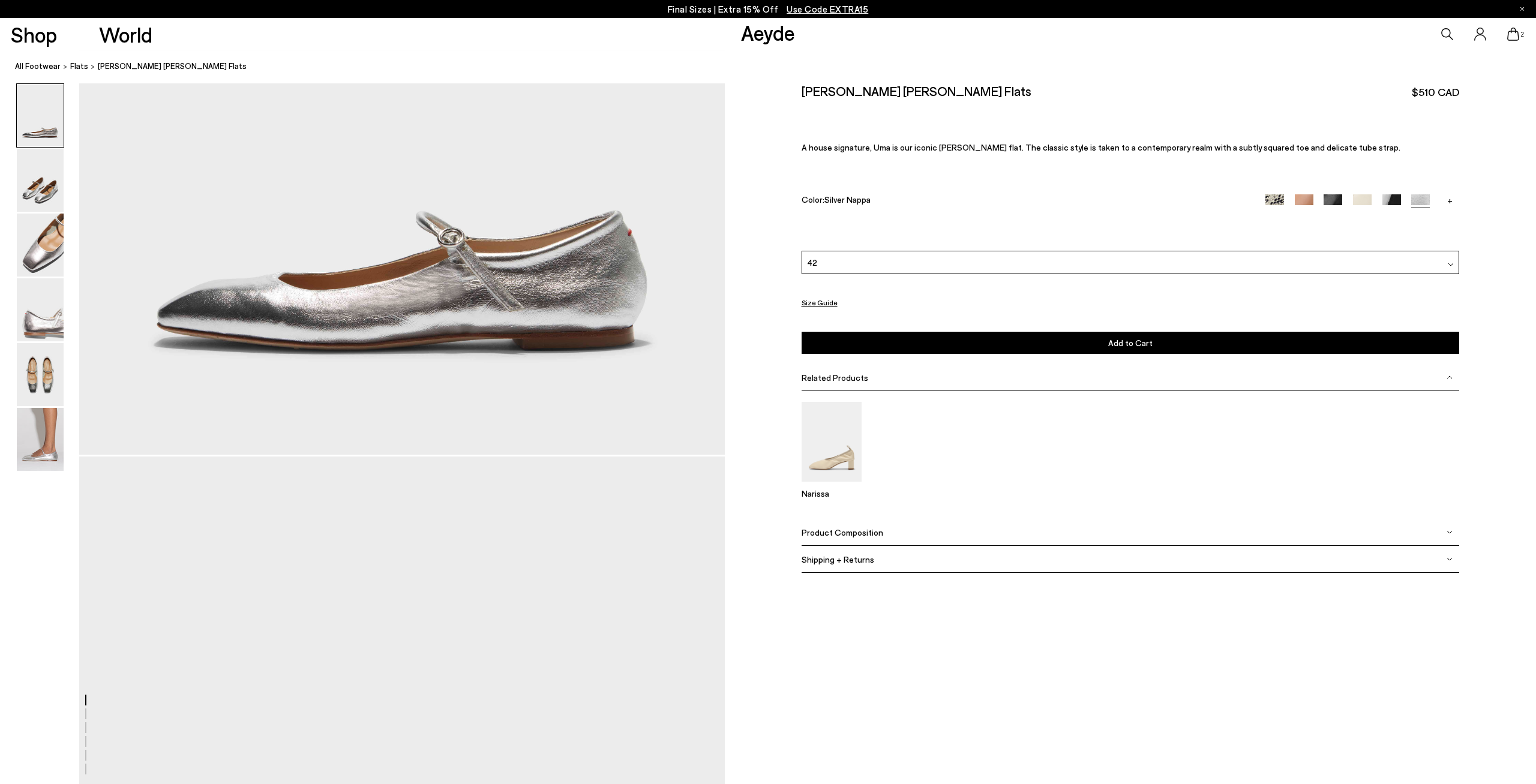
click at [1020, 345] on button "Add to Cart Select a Size First" at bounding box center [1131, 342] width 658 height 22
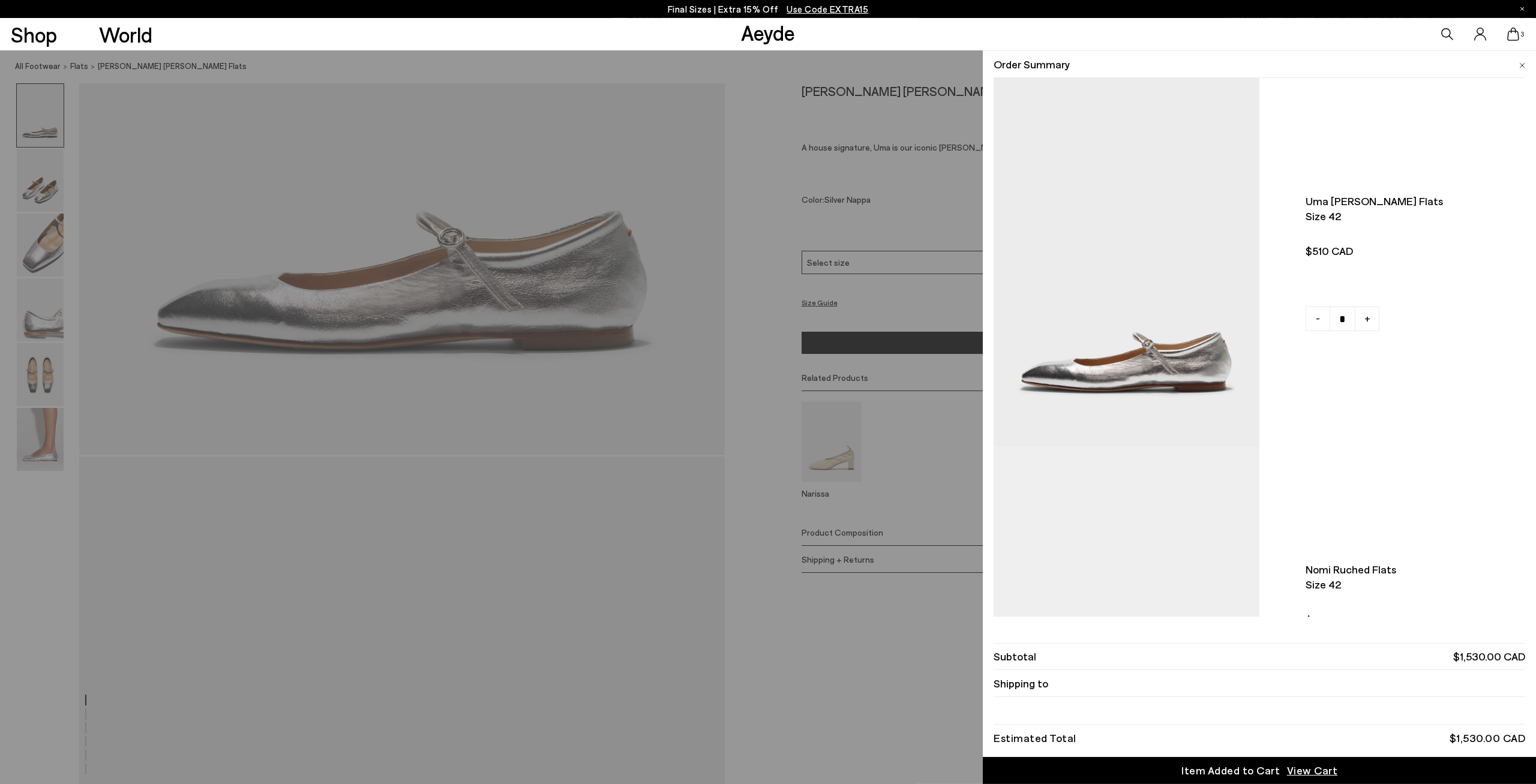
click at [931, 64] on div "Quick Add Color Size View Details Order Summary Uma mary-jane flats Size 42" at bounding box center [768, 417] width 1536 height 734
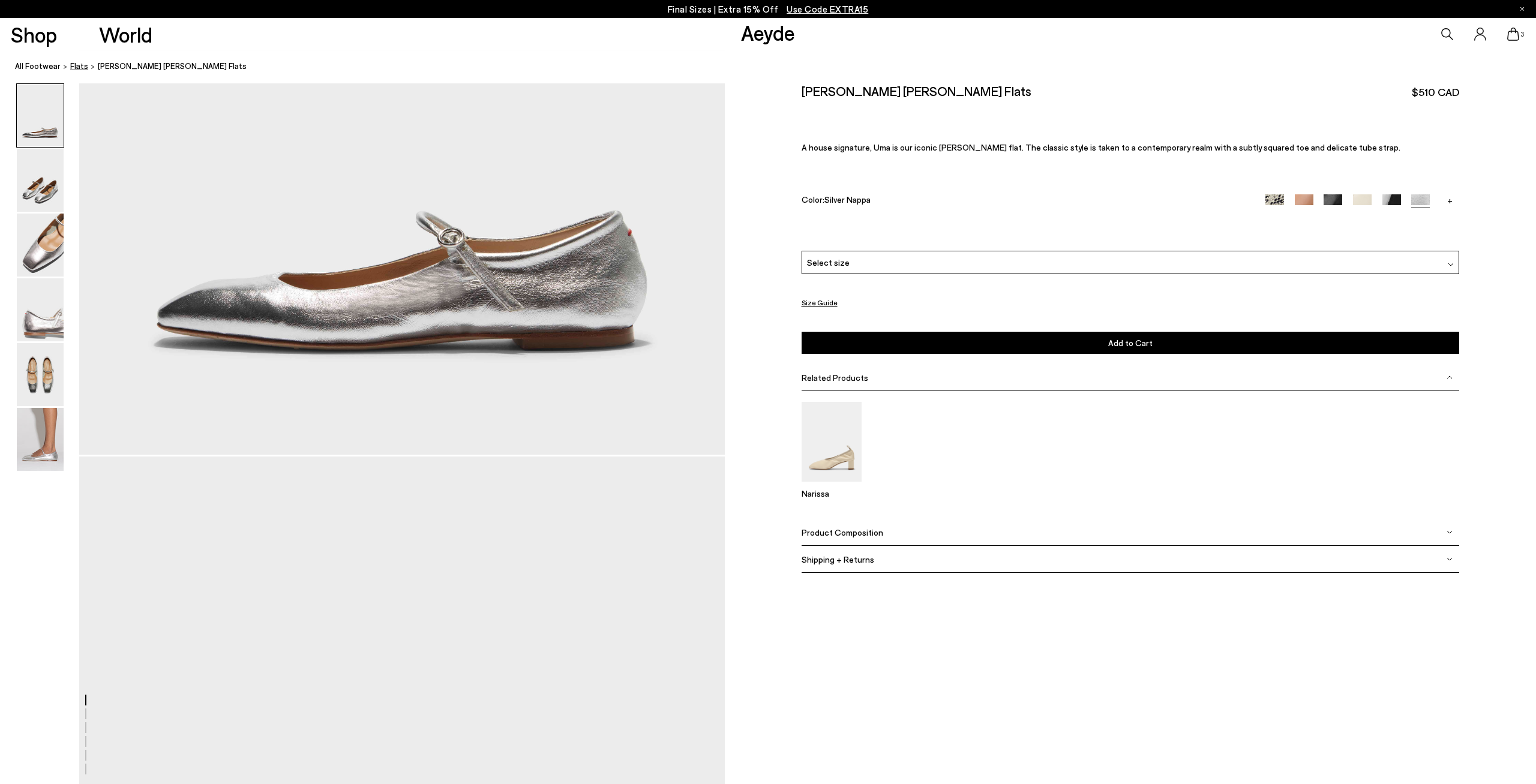
click at [77, 69] on span "Flats" at bounding box center [79, 66] width 18 height 9
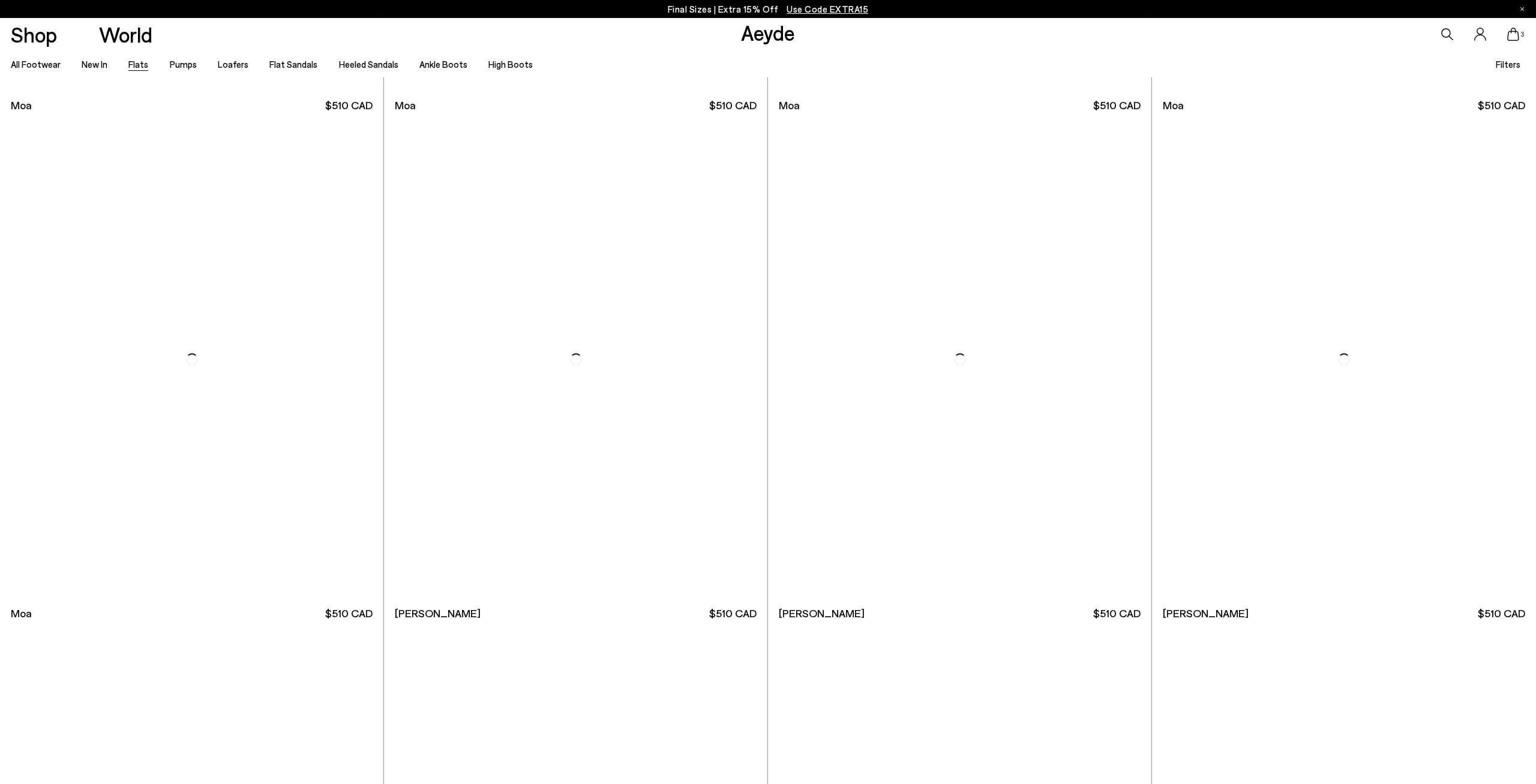
scroll to position [3555, 0]
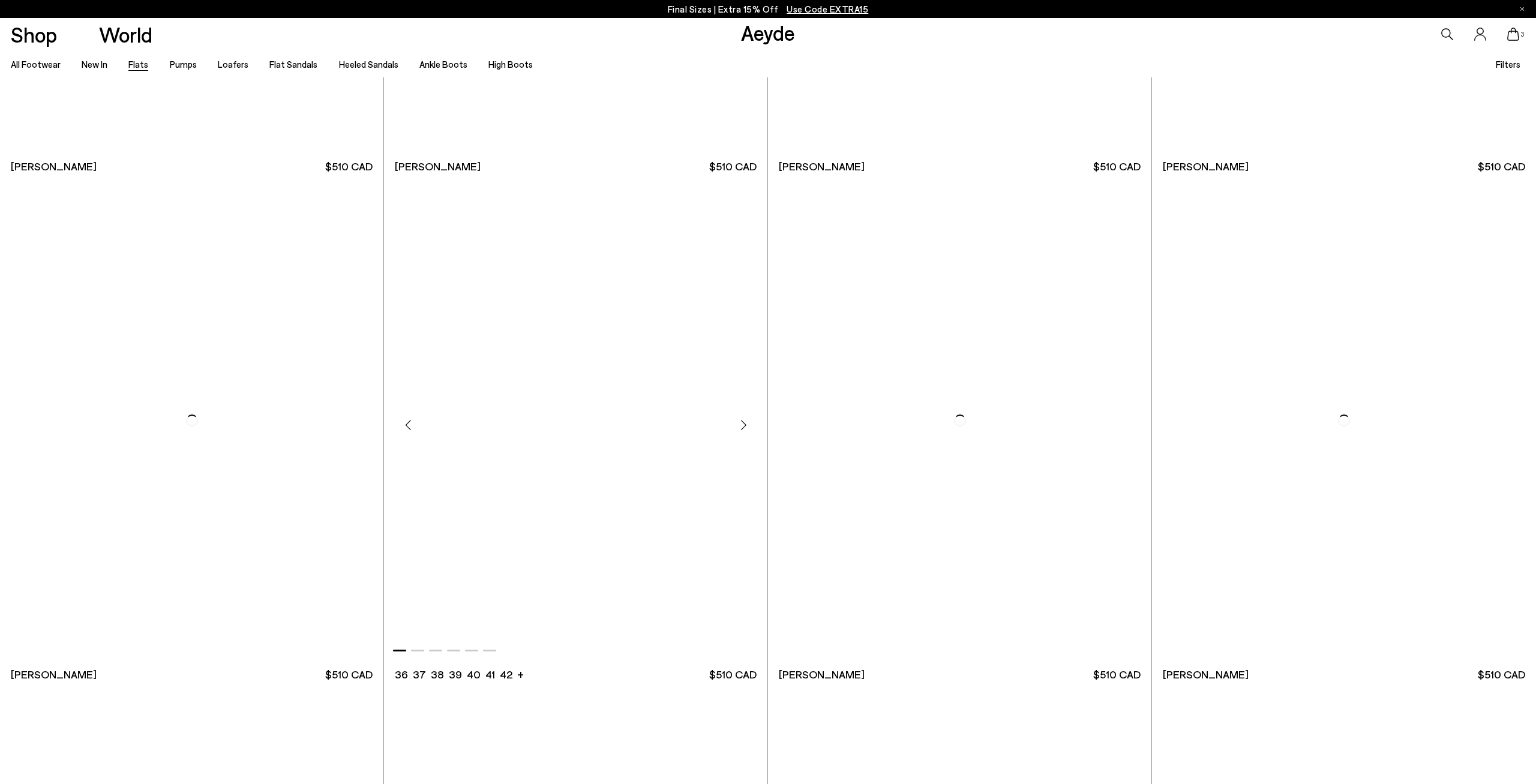
scroll to position [5240, 0]
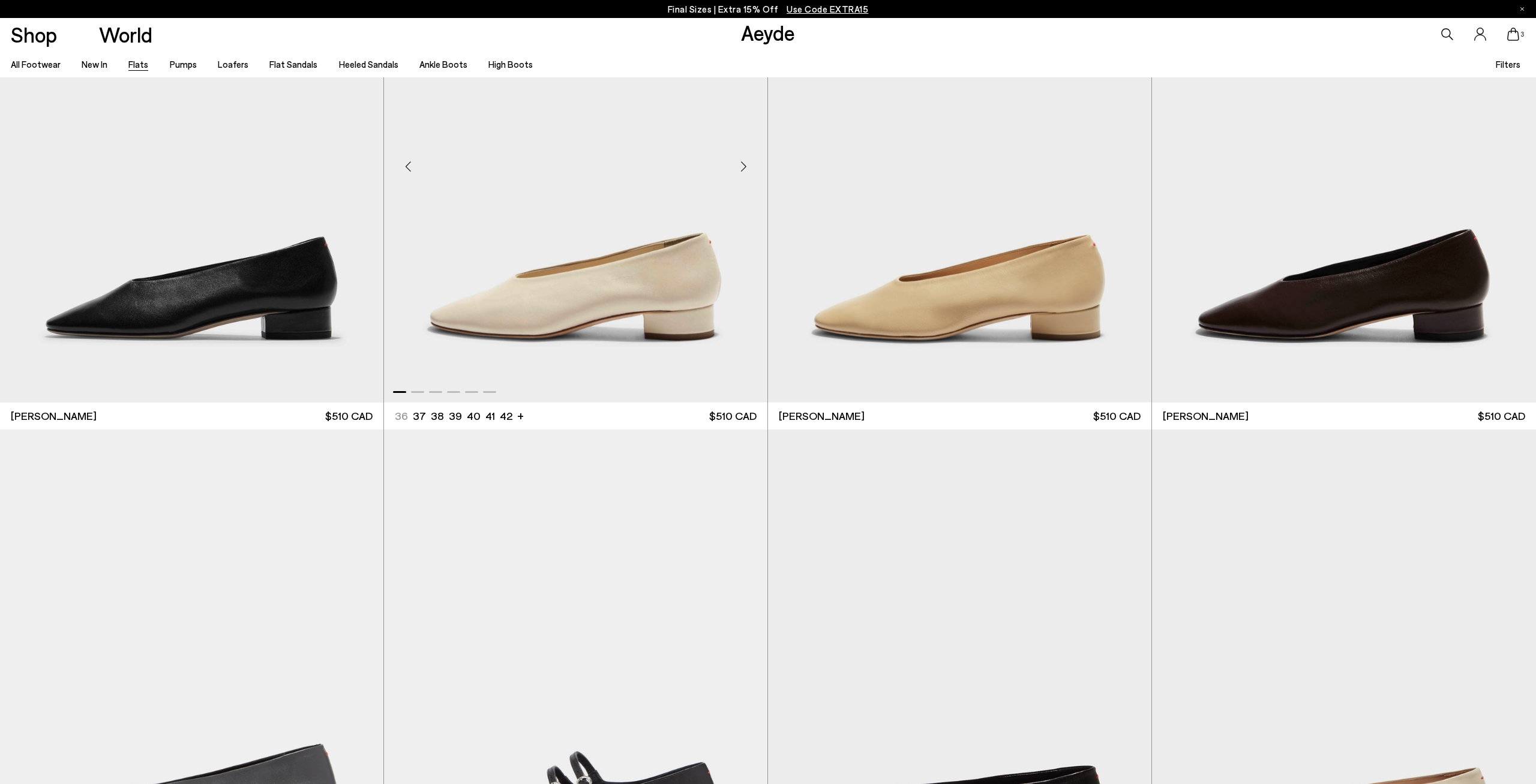
click at [642, 264] on img "1 / 6" at bounding box center [575, 161] width 383 height 481
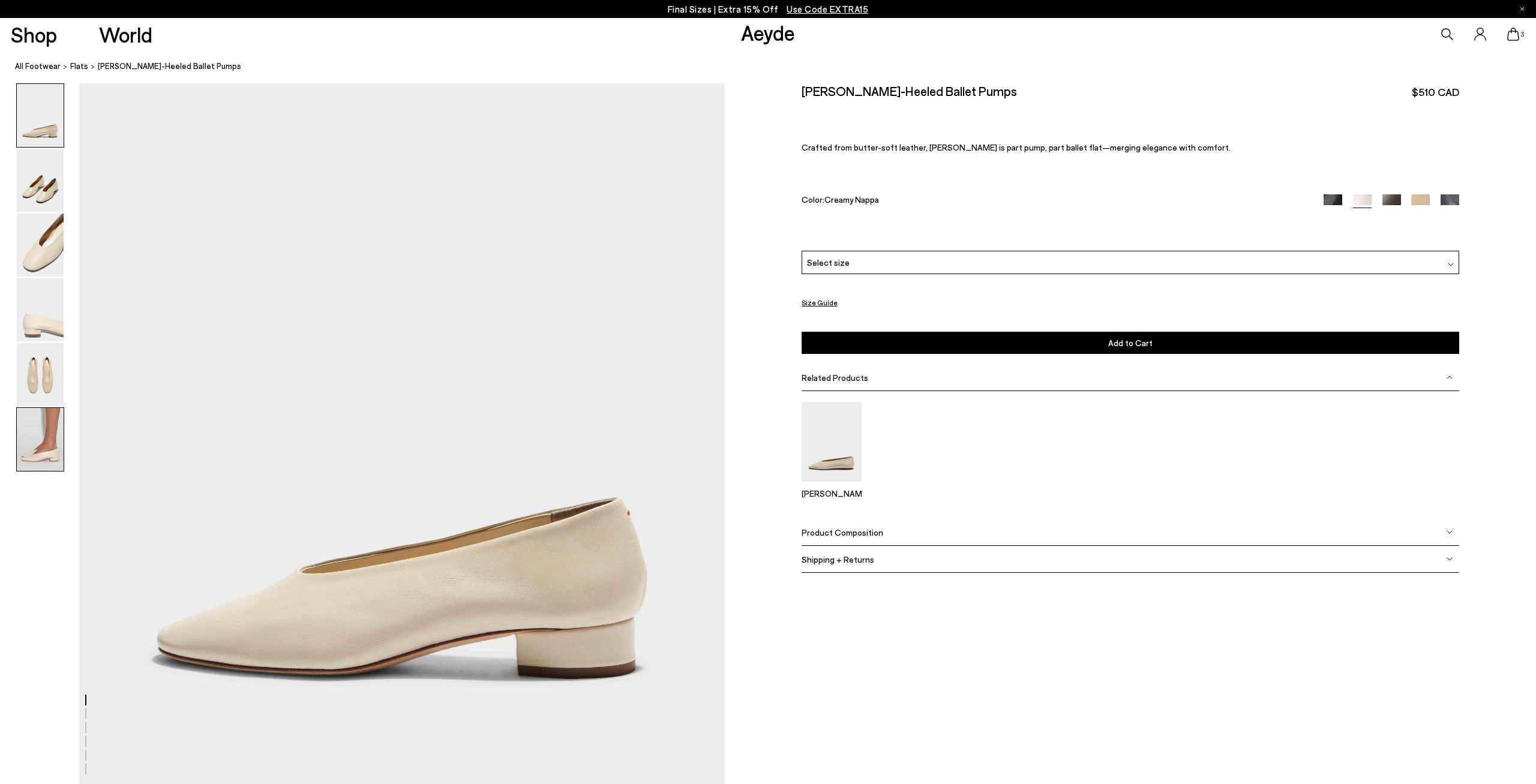
click at [46, 431] on img at bounding box center [40, 439] width 47 height 63
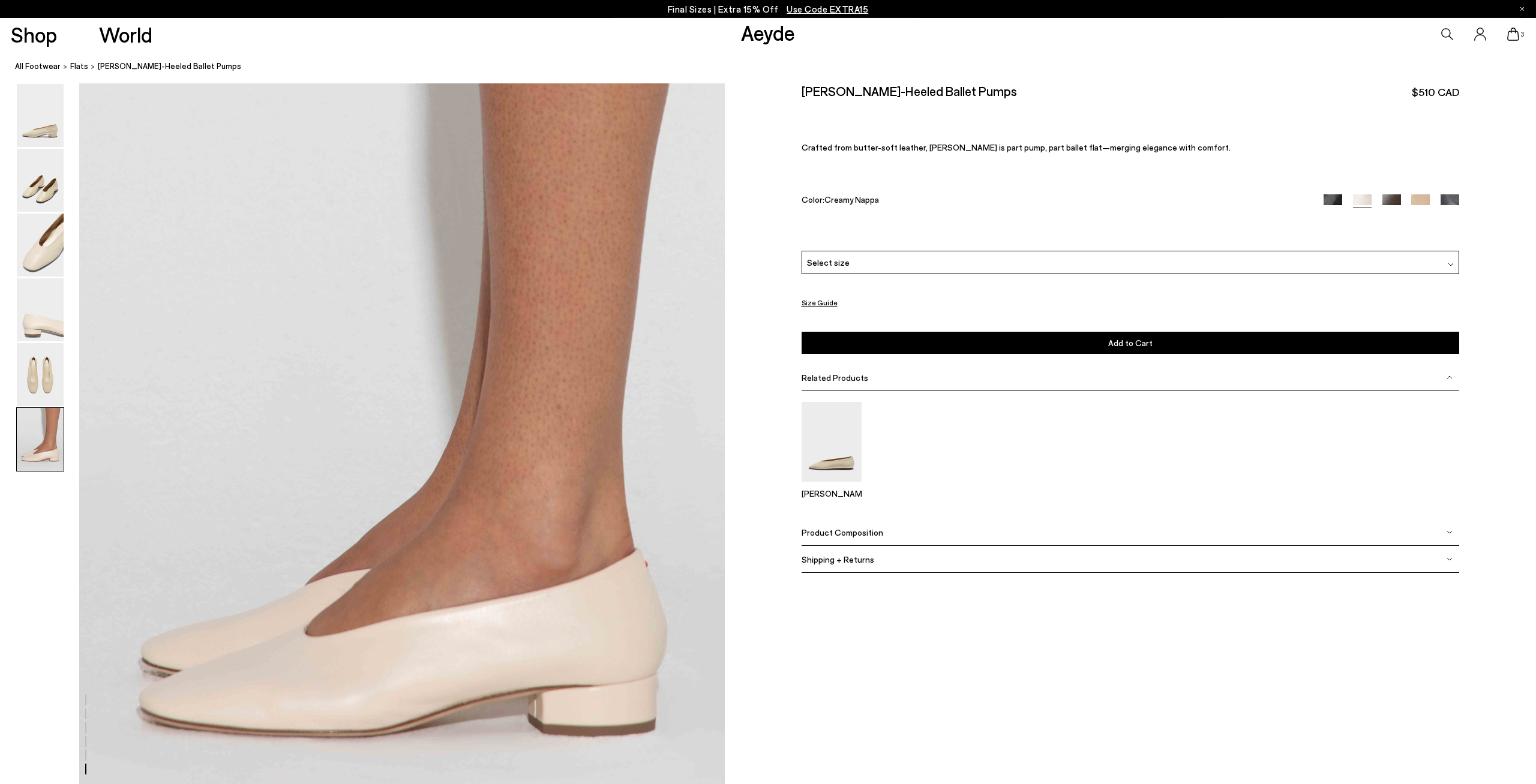
scroll to position [4233, 0]
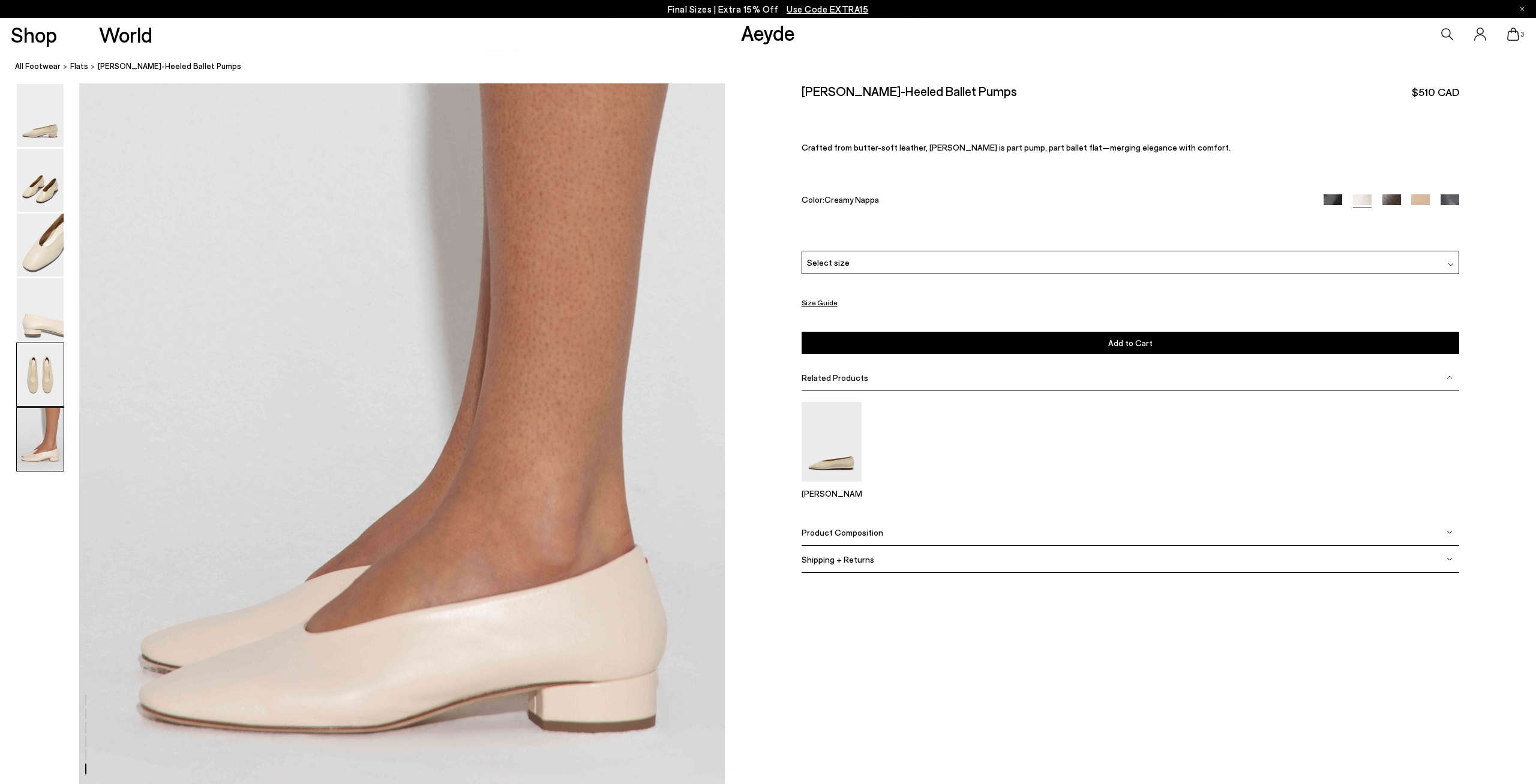
click at [31, 368] on img at bounding box center [40, 374] width 47 height 63
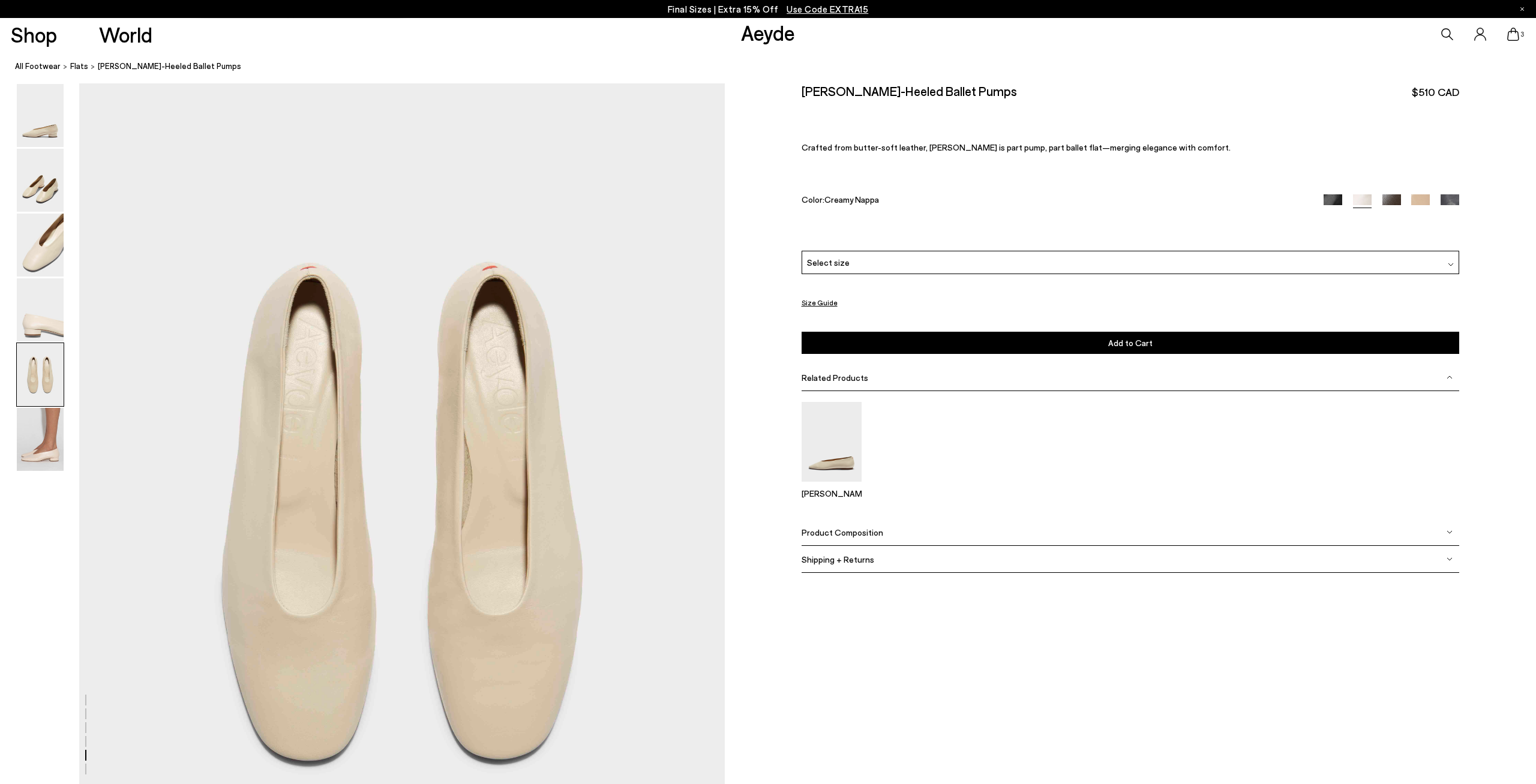
scroll to position [3289, 0]
click at [38, 424] on img at bounding box center [40, 439] width 47 height 63
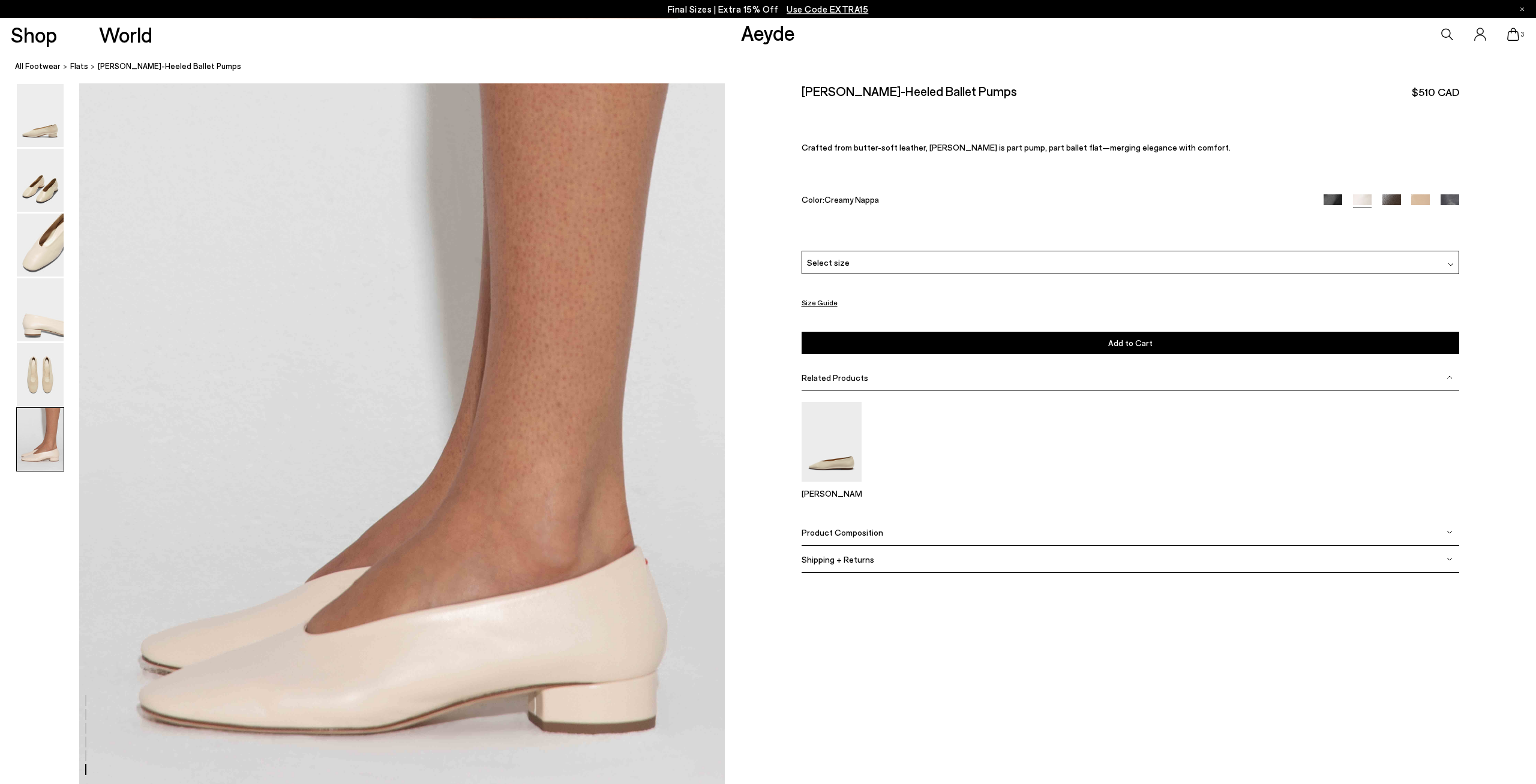
scroll to position [4233, 0]
click at [36, 266] on img at bounding box center [40, 245] width 47 height 63
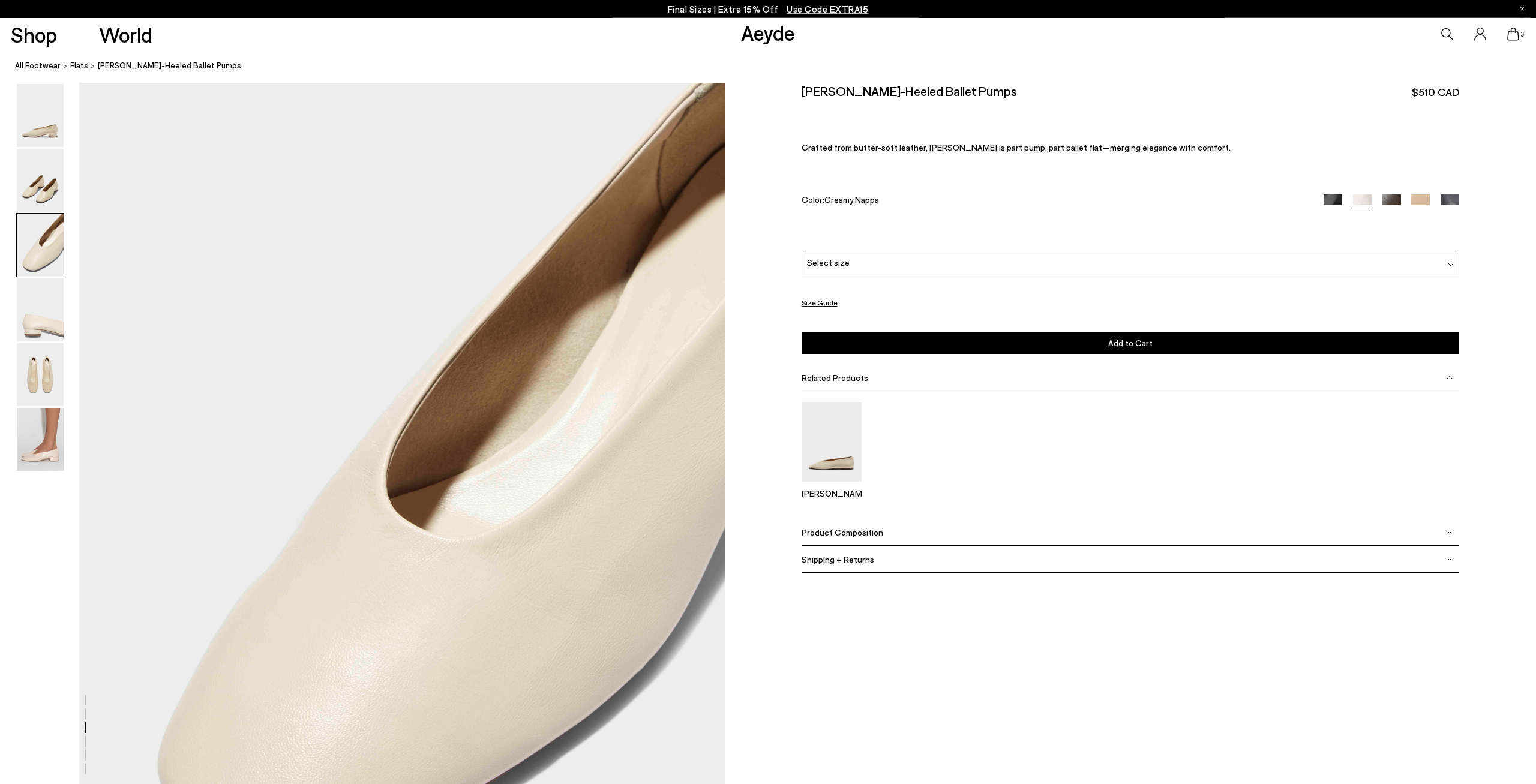
scroll to position [1565, 0]
click at [963, 266] on div "Select size" at bounding box center [1131, 262] width 658 height 23
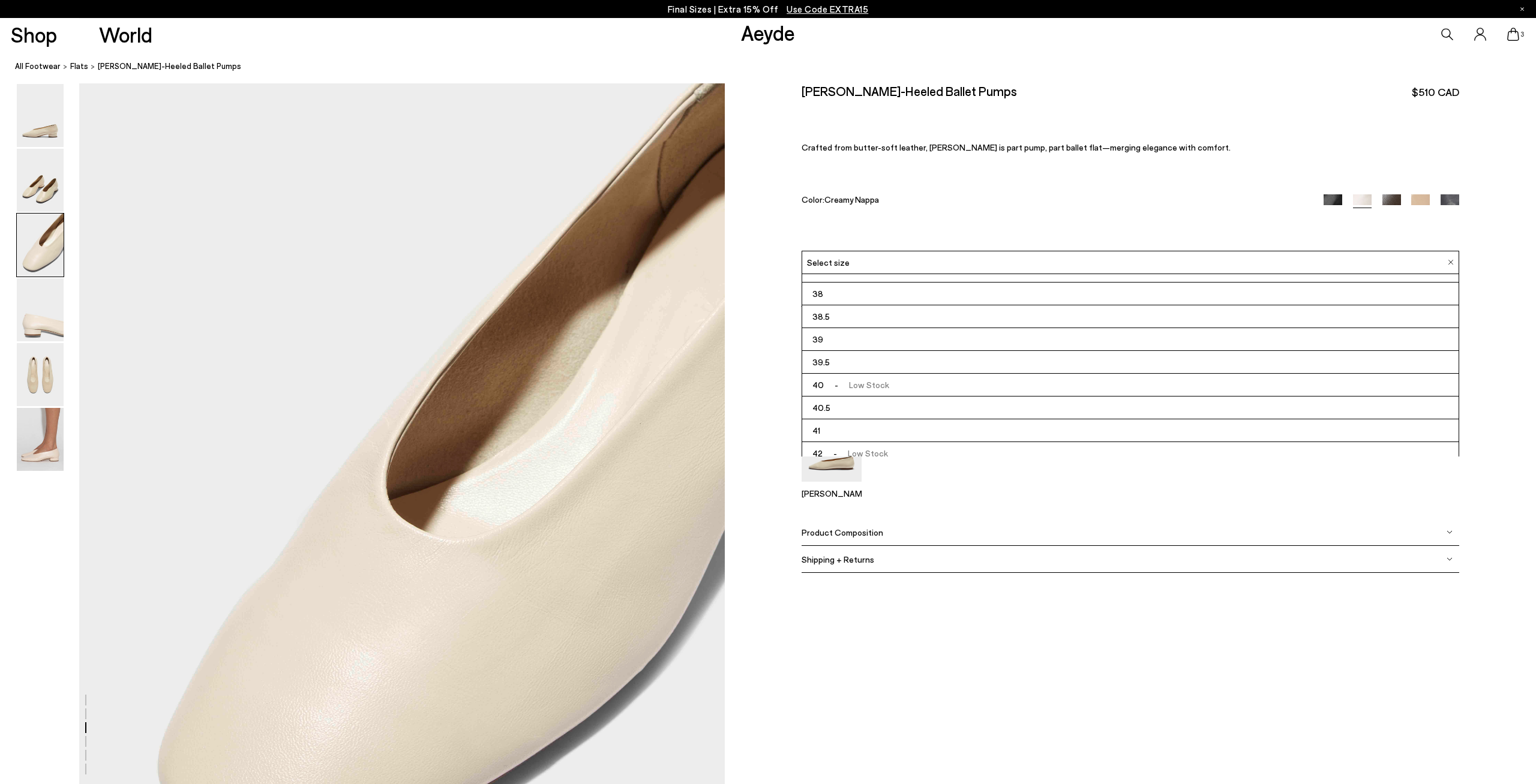
scroll to position [66, 0]
click at [898, 436] on li "42 - Low Stock" at bounding box center [1131, 447] width 656 height 23
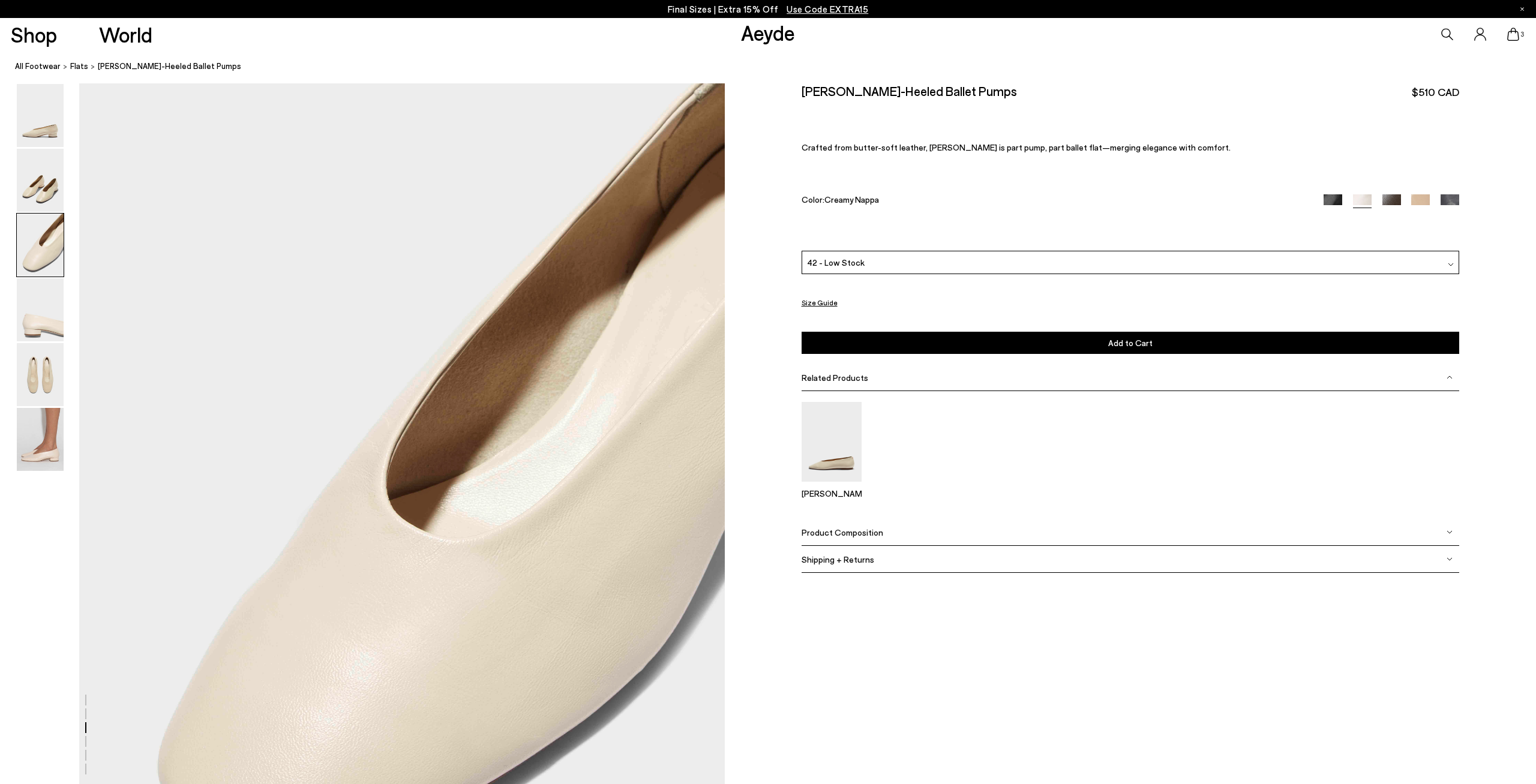
click at [1197, 350] on button "Add to Cart Select a Size First" at bounding box center [1131, 342] width 658 height 22
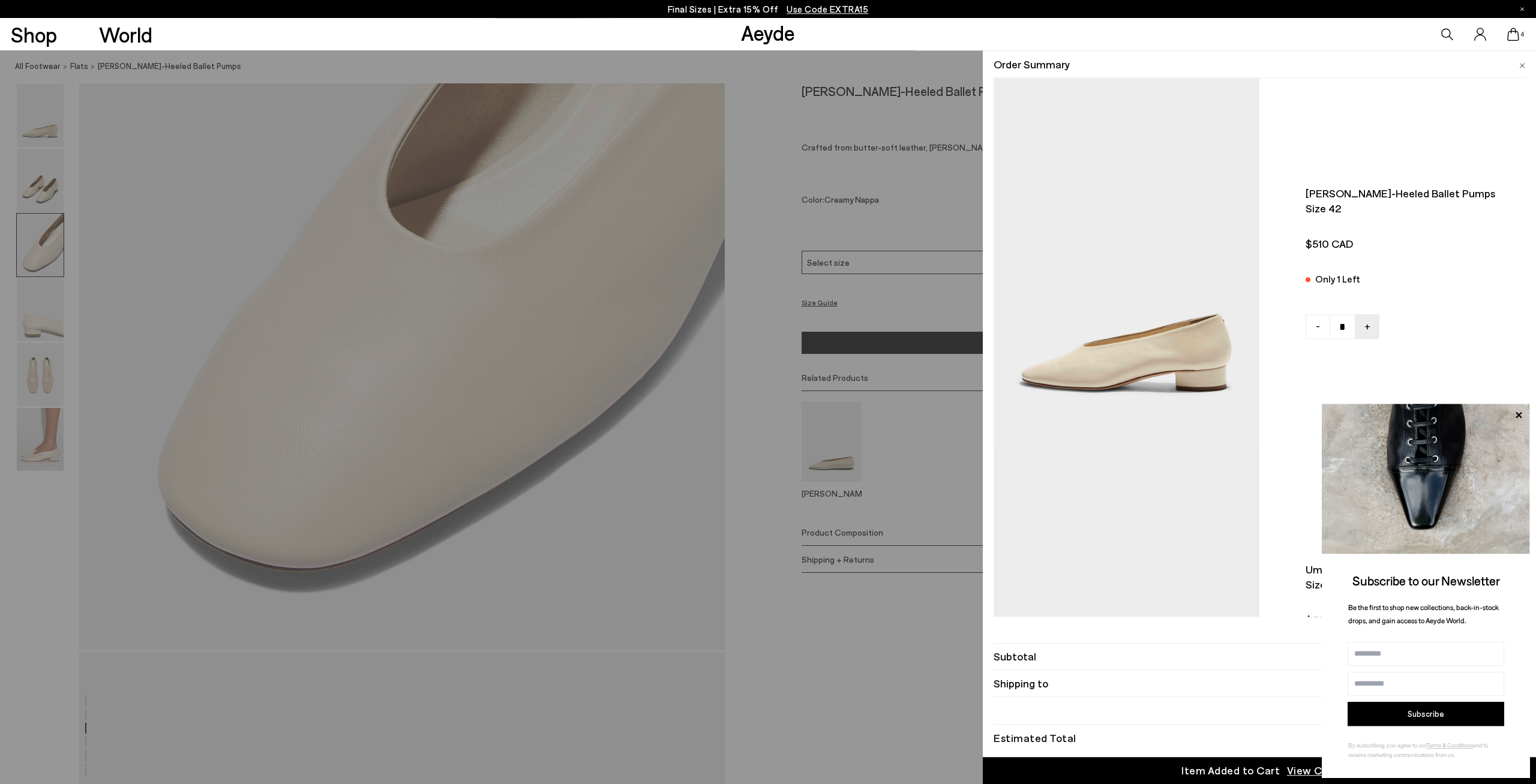
scroll to position [1877, 0]
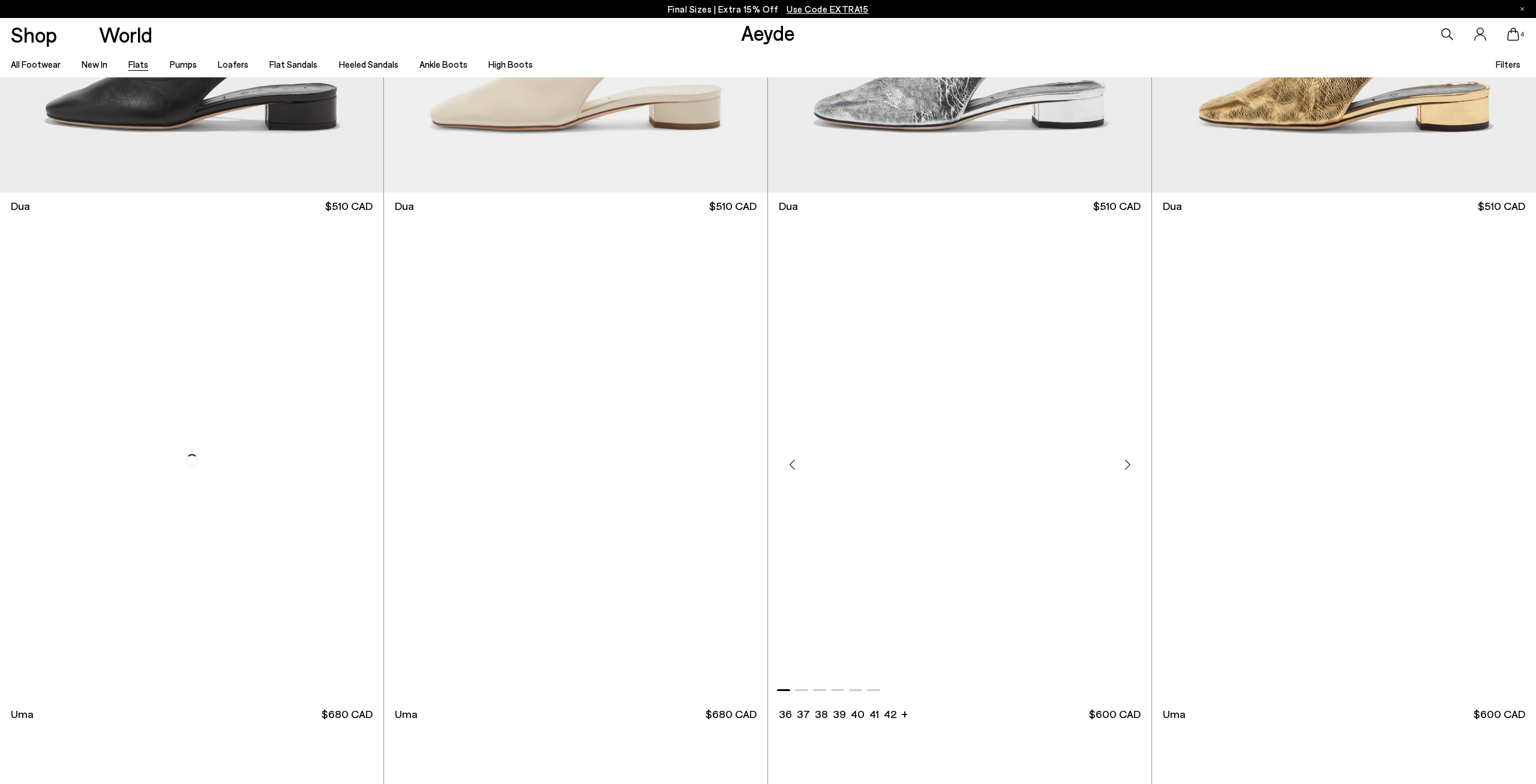
scroll to position [7170, 0]
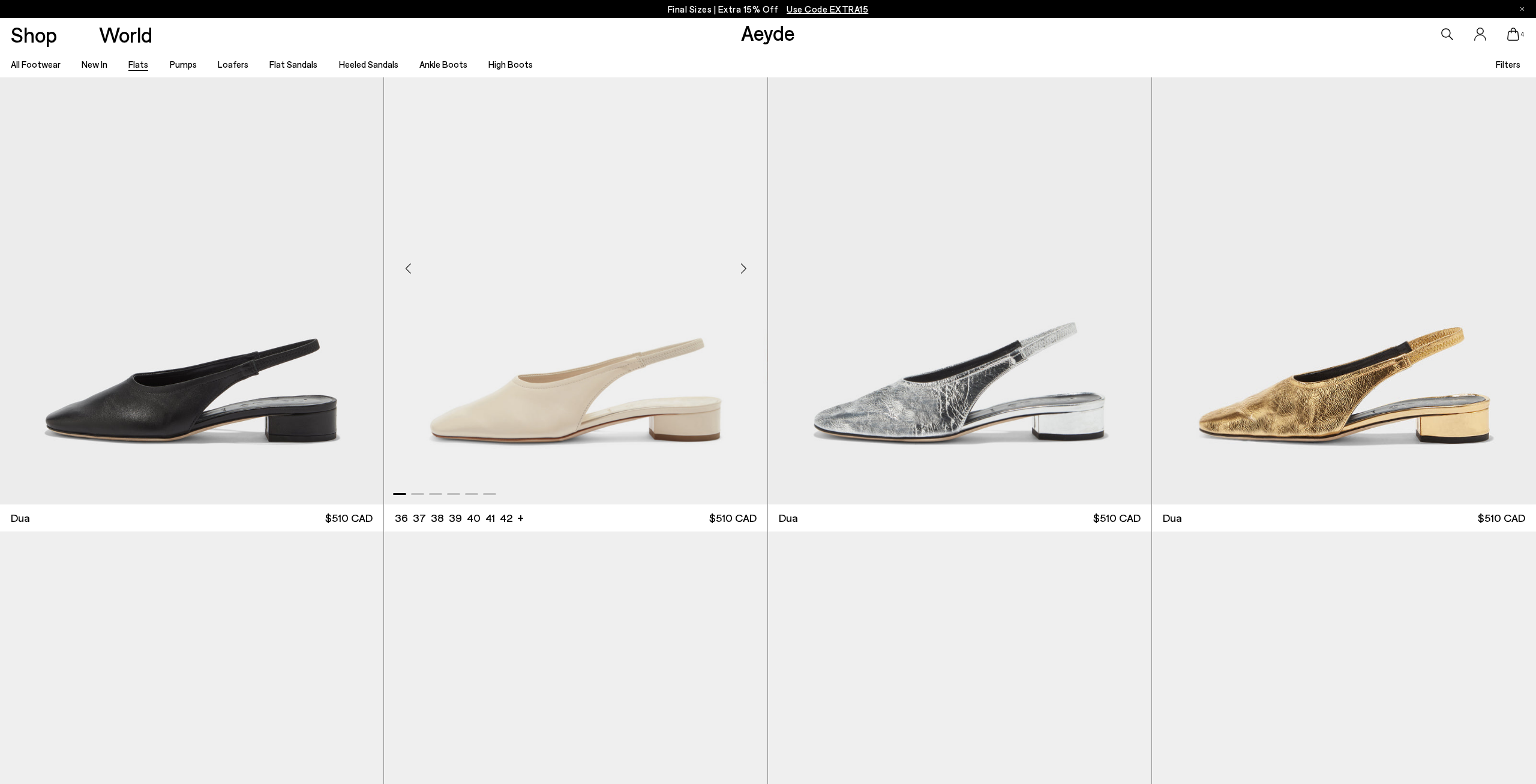
click at [559, 386] on img "1 / 6" at bounding box center [575, 263] width 383 height 481
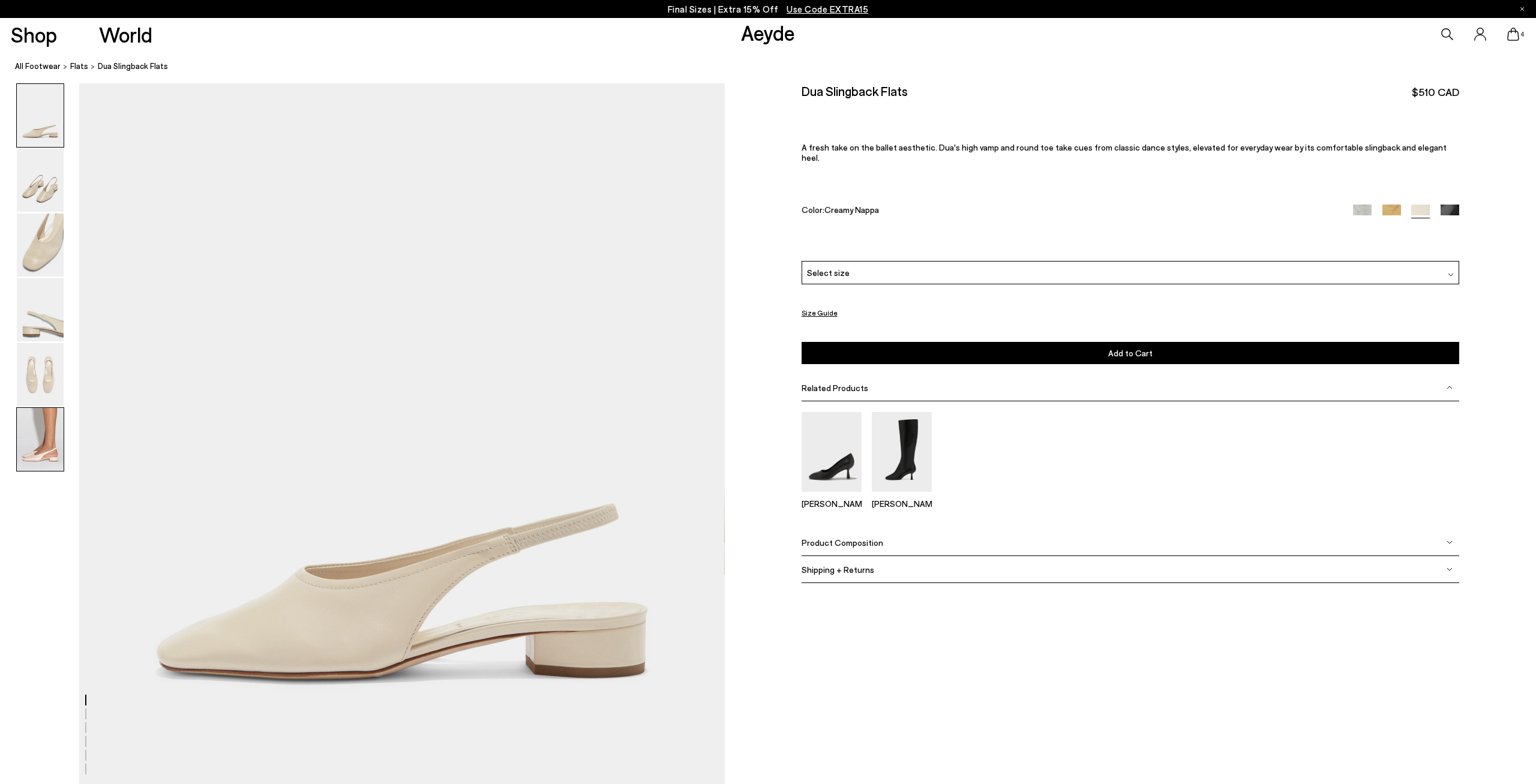
click at [29, 446] on img at bounding box center [40, 439] width 47 height 63
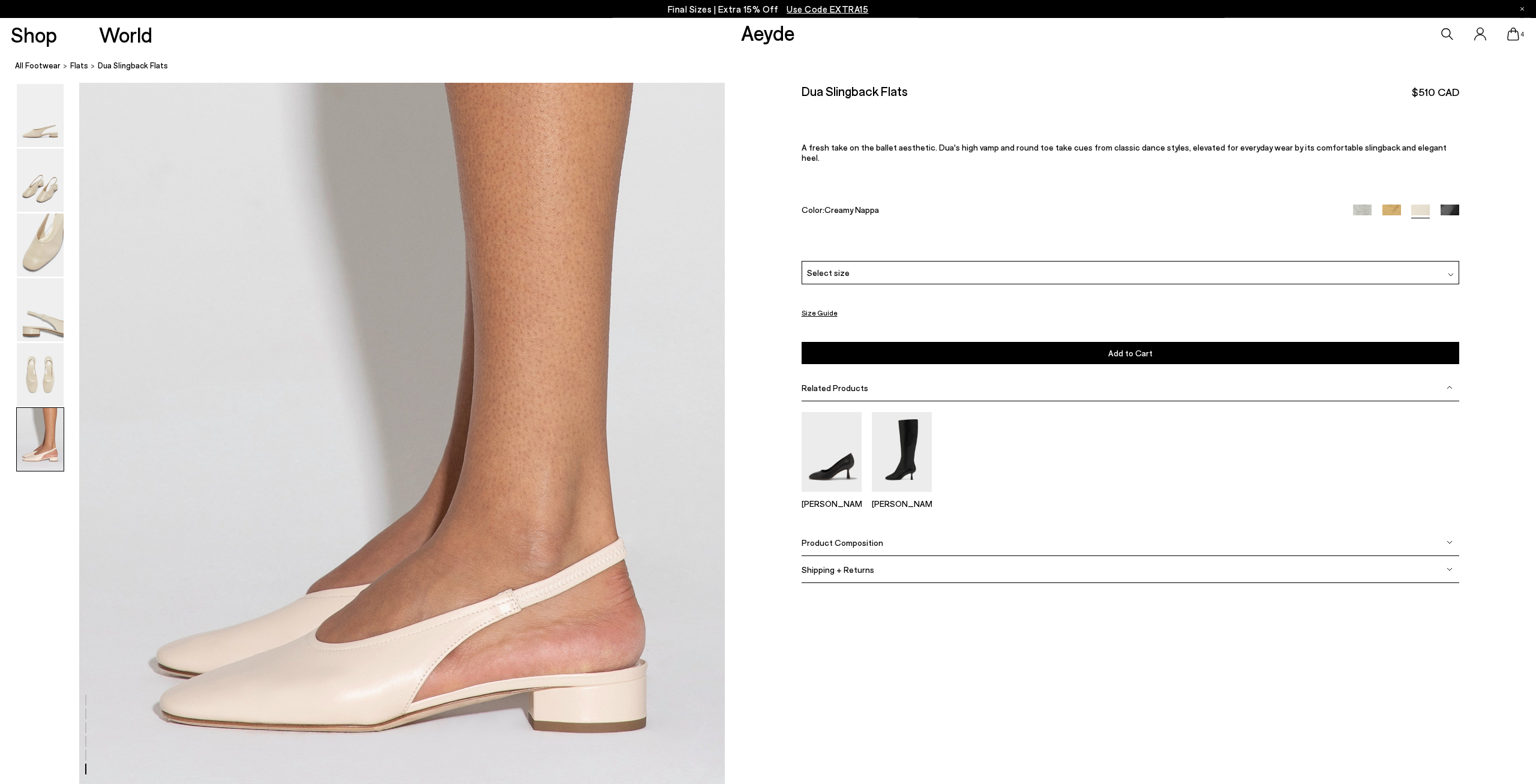
scroll to position [4233, 0]
click at [835, 266] on span "Select size" at bounding box center [829, 272] width 43 height 13
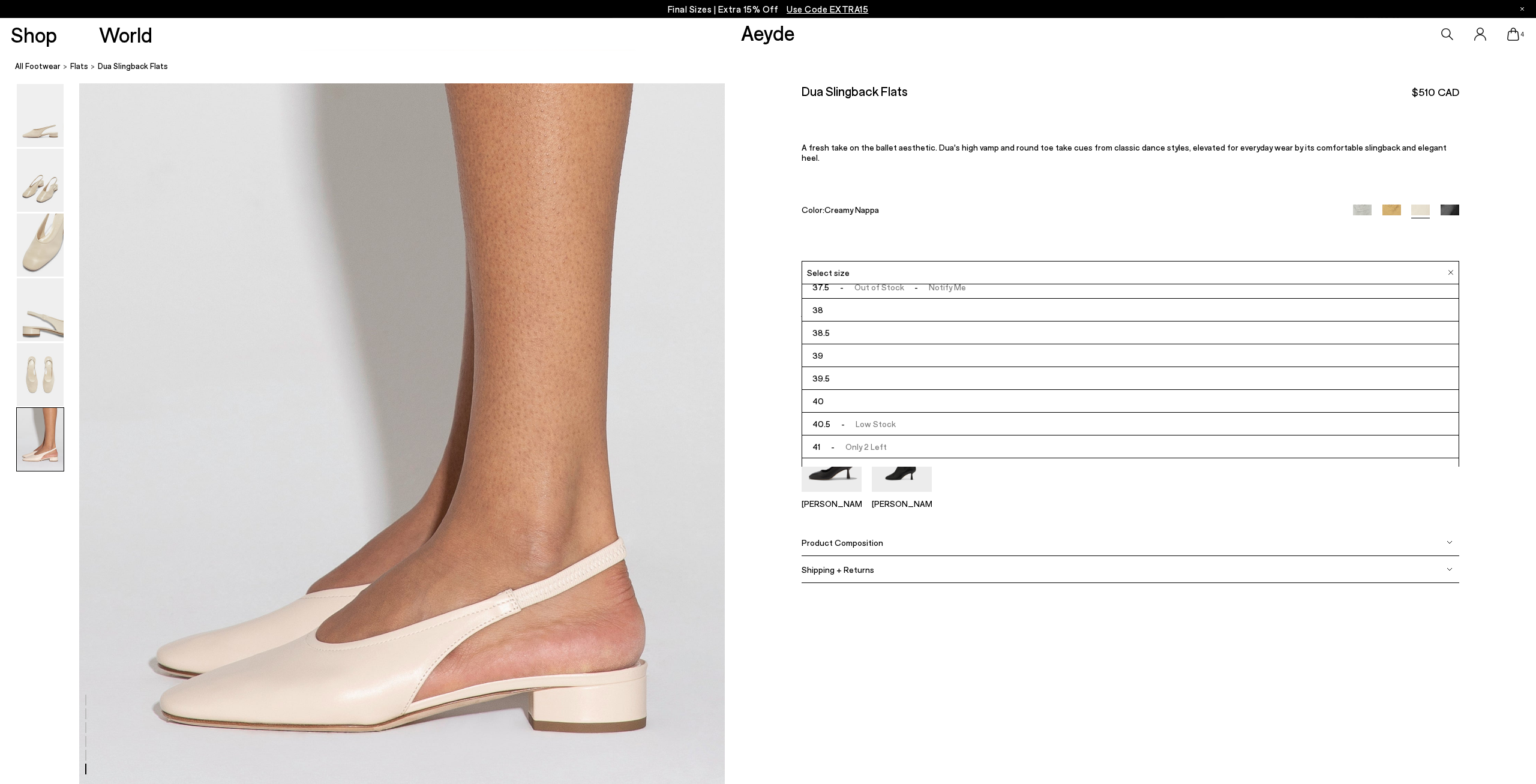
scroll to position [66, 0]
click at [843, 446] on li "42" at bounding box center [1131, 457] width 656 height 23
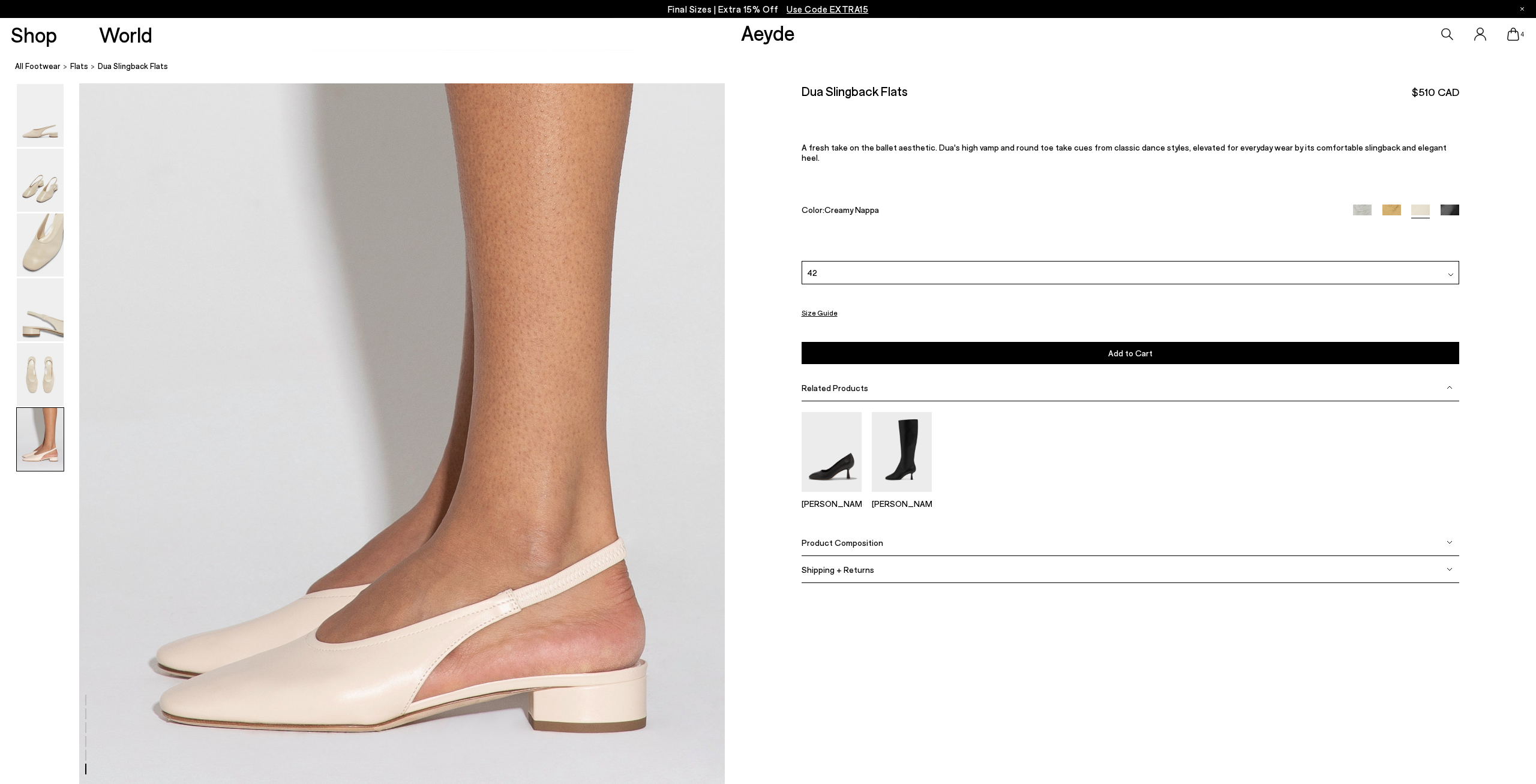
click at [1388, 207] on div at bounding box center [1406, 211] width 107 height 14
click at [1390, 204] on img at bounding box center [1392, 214] width 19 height 19
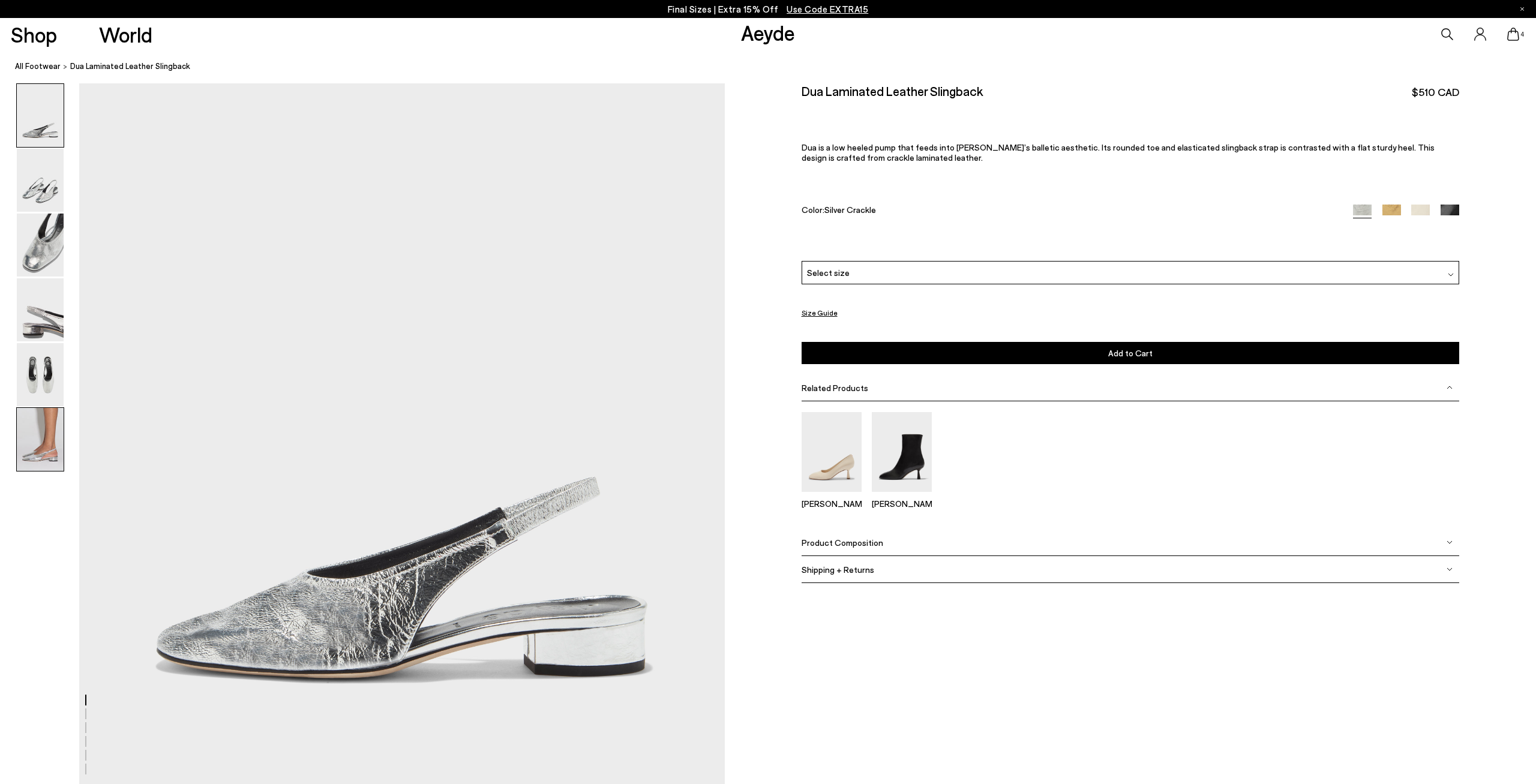
click at [37, 457] on img at bounding box center [40, 439] width 47 height 63
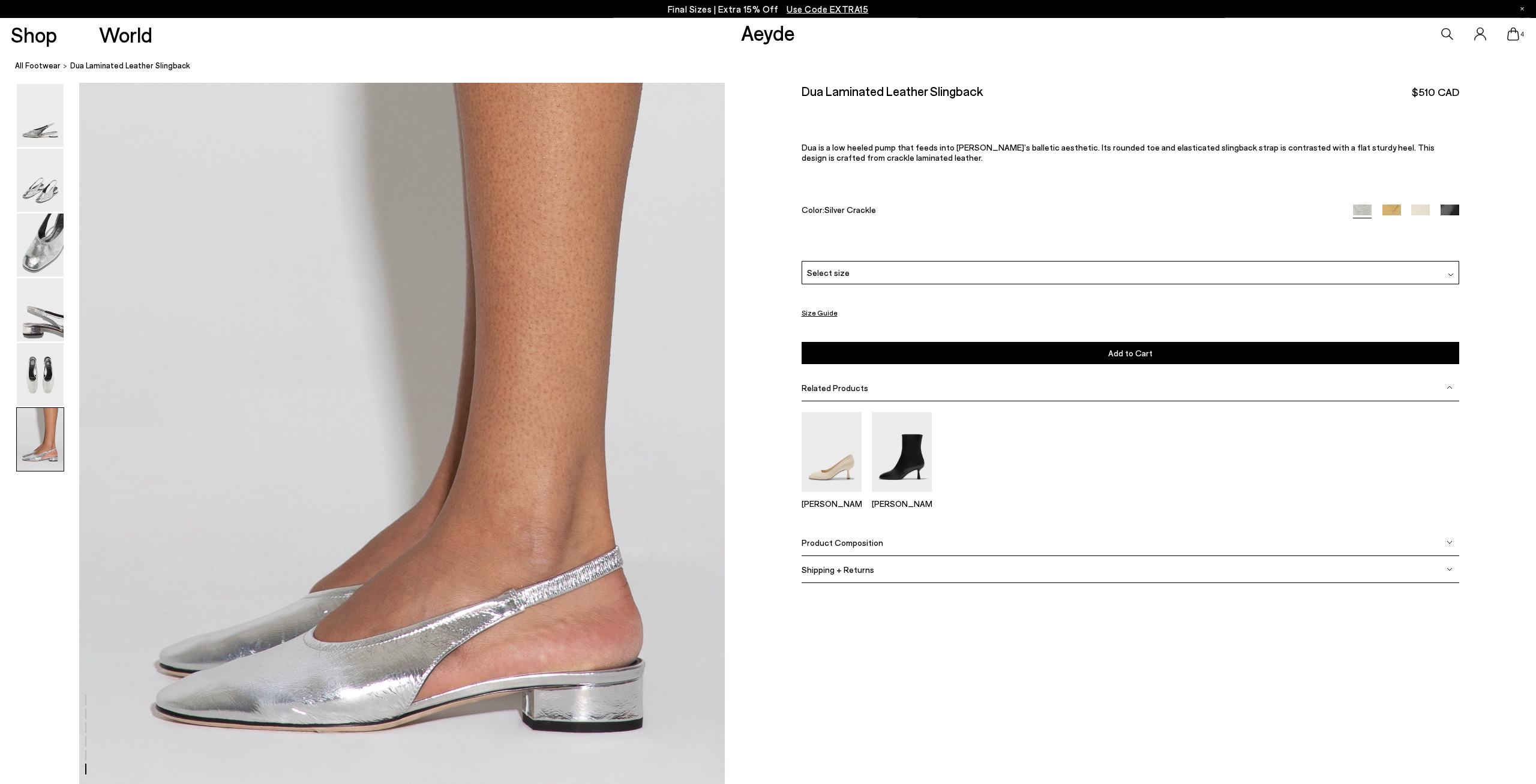
scroll to position [4233, 0]
click at [1419, 208] on img at bounding box center [1421, 214] width 19 height 19
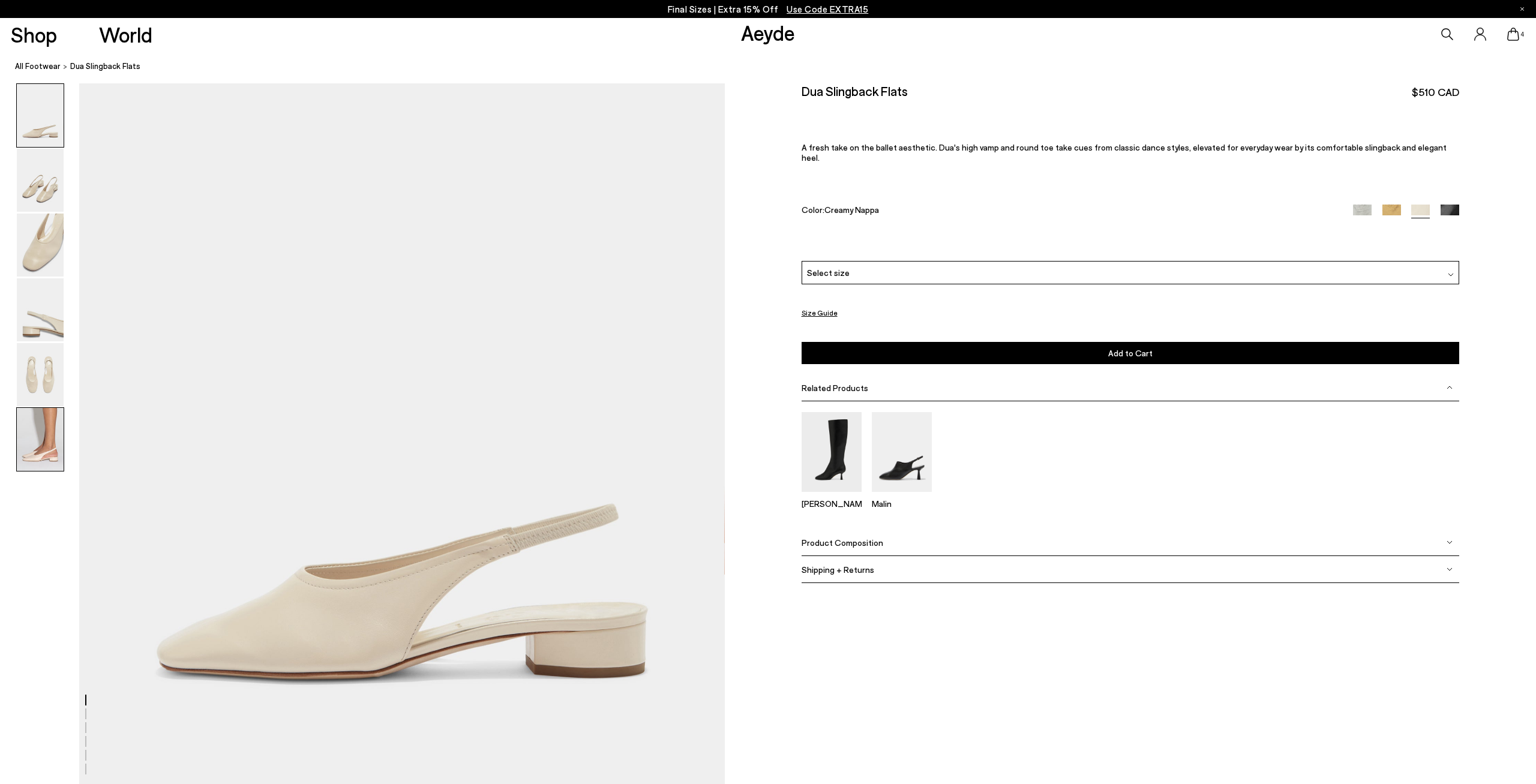
click at [22, 443] on img at bounding box center [40, 439] width 47 height 63
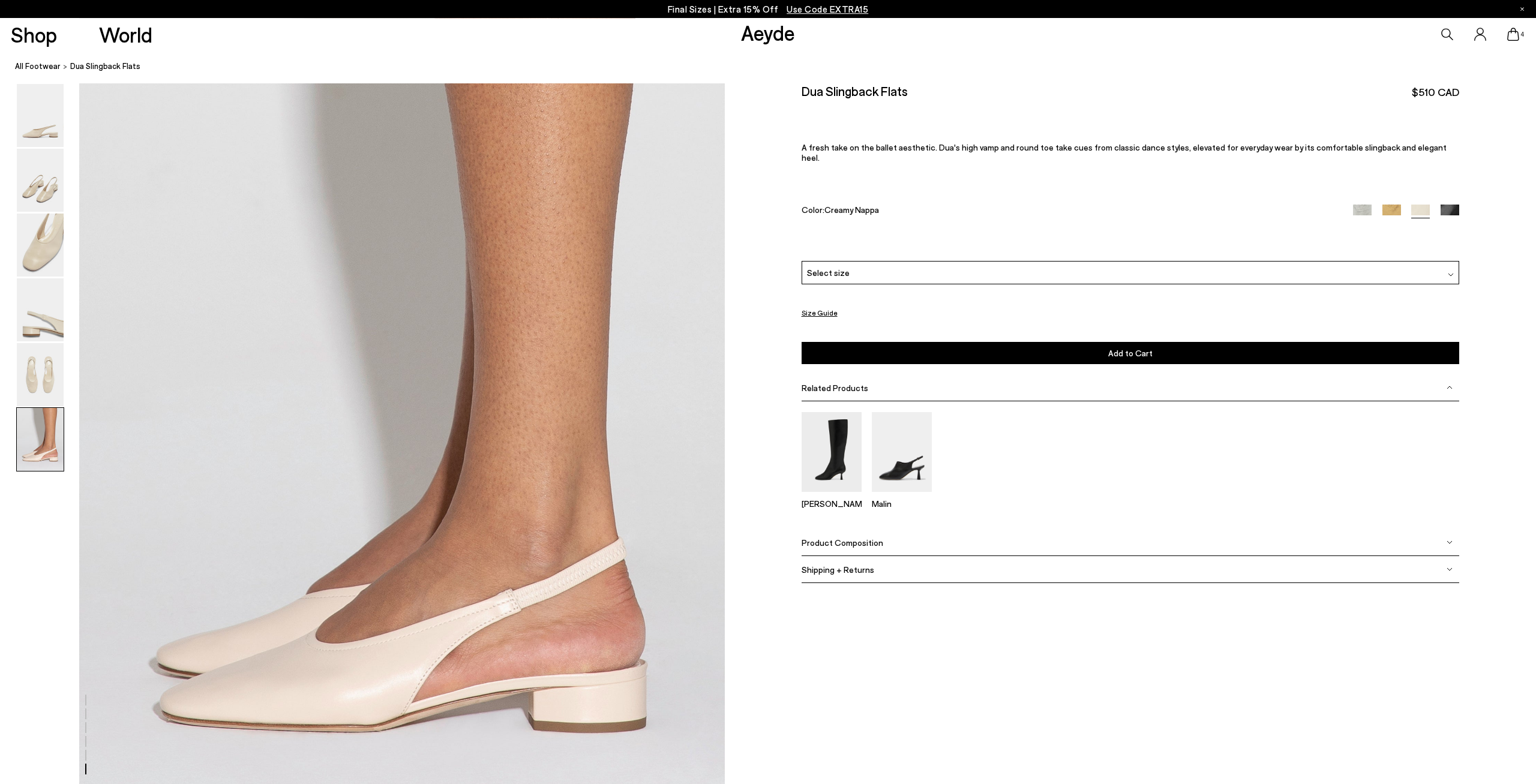
scroll to position [4233, 0]
